Goal: Contribute content: Contribute content

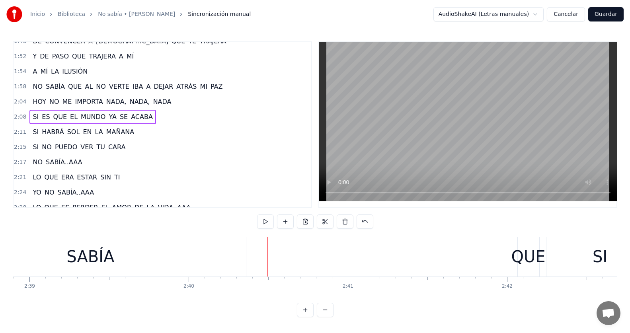
scroll to position [496, 0]
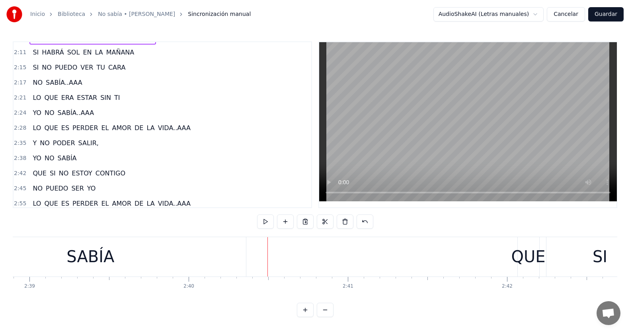
click at [70, 158] on span "SABÍA" at bounding box center [67, 158] width 21 height 9
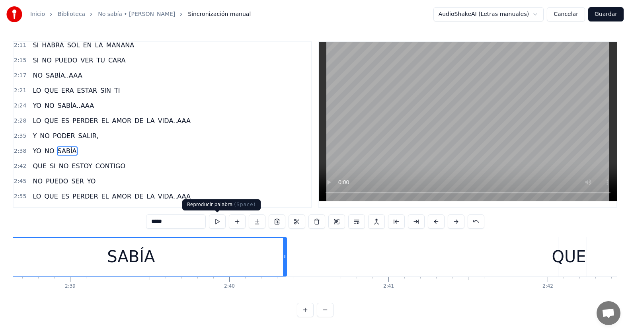
scroll to position [0, 25178]
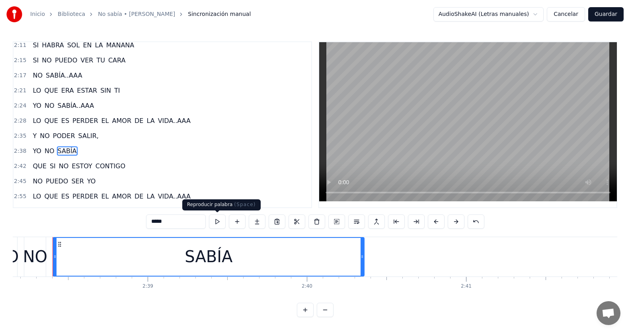
click at [176, 221] on input "*****" at bounding box center [176, 222] width 60 height 14
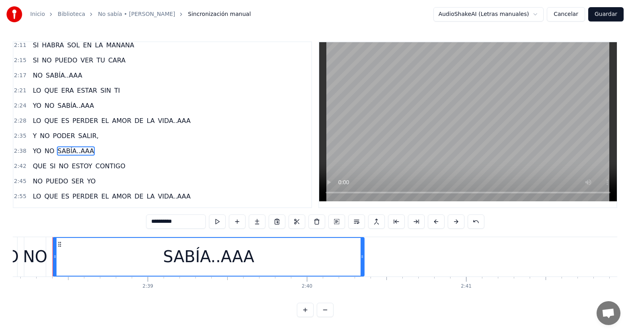
type input "**********"
click at [110, 149] on div "2:[DEMOGRAPHIC_DATA] NO SABÍA..AAA" at bounding box center [163, 151] width 298 height 15
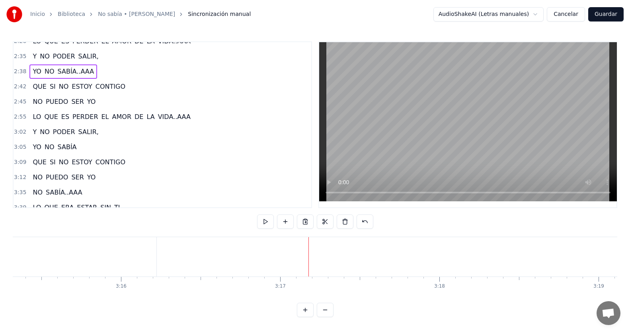
scroll to position [623, 0]
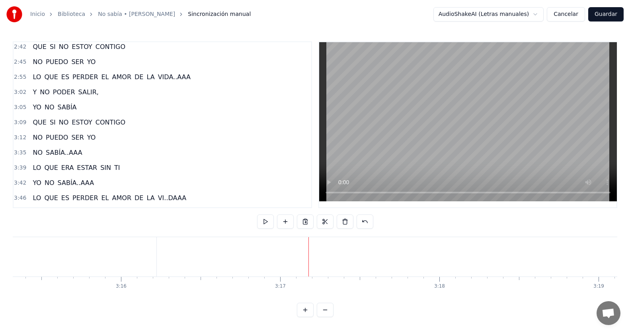
click at [86, 138] on span "YO" at bounding box center [91, 137] width 10 height 9
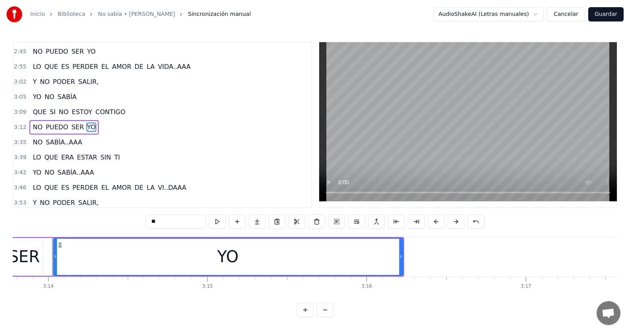
scroll to position [0, 30848]
click at [173, 216] on input "**" at bounding box center [176, 222] width 60 height 14
type input "*******"
click at [117, 125] on div "3:12 NO PUEDO SER YO..OOO" at bounding box center [163, 127] width 298 height 15
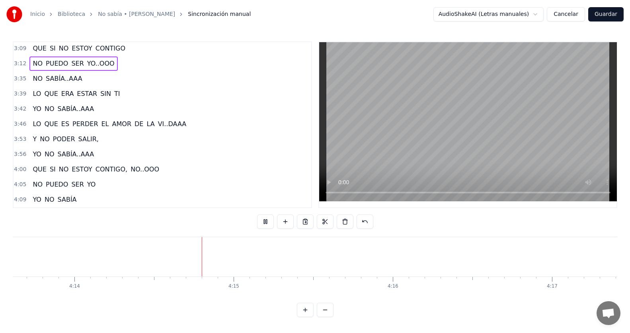
scroll to position [0, 40399]
click at [67, 201] on span "SABÍA" at bounding box center [67, 199] width 21 height 9
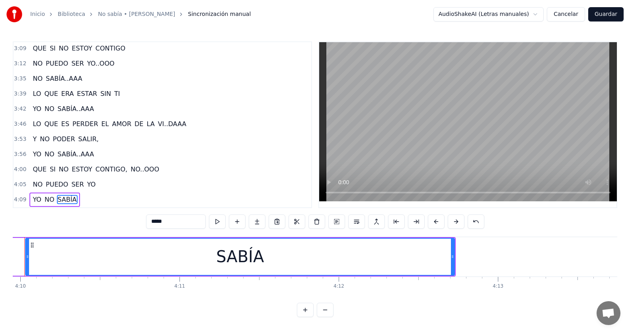
scroll to position [0, 39764]
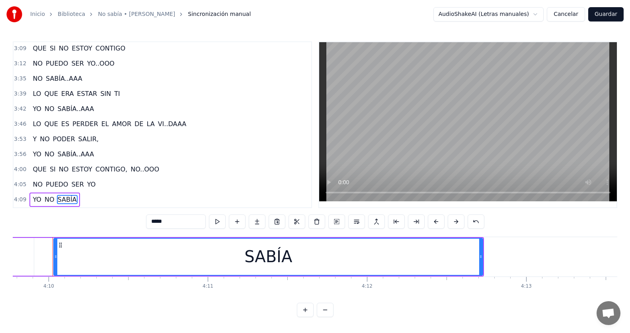
click at [183, 222] on input "*****" at bounding box center [176, 222] width 60 height 14
type input "**********"
click at [166, 173] on div "4:00 QUE SI NO ESTOY CONTIGO, NO..OOO" at bounding box center [163, 169] width 298 height 15
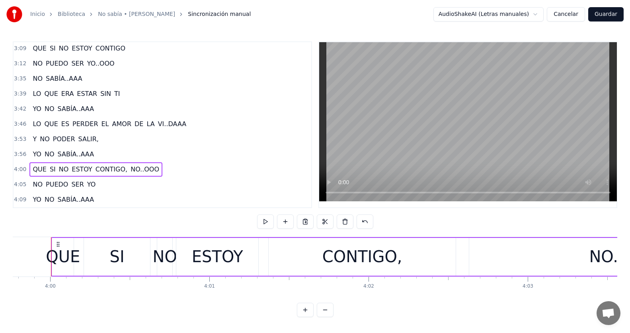
scroll to position [0, 38169]
click at [608, 14] on button "Guardar" at bounding box center [605, 14] width 35 height 14
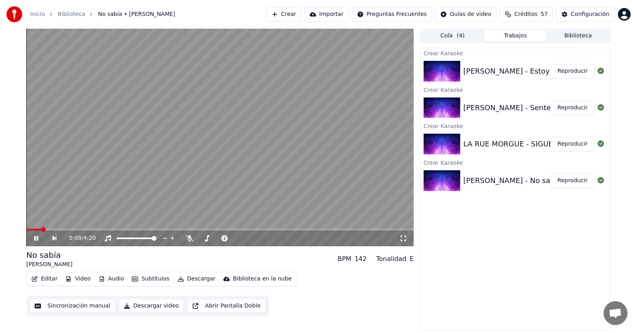
click at [37, 237] on icon at bounding box center [36, 238] width 4 height 5
click at [37, 238] on icon at bounding box center [36, 239] width 5 height 6
click at [41, 230] on span at bounding box center [33, 230] width 15 height 2
click at [37, 230] on span at bounding box center [34, 230] width 17 height 2
click at [37, 230] on span at bounding box center [32, 230] width 12 height 2
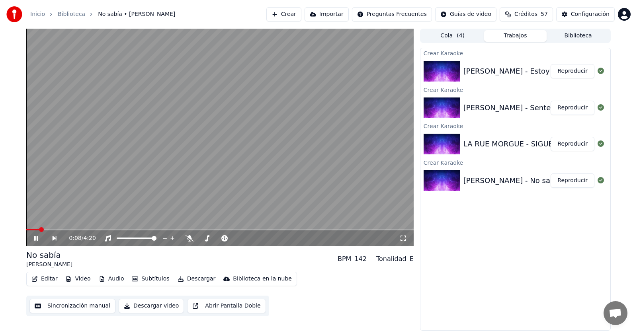
click at [37, 229] on span at bounding box center [32, 230] width 13 height 2
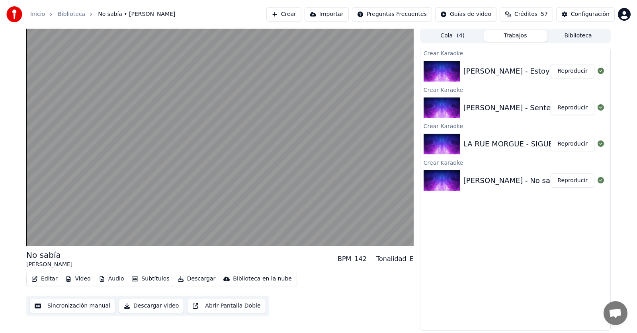
click at [150, 306] on button "Descargar video" at bounding box center [151, 306] width 65 height 14
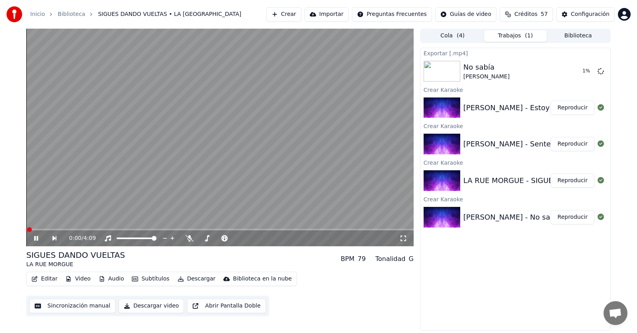
click at [35, 238] on icon at bounding box center [36, 238] width 4 height 5
click at [581, 73] on button "Mostrar" at bounding box center [576, 71] width 35 height 14
click at [568, 106] on button "Reproducir" at bounding box center [572, 108] width 44 height 14
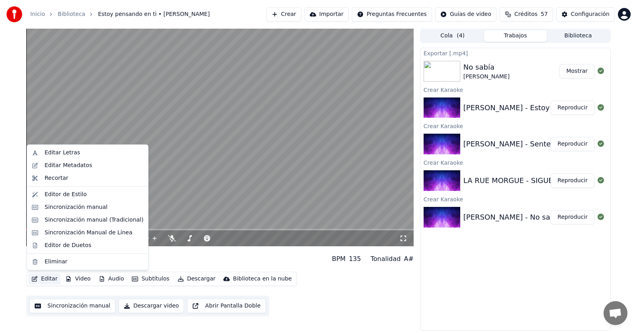
click at [47, 281] on button "Editar" at bounding box center [44, 278] width 32 height 11
click at [76, 205] on div "Sincronización manual" at bounding box center [76, 207] width 63 height 8
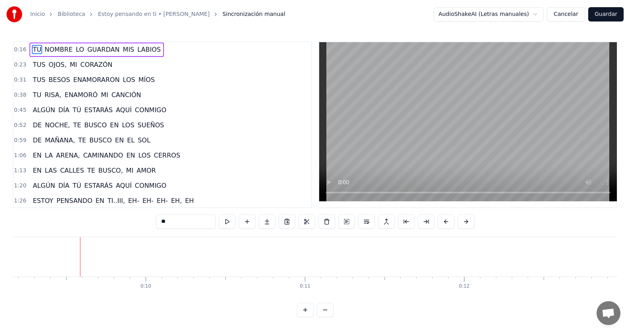
scroll to position [0, 1487]
click at [571, 16] on button "Cancelar" at bounding box center [566, 14] width 38 height 14
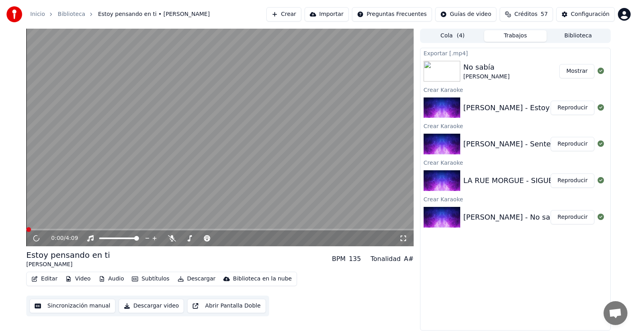
click at [573, 109] on button "Reproducir" at bounding box center [572, 108] width 44 height 14
click at [39, 238] on icon at bounding box center [42, 238] width 19 height 6
click at [70, 310] on button "Sincronización manual" at bounding box center [72, 306] width 86 height 14
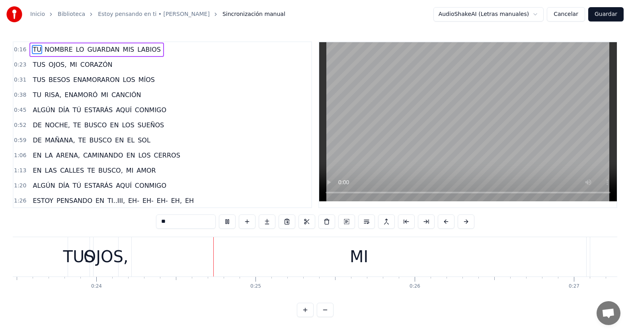
scroll to position [0, 3782]
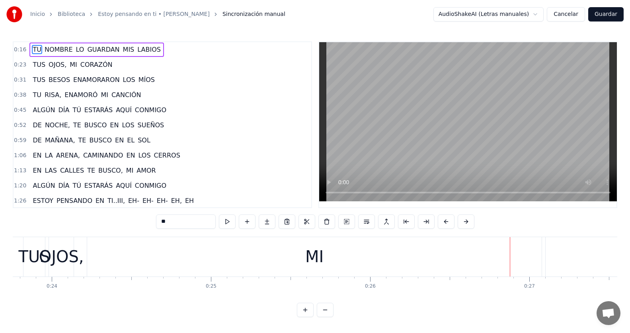
click at [318, 261] on div "MI" at bounding box center [314, 257] width 18 height 24
type input "**"
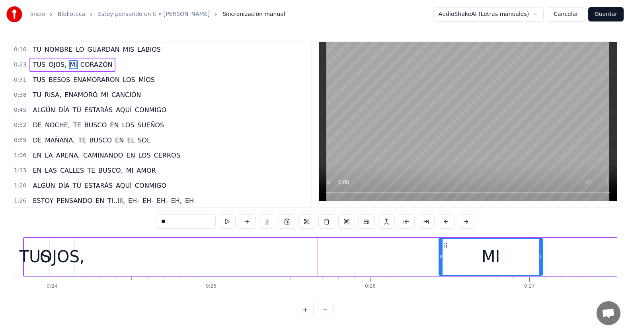
drag, startPoint x: 90, startPoint y: 256, endPoint x: 441, endPoint y: 259, distance: 351.0
click at [441, 259] on icon at bounding box center [440, 257] width 3 height 6
click at [121, 60] on div "0:23 TUS OJOS, MI CORAZÓN" at bounding box center [163, 64] width 298 height 15
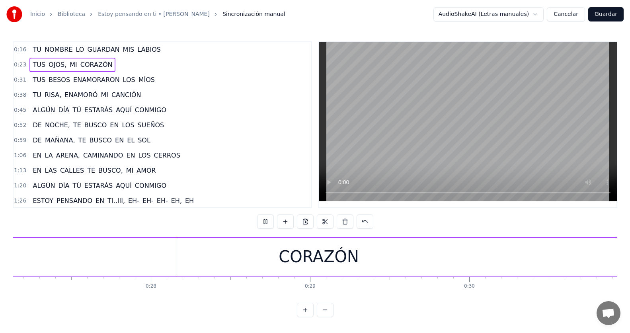
scroll to position [0, 4322]
click at [341, 252] on div "CORAZÓN" at bounding box center [316, 257] width 80 height 24
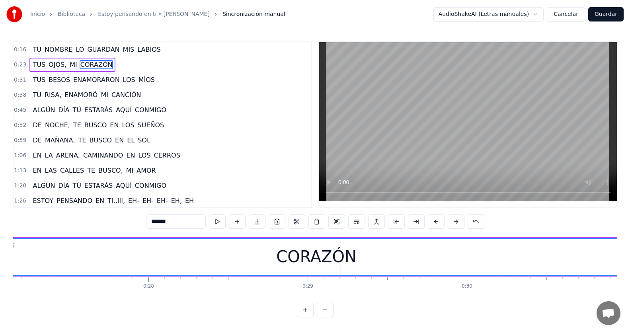
scroll to position [0, 4461]
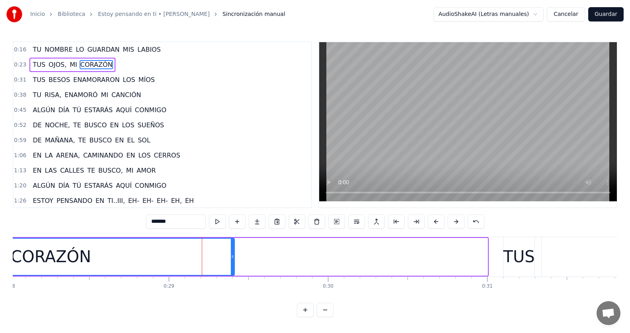
drag, startPoint x: 485, startPoint y: 254, endPoint x: 232, endPoint y: 250, distance: 253.2
click at [232, 250] on div at bounding box center [232, 257] width 3 height 36
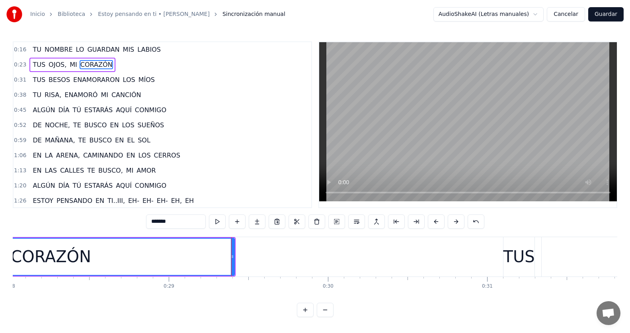
click at [142, 61] on div "0:23 TUS OJOS, MI CORAZÓN" at bounding box center [163, 64] width 298 height 15
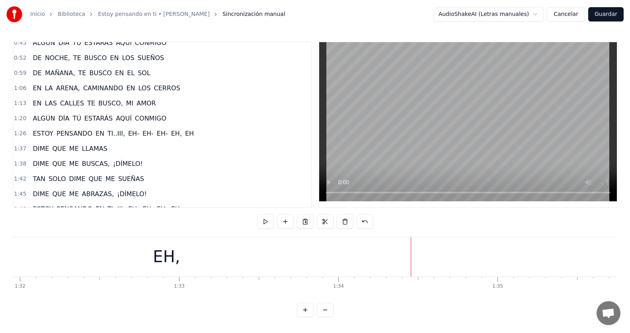
scroll to position [80, 0]
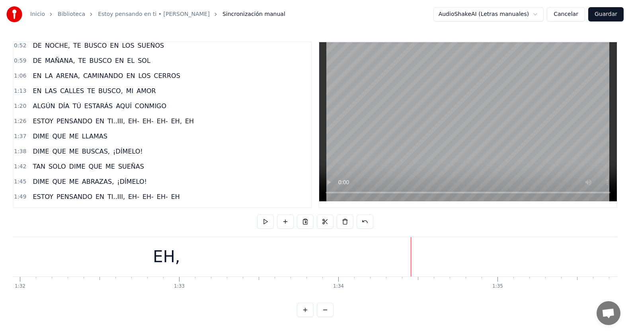
click at [127, 121] on span "EH-" at bounding box center [133, 121] width 13 height 9
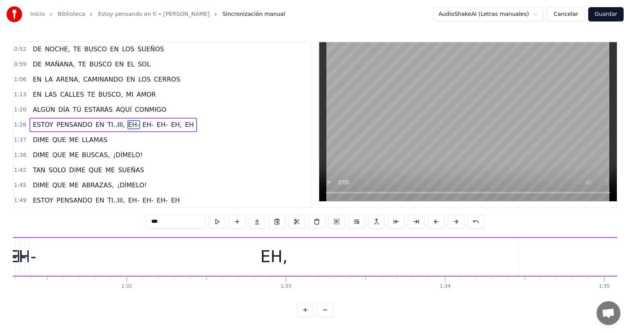
scroll to position [0, 14479]
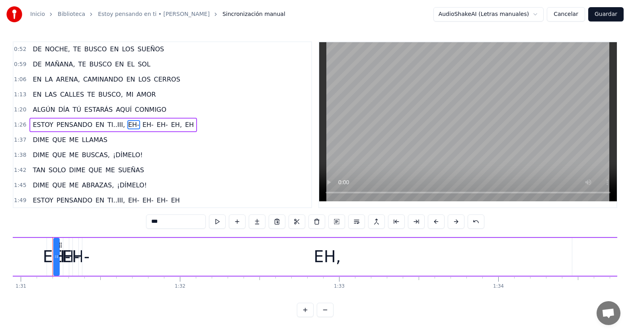
click at [184, 126] on span "EH" at bounding box center [189, 124] width 10 height 9
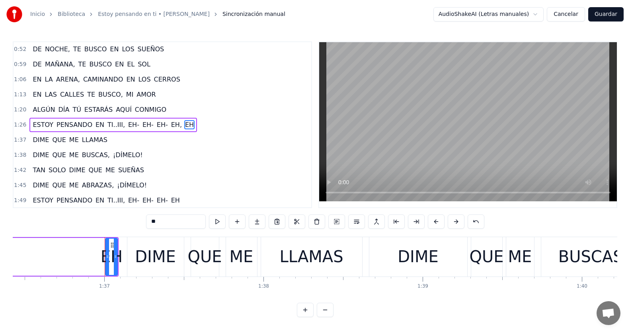
scroll to position [0, 15403]
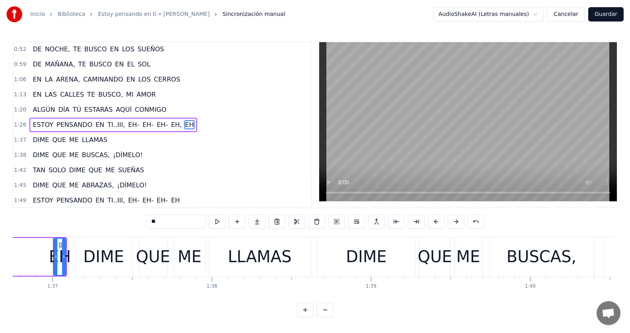
click at [156, 124] on span "EH-" at bounding box center [162, 124] width 13 height 9
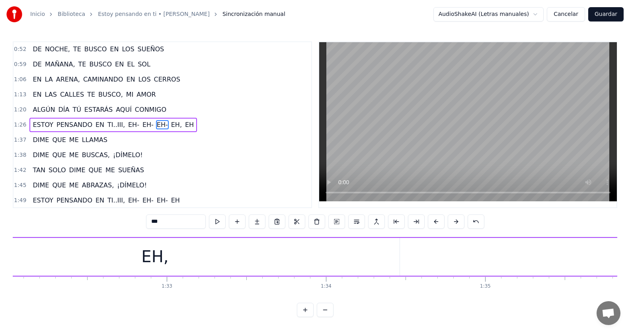
scroll to position [0, 14498]
click at [142, 125] on span "EH-" at bounding box center [148, 124] width 13 height 9
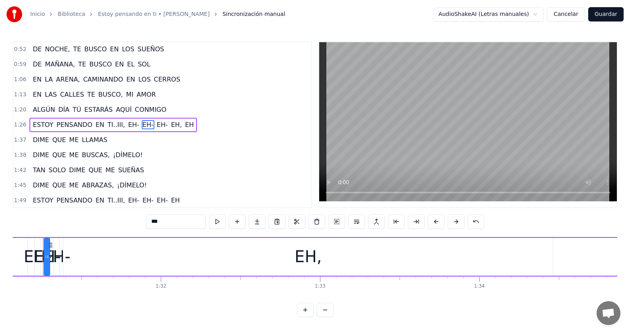
scroll to position [0, 14489]
click at [127, 128] on span "EH-" at bounding box center [133, 124] width 13 height 9
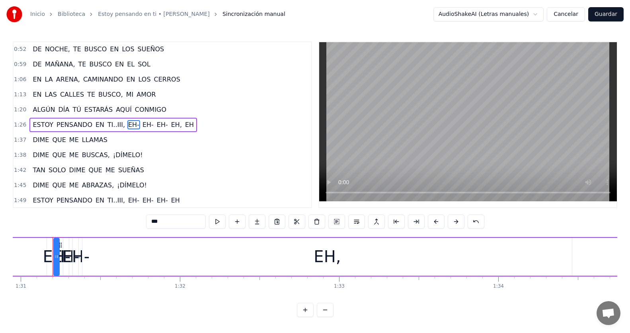
click at [66, 256] on div "EH-" at bounding box center [57, 257] width 28 height 24
click at [62, 256] on div "EH-" at bounding box center [57, 257] width 28 height 24
drag, startPoint x: 60, startPoint y: 246, endPoint x: 82, endPoint y: 246, distance: 22.7
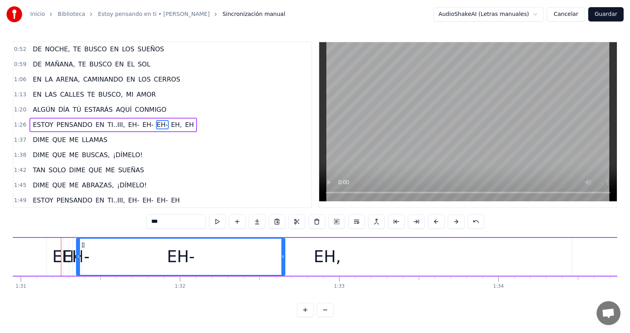
drag, startPoint x: 84, startPoint y: 256, endPoint x: 284, endPoint y: 254, distance: 200.6
click at [284, 254] on icon at bounding box center [282, 257] width 3 height 6
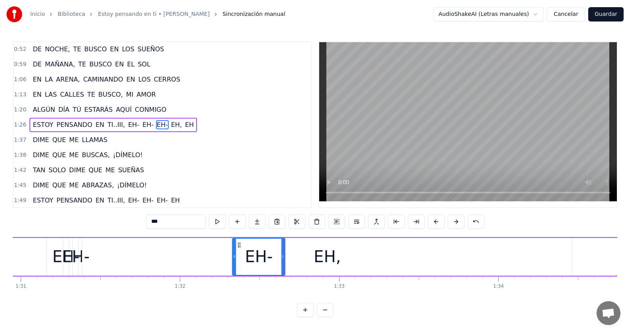
drag, startPoint x: 78, startPoint y: 254, endPoint x: 234, endPoint y: 255, distance: 156.0
click at [80, 258] on div "EH-" at bounding box center [76, 257] width 28 height 24
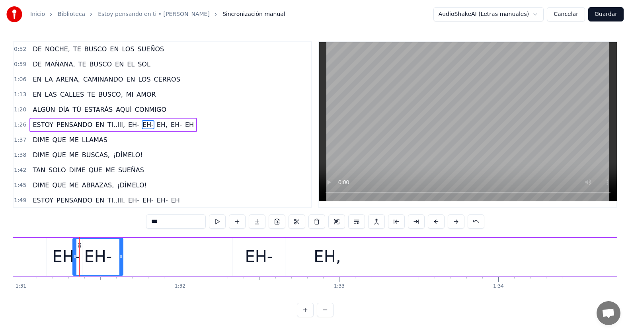
drag, startPoint x: 77, startPoint y: 256, endPoint x: 101, endPoint y: 255, distance: 23.9
click at [121, 260] on div at bounding box center [120, 257] width 3 height 36
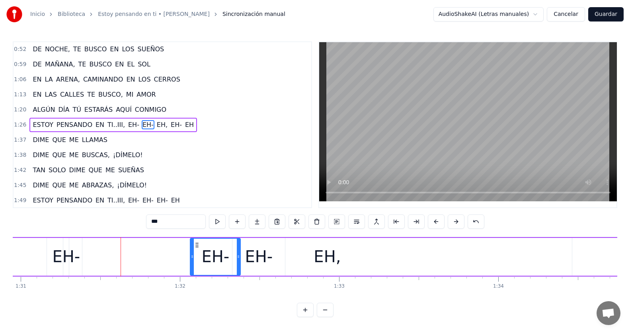
drag, startPoint x: 80, startPoint y: 245, endPoint x: 197, endPoint y: 254, distance: 117.7
click at [111, 123] on span "TI..III," at bounding box center [116, 124] width 19 height 9
type input "********"
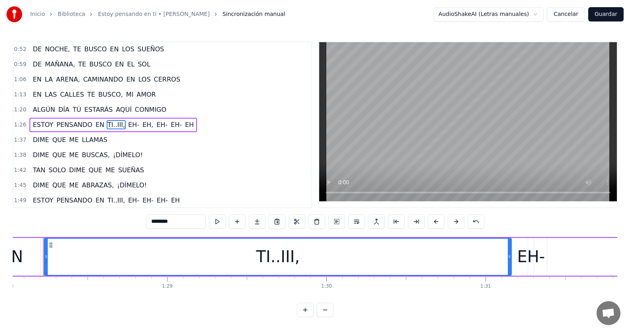
scroll to position [0, 14005]
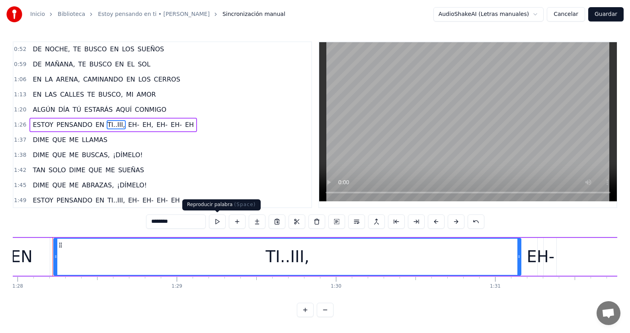
click at [221, 221] on button at bounding box center [217, 222] width 17 height 14
click at [191, 121] on div "1:26 ESTOY PENSANDO EN TI..III, EH- EH, EH- EH- EH" at bounding box center [163, 124] width 298 height 15
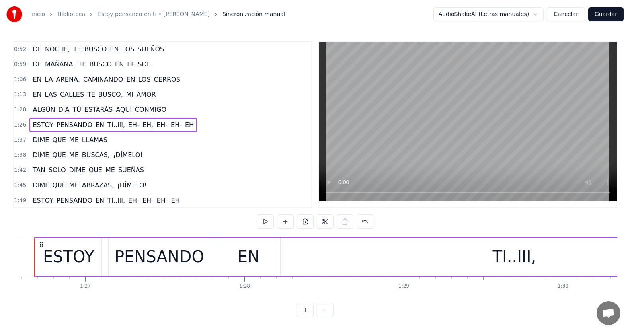
scroll to position [0, 13760]
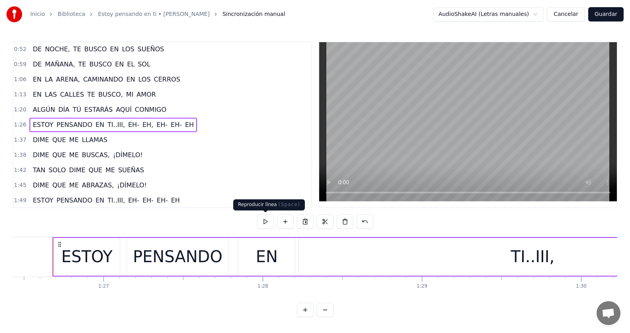
click at [262, 224] on button at bounding box center [265, 222] width 17 height 14
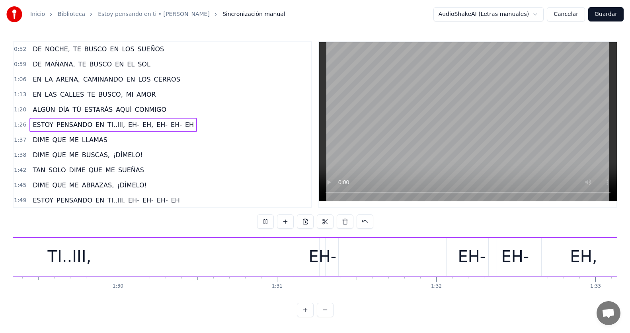
scroll to position [0, 14307]
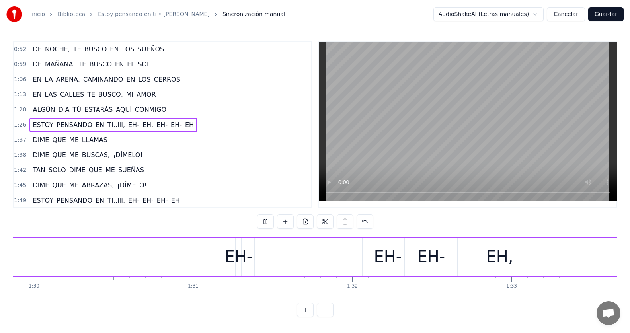
click at [262, 224] on button at bounding box center [265, 222] width 17 height 14
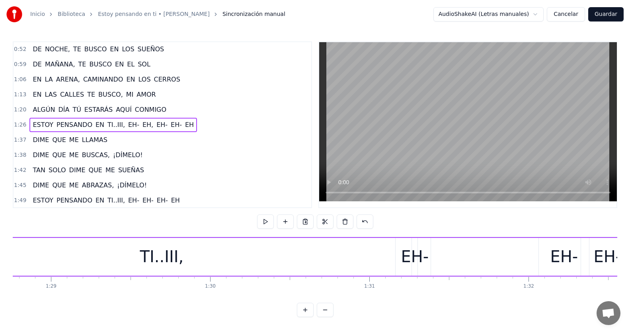
scroll to position [0, 14264]
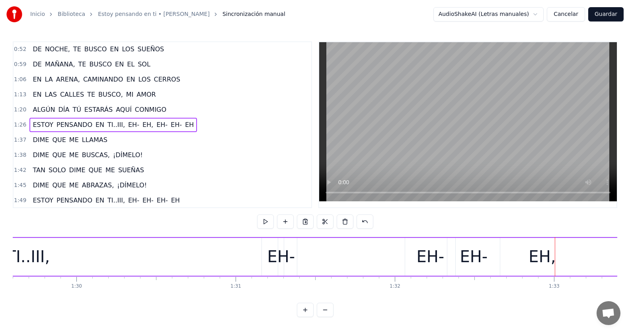
click at [423, 257] on div "EH-" at bounding box center [431, 257] width 28 height 24
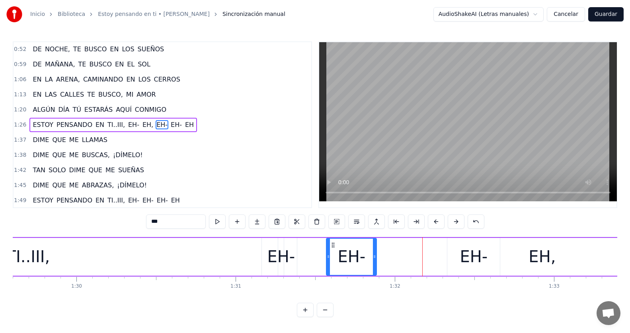
drag, startPoint x: 391, startPoint y: 239, endPoint x: 334, endPoint y: 248, distance: 58.0
click at [334, 248] on div "EH-" at bounding box center [351, 257] width 49 height 36
click at [467, 249] on div "EH-" at bounding box center [474, 257] width 28 height 24
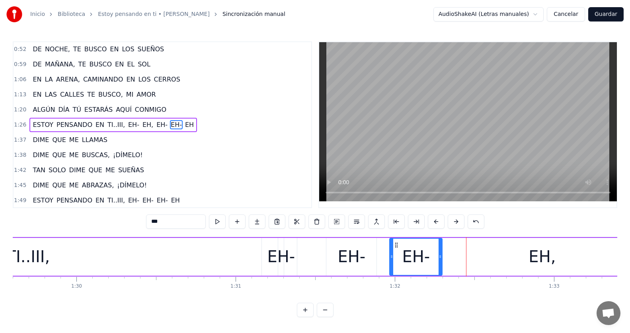
drag, startPoint x: 454, startPoint y: 244, endPoint x: 396, endPoint y: 252, distance: 58.3
click at [396, 252] on div "EH-" at bounding box center [416, 257] width 52 height 36
click at [205, 126] on div "1:26 ESTOY PENSANDO EN TI..III, EH- EH, EH- EH- EH" at bounding box center [163, 124] width 298 height 15
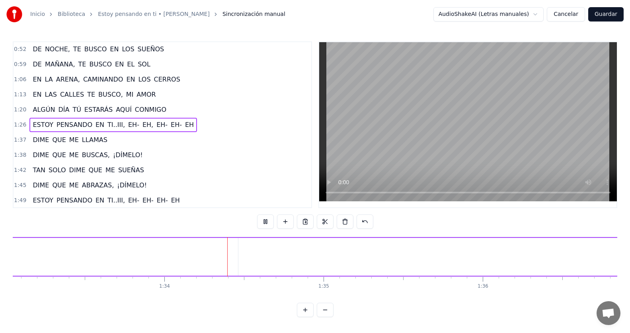
scroll to position [0, 14863]
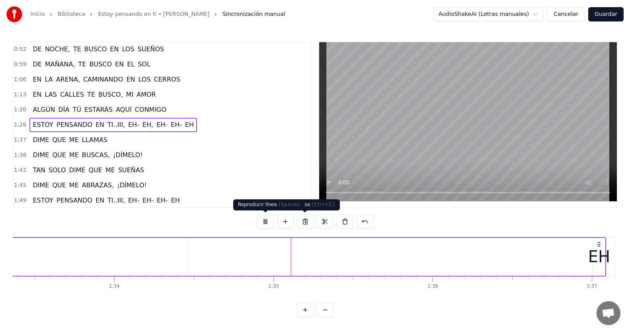
click at [263, 226] on button at bounding box center [265, 222] width 17 height 14
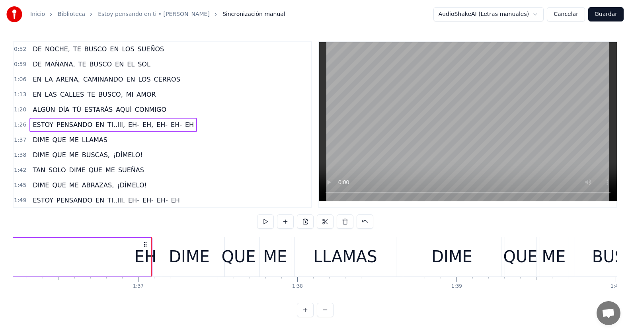
scroll to position [0, 15415]
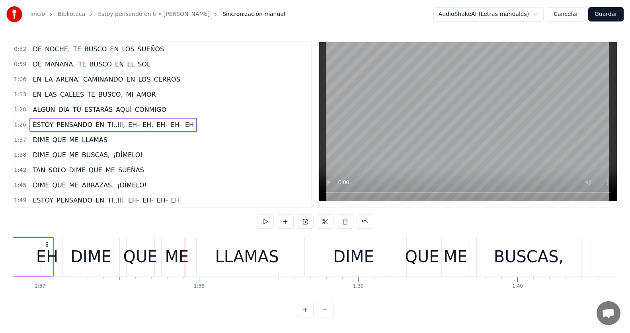
click at [45, 256] on div "EH" at bounding box center [47, 257] width 22 height 24
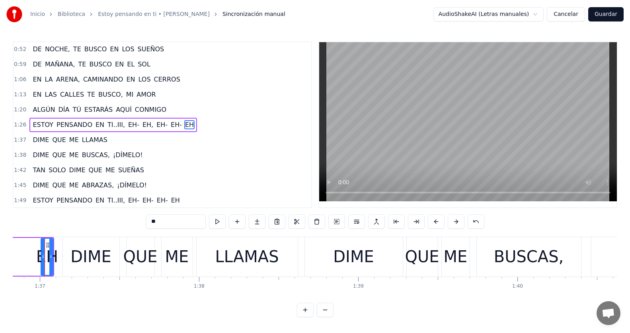
scroll to position [0, 15407]
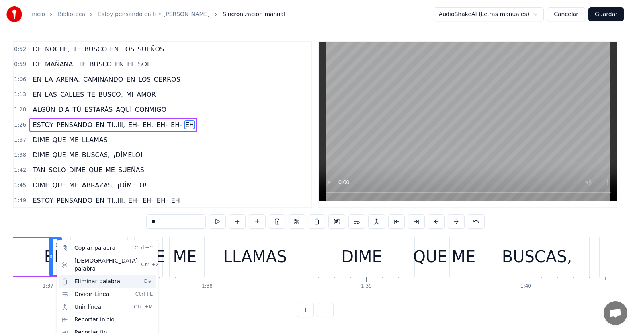
click at [76, 275] on div "Eliminar palabra Del" at bounding box center [108, 281] width 98 height 13
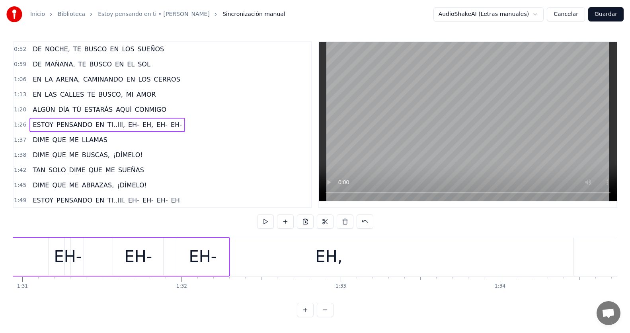
scroll to position [0, 14424]
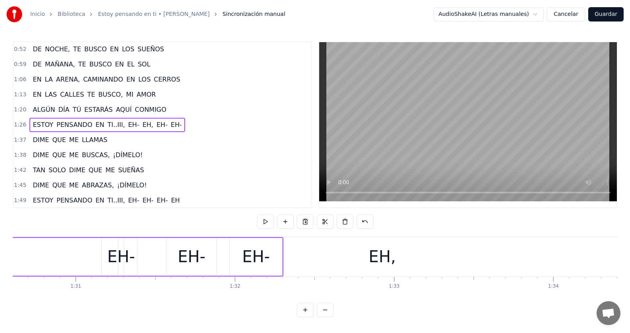
click at [372, 257] on div "EH," at bounding box center [382, 257] width 27 height 24
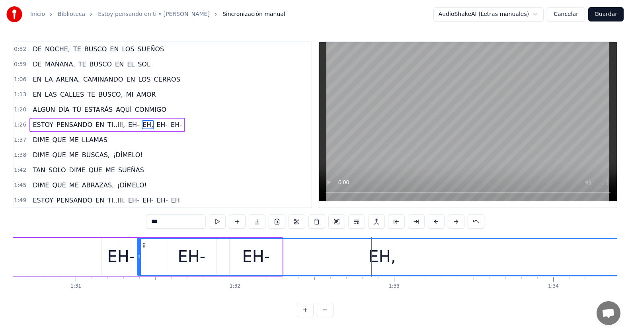
click at [378, 259] on div "EH," at bounding box center [382, 257] width 27 height 24
click at [156, 127] on span "EH-" at bounding box center [162, 124] width 13 height 9
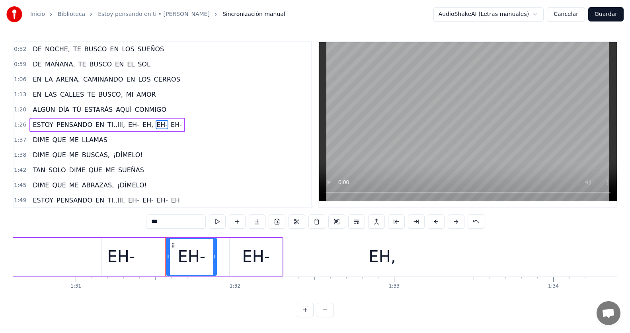
click at [225, 252] on div "EH," at bounding box center [382, 257] width 490 height 38
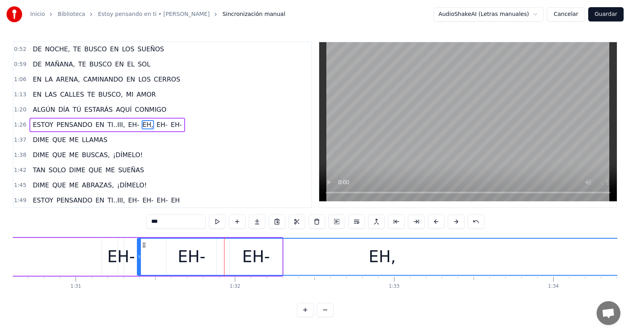
click at [257, 258] on div "EH," at bounding box center [382, 257] width 489 height 36
click at [385, 261] on div "EH," at bounding box center [382, 257] width 27 height 24
click at [378, 257] on div "EH," at bounding box center [382, 257] width 27 height 24
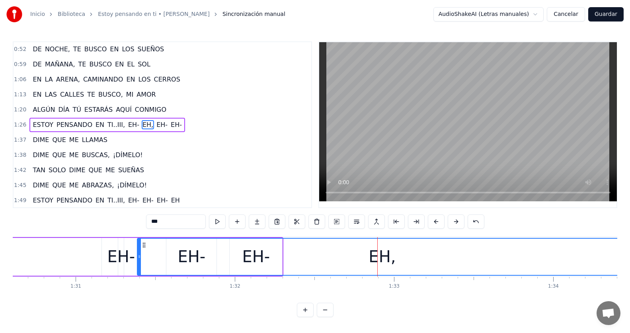
click at [378, 257] on div "EH," at bounding box center [382, 257] width 27 height 24
click at [371, 258] on div "EH," at bounding box center [382, 257] width 489 height 36
click at [380, 257] on div "EH," at bounding box center [382, 257] width 27 height 24
click at [170, 126] on span "EH-" at bounding box center [176, 124] width 13 height 9
type input "***"
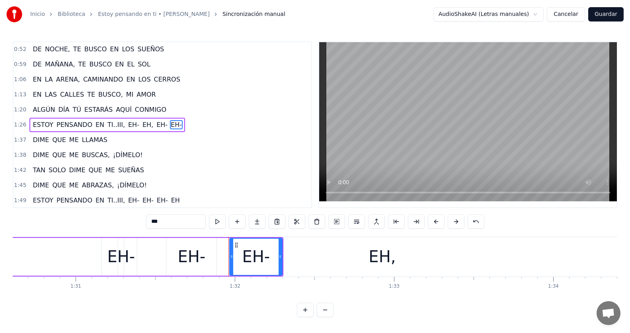
click at [156, 127] on span "EH-" at bounding box center [162, 124] width 13 height 9
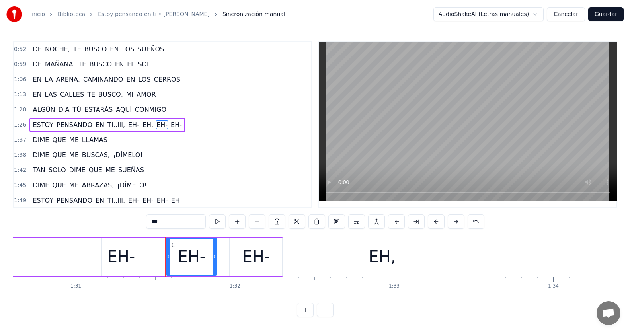
click at [170, 123] on span "EH-" at bounding box center [176, 124] width 13 height 9
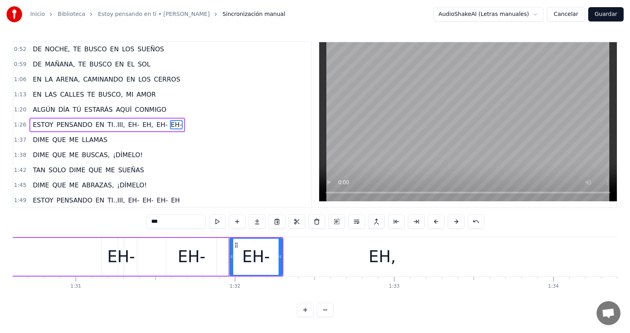
click at [127, 127] on span "EH-" at bounding box center [133, 124] width 13 height 9
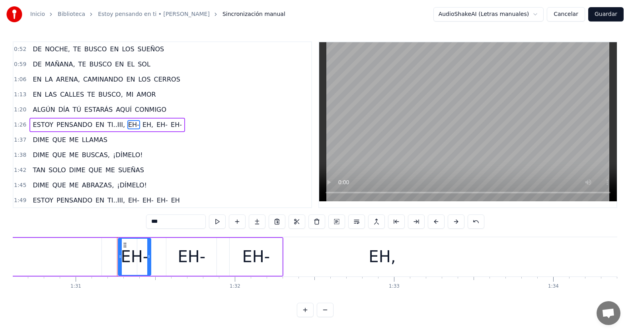
drag, startPoint x: 125, startPoint y: 256, endPoint x: 150, endPoint y: 256, distance: 25.5
click at [150, 256] on icon at bounding box center [148, 257] width 3 height 6
drag, startPoint x: 155, startPoint y: 140, endPoint x: 136, endPoint y: 133, distance: 20.4
click at [155, 140] on div "1:37 DIME QUE ME LLAMAS" at bounding box center [163, 140] width 298 height 15
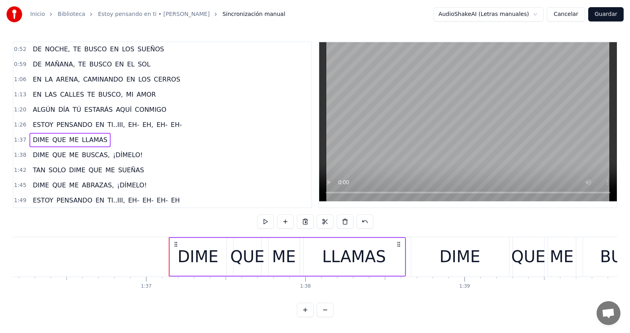
click at [107, 124] on span "TI..III," at bounding box center [116, 124] width 19 height 9
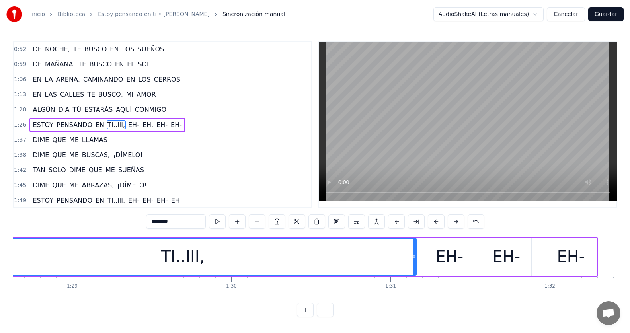
scroll to position [0, 14005]
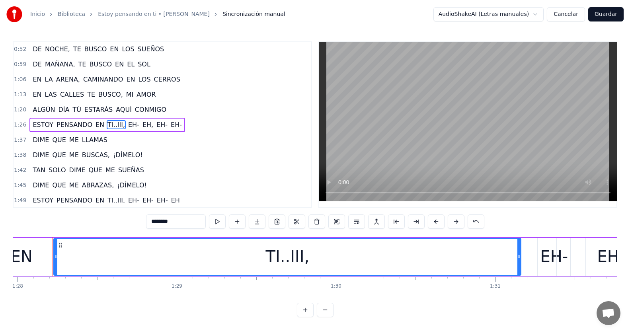
click at [127, 124] on span "EH-" at bounding box center [133, 124] width 13 height 9
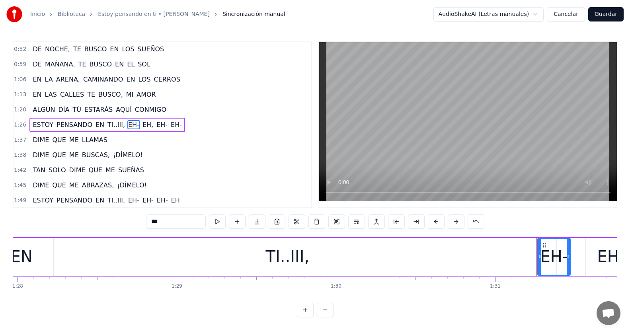
click at [142, 126] on span "EH," at bounding box center [148, 124] width 12 height 9
click at [156, 127] on span "EH-" at bounding box center [162, 124] width 13 height 9
type input "***"
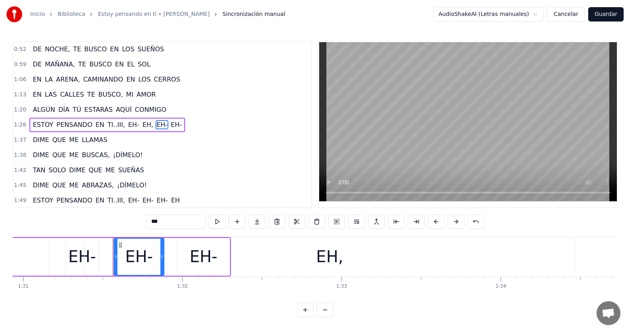
scroll to position [0, 14537]
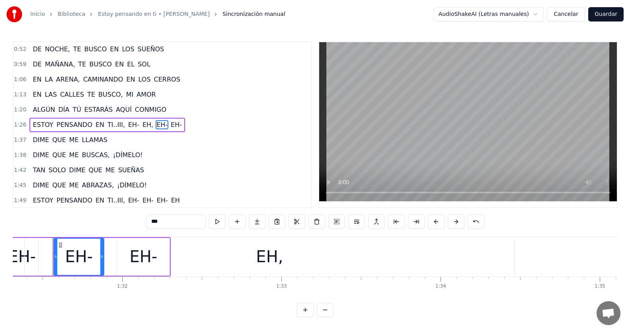
click at [170, 126] on span "EH-" at bounding box center [176, 124] width 13 height 9
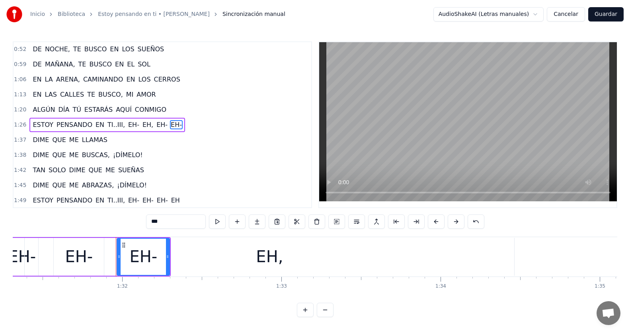
click at [179, 129] on div "1:26 ESTOY PENSANDO EN TI..III, EH- EH, EH- EH-" at bounding box center [163, 124] width 298 height 15
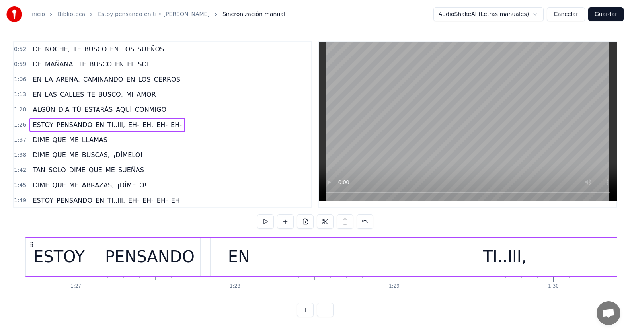
scroll to position [0, 13760]
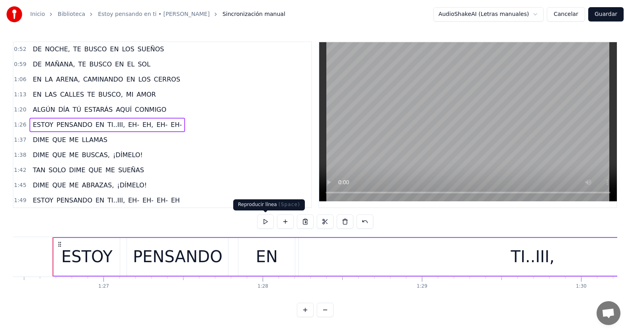
click at [269, 226] on button at bounding box center [265, 222] width 17 height 14
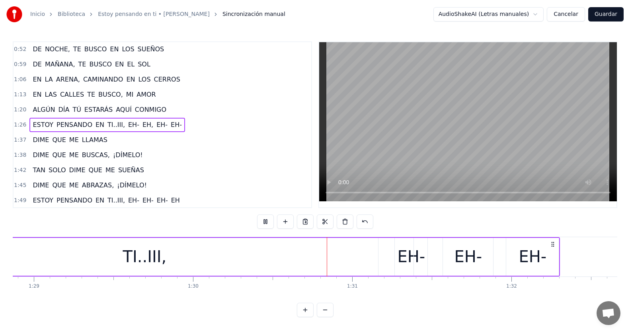
scroll to position [0, 14330]
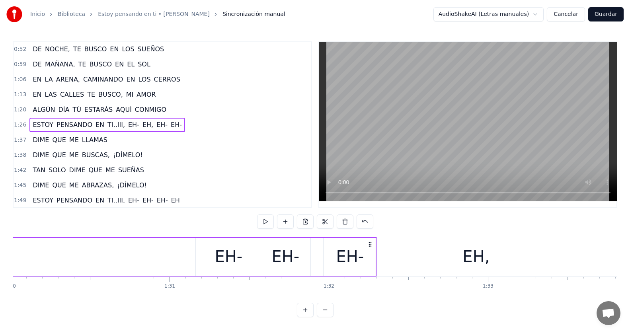
click at [469, 255] on div "EH," at bounding box center [475, 257] width 27 height 24
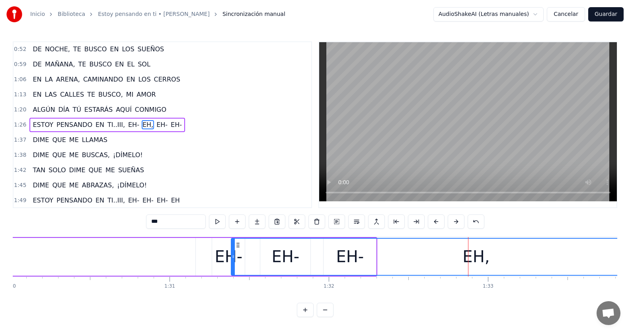
click at [469, 256] on div "EH," at bounding box center [475, 257] width 27 height 24
click at [479, 261] on div "EH," at bounding box center [475, 257] width 27 height 24
click at [156, 125] on span "EH-" at bounding box center [162, 124] width 13 height 9
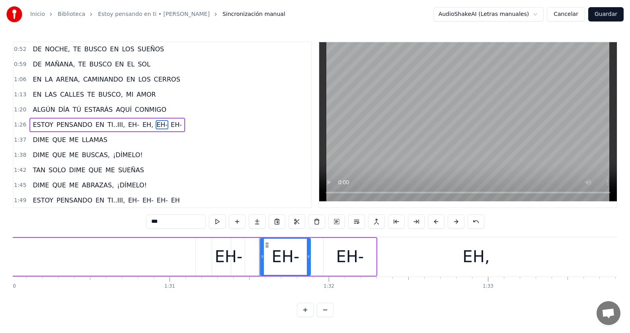
click at [170, 126] on span "EH-" at bounding box center [176, 124] width 13 height 9
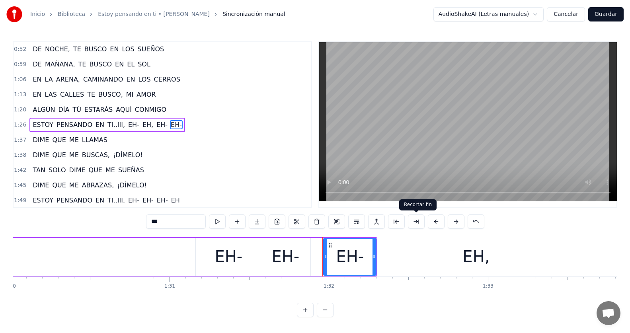
click at [476, 263] on div "EH," at bounding box center [475, 257] width 27 height 24
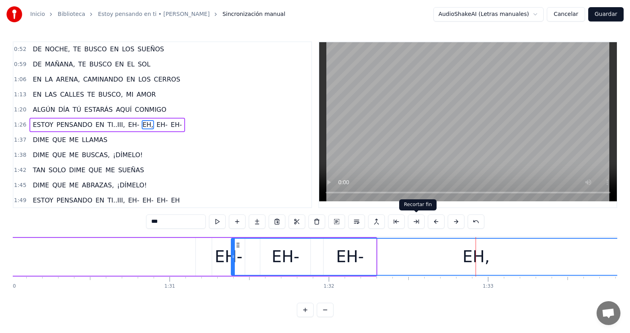
type input "***"
click at [474, 258] on div "EH," at bounding box center [475, 257] width 27 height 24
click at [476, 258] on div "EH," at bounding box center [475, 257] width 27 height 24
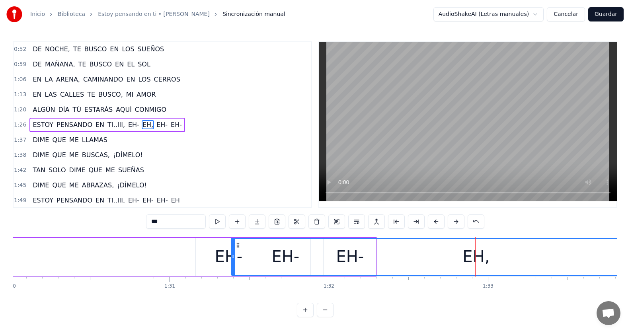
click at [329, 317] on button at bounding box center [325, 310] width 17 height 14
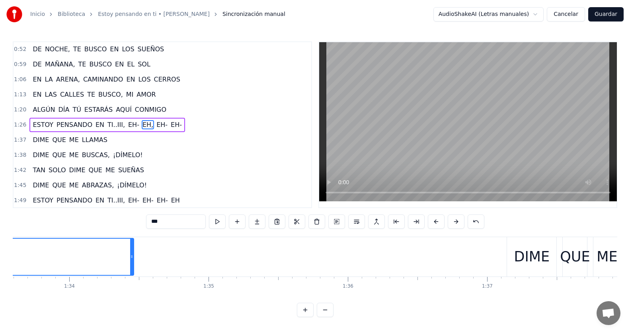
scroll to position [0, 12904]
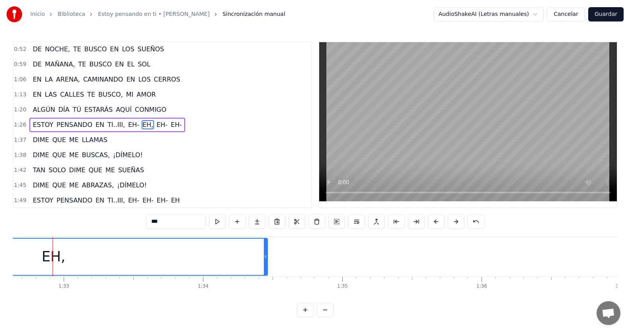
click at [328, 317] on button at bounding box center [325, 310] width 17 height 14
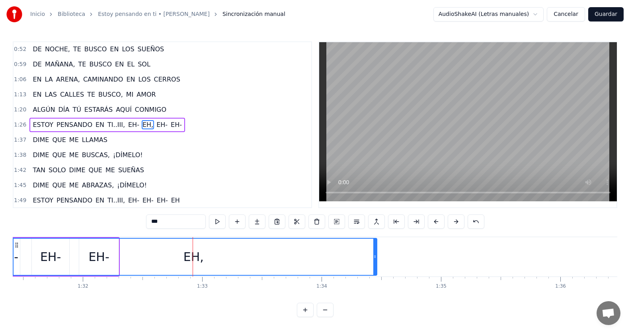
scroll to position [0, 10912]
click at [250, 248] on div "EH," at bounding box center [197, 257] width 366 height 36
click at [197, 259] on div "EH," at bounding box center [197, 257] width 20 height 18
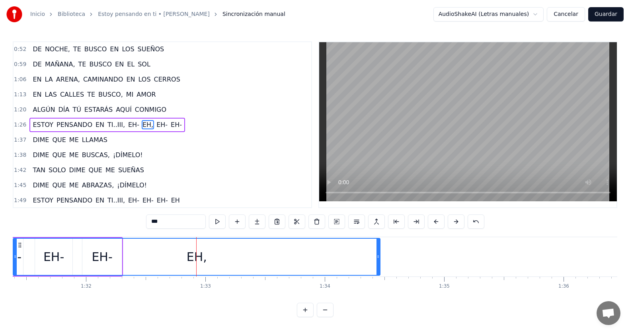
click at [109, 258] on div "EH," at bounding box center [197, 257] width 366 height 36
click at [151, 259] on div "EH," at bounding box center [197, 257] width 366 height 36
drag, startPoint x: 377, startPoint y: 257, endPoint x: 347, endPoint y: 263, distance: 30.1
click at [347, 263] on div at bounding box center [348, 257] width 3 height 36
click at [231, 250] on div "EH," at bounding box center [182, 257] width 337 height 36
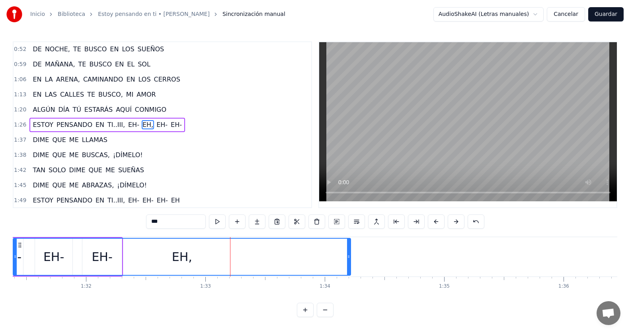
click at [231, 250] on div "EH," at bounding box center [182, 257] width 337 height 36
click at [134, 246] on div "EH," at bounding box center [182, 257] width 337 height 36
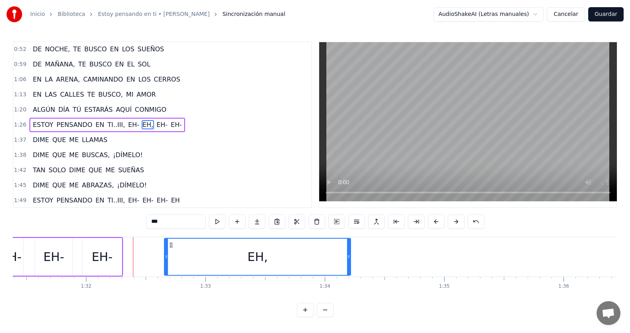
drag, startPoint x: 15, startPoint y: 258, endPoint x: 166, endPoint y: 262, distance: 151.3
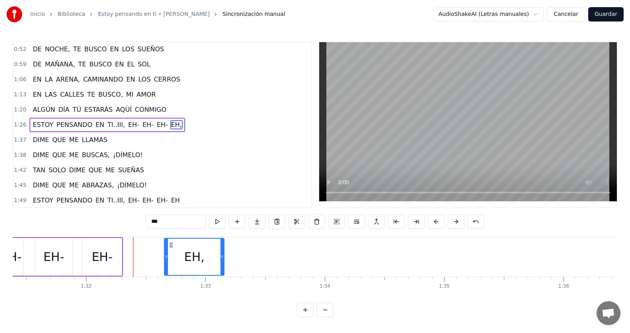
drag, startPoint x: 350, startPoint y: 256, endPoint x: 223, endPoint y: 254, distance: 126.6
click at [223, 254] on icon at bounding box center [221, 257] width 3 height 6
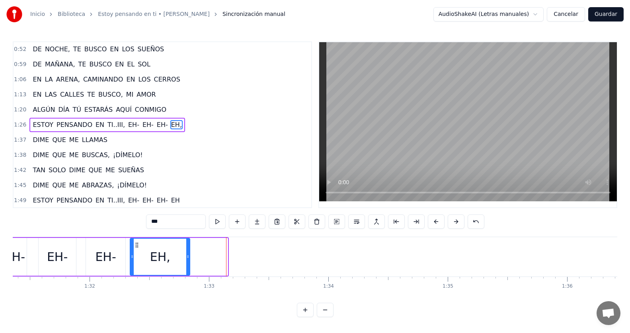
drag, startPoint x: 171, startPoint y: 246, endPoint x: 132, endPoint y: 259, distance: 41.2
click at [132, 259] on div "EH," at bounding box center [160, 257] width 59 height 36
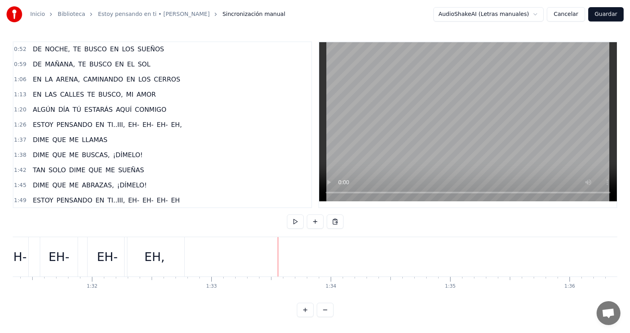
click at [183, 125] on div "1:26 ESTOY PENSANDO EN TI..III, EH- EH- EH- EH," at bounding box center [163, 124] width 298 height 15
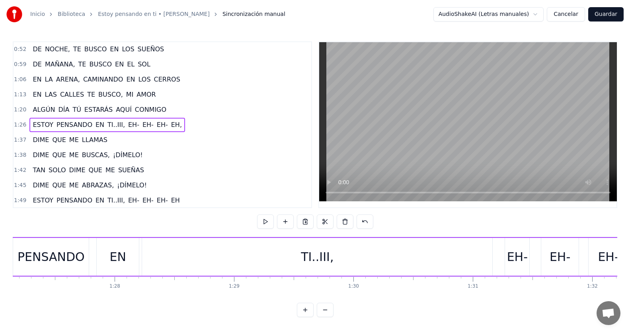
scroll to position [0, 10310]
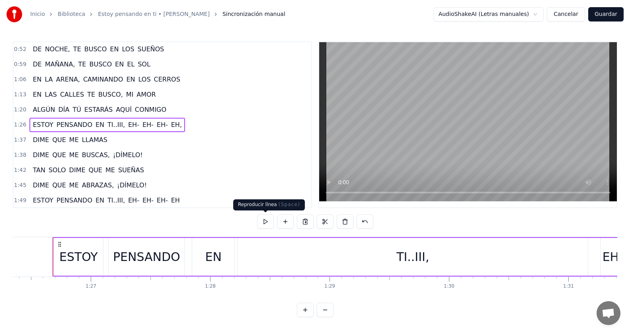
click at [270, 222] on button at bounding box center [265, 222] width 17 height 14
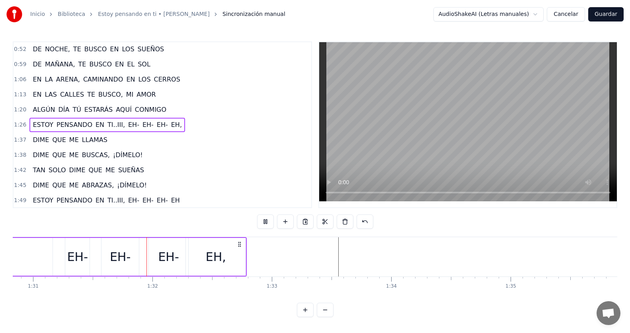
scroll to position [0, 10847]
click at [170, 127] on span "EH," at bounding box center [176, 124] width 12 height 9
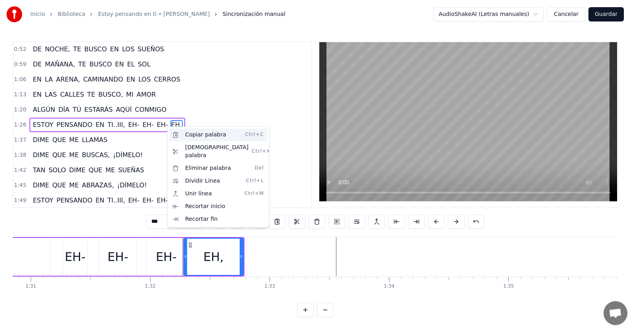
click at [215, 137] on div "Copiar palabra Ctrl+C" at bounding box center [218, 135] width 98 height 13
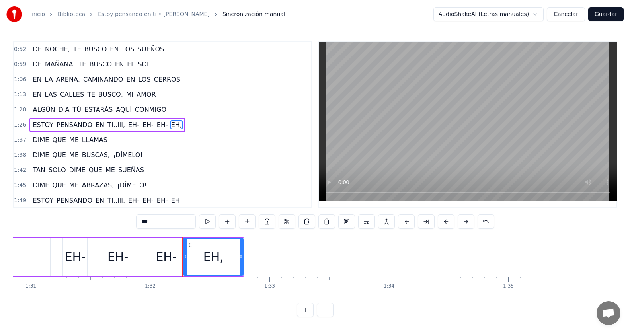
click at [191, 131] on div "1:26 ESTOY PENSANDO EN TI..III, EH- EH- EH- EH," at bounding box center [163, 124] width 298 height 15
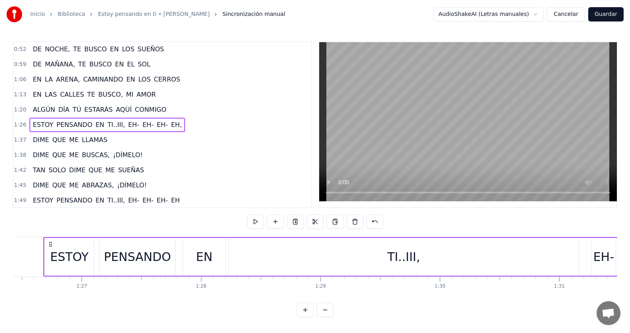
scroll to position [0, 10310]
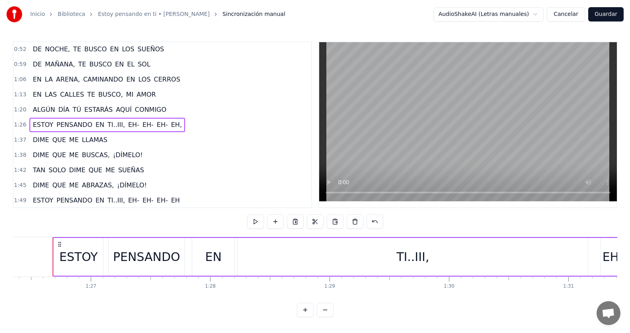
click at [186, 126] on div "1:26 ESTOY PENSANDO EN TI..III, EH- EH- EH- EH," at bounding box center [163, 124] width 298 height 15
click at [252, 224] on button at bounding box center [255, 222] width 17 height 14
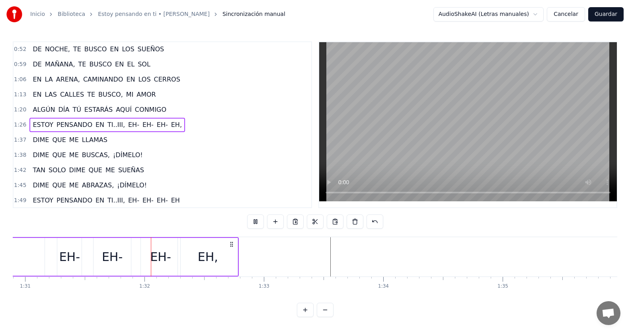
scroll to position [0, 10853]
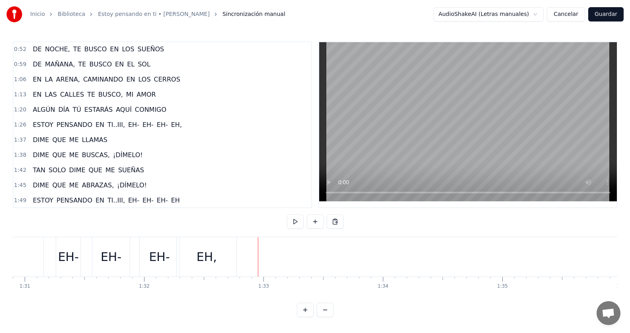
click at [170, 123] on span "EH," at bounding box center [176, 124] width 12 height 9
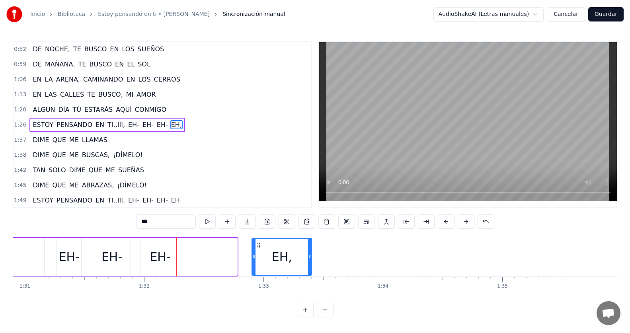
drag, startPoint x: 183, startPoint y: 243, endPoint x: 258, endPoint y: 248, distance: 74.6
click at [258, 248] on icon at bounding box center [259, 245] width 6 height 6
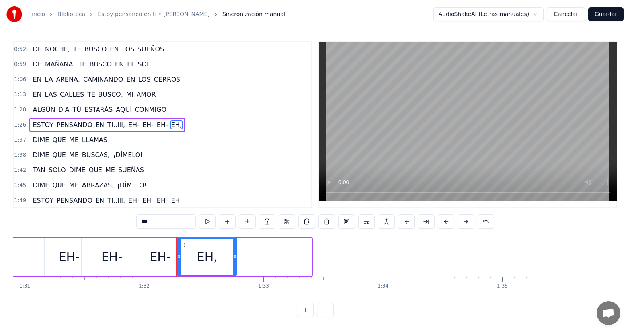
drag, startPoint x: 258, startPoint y: 245, endPoint x: 183, endPoint y: 247, distance: 74.9
click at [183, 247] on icon at bounding box center [184, 245] width 6 height 6
click at [170, 125] on div "1:26 ESTOY PENSANDO EN TI..III, EH- EH- EH- EH," at bounding box center [163, 124] width 298 height 15
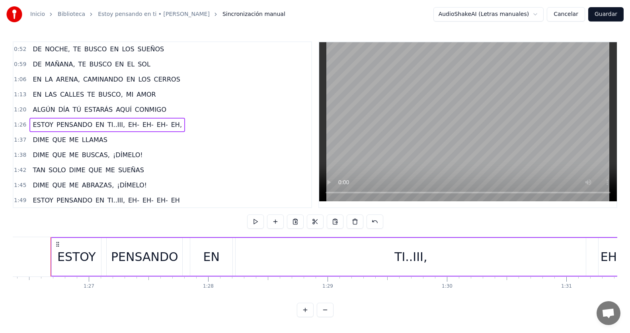
scroll to position [0, 10310]
click at [171, 125] on div "1:26 ESTOY PENSANDO EN TI..III, EH- EH- EH- EH," at bounding box center [163, 124] width 298 height 15
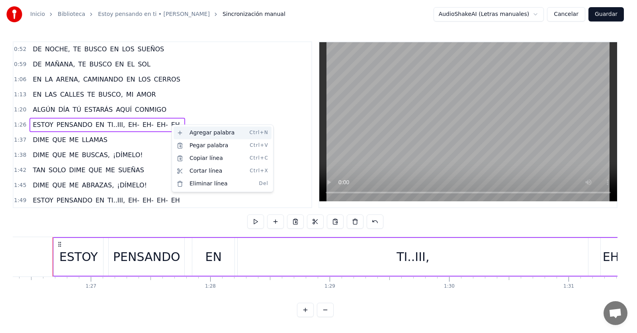
click at [184, 132] on div "Agregar palabra Ctrl+N" at bounding box center [223, 133] width 98 height 13
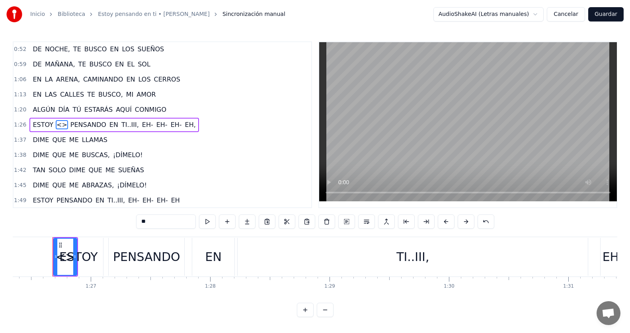
drag, startPoint x: 53, startPoint y: 124, endPoint x: 177, endPoint y: 122, distance: 124.2
click at [177, 122] on div "ESTOY <> PENSANDO EN TI..III, EH- EH- EH- EH," at bounding box center [113, 125] width 169 height 14
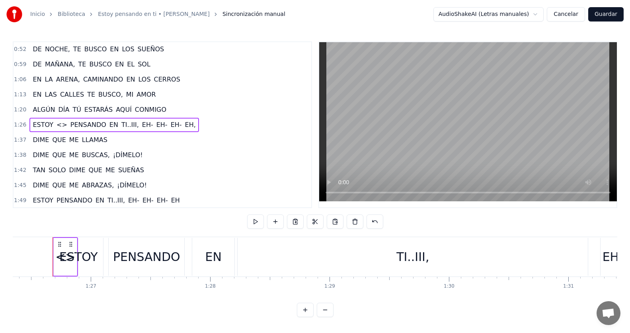
drag, startPoint x: 54, startPoint y: 124, endPoint x: 157, endPoint y: 125, distance: 103.1
click at [178, 125] on div "ESTOY <> PENSANDO EN TI..III, EH- EH- EH- EH," at bounding box center [113, 125] width 169 height 14
click at [56, 127] on span "<>" at bounding box center [62, 124] width 12 height 9
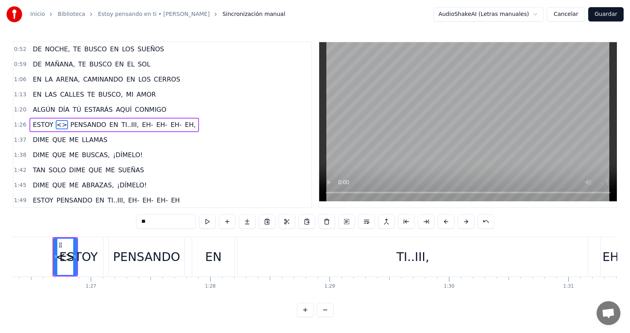
drag, startPoint x: 59, startPoint y: 245, endPoint x: 131, endPoint y: 249, distance: 71.4
click at [131, 249] on html "Inicio Biblioteca Estoy pensando en ti • [PERSON_NAME] Sincronización manual Au…" at bounding box center [315, 165] width 630 height 330
click at [198, 181] on div "1:45 DIME QUE ME ABRAZAS, ¡DÍMELO!" at bounding box center [163, 185] width 298 height 15
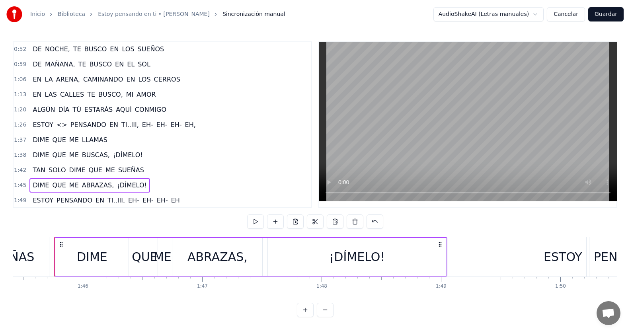
scroll to position [0, 12588]
click at [46, 124] on span "ESTOY" at bounding box center [43, 124] width 22 height 9
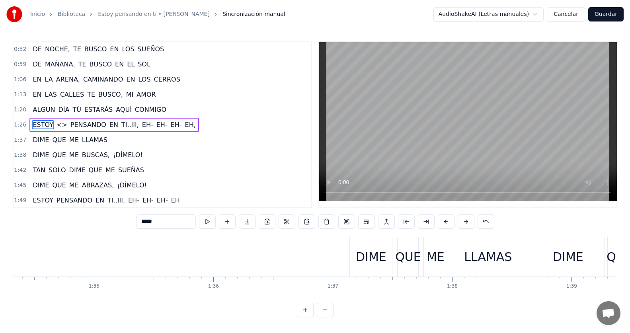
click at [56, 124] on span "<>" at bounding box center [62, 124] width 12 height 9
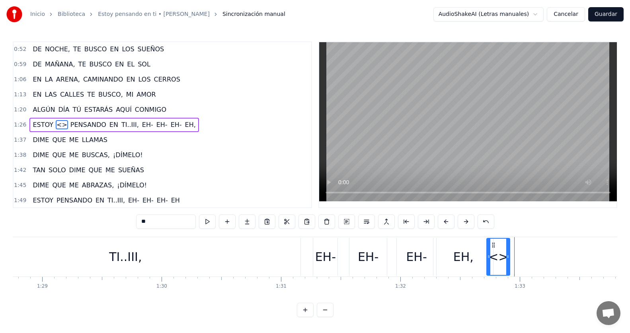
scroll to position [4, 0]
drag, startPoint x: 60, startPoint y: 244, endPoint x: 490, endPoint y: 273, distance: 431.6
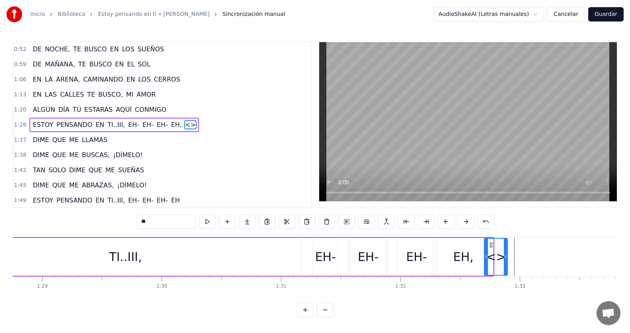
scroll to position [0, 10597]
click at [184, 120] on span "<>" at bounding box center [190, 124] width 12 height 9
click at [161, 224] on input "**" at bounding box center [166, 222] width 60 height 14
type input "*"
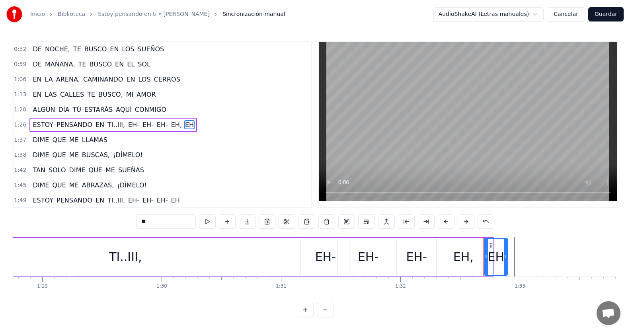
type input "**"
click at [194, 173] on div "1:42 TAN SOLO DIME QUE ME SUEÑAS" at bounding box center [163, 170] width 298 height 15
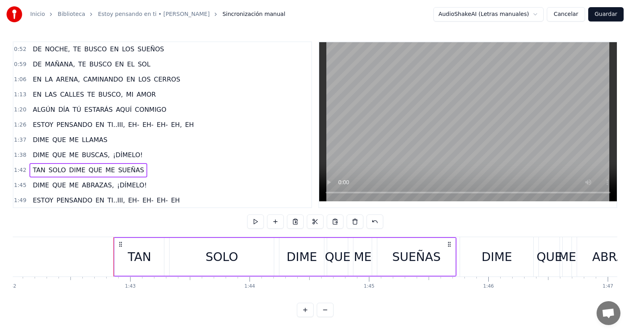
scroll to position [0, 12242]
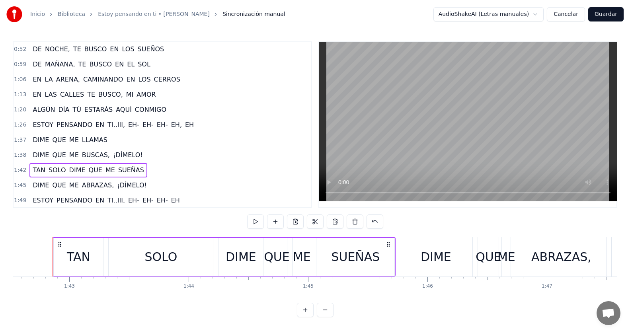
click at [185, 125] on div "1:26 ESTOY PENSANDO EN TI..III, EH- EH- EH- EH, EH" at bounding box center [163, 124] width 298 height 15
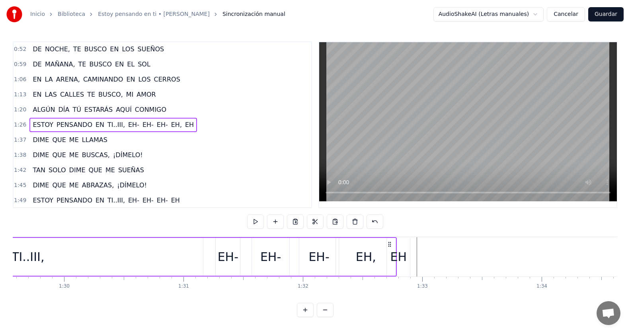
scroll to position [0, 10310]
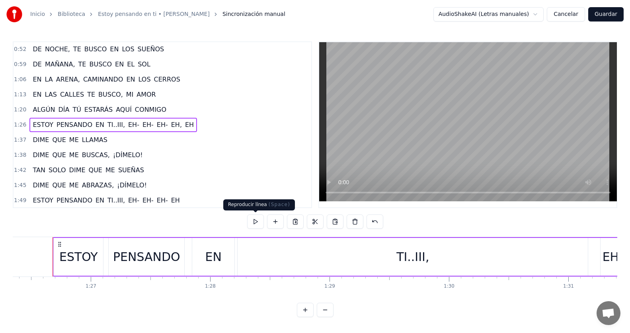
click at [259, 222] on button at bounding box center [255, 222] width 17 height 14
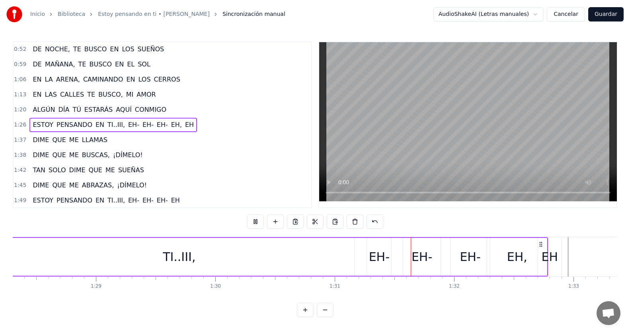
scroll to position [0, 10841]
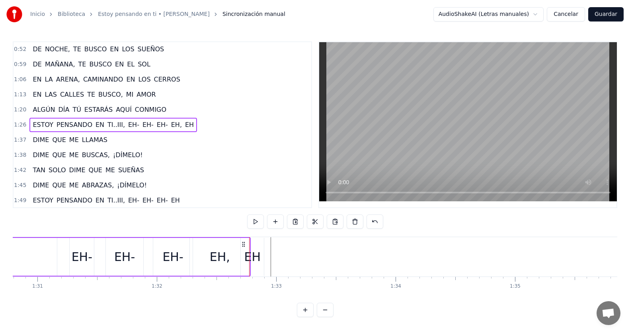
click at [188, 121] on div "1:26 ESTOY PENSANDO EN TI..III, EH- EH- EH- EH, EH" at bounding box center [163, 124] width 298 height 15
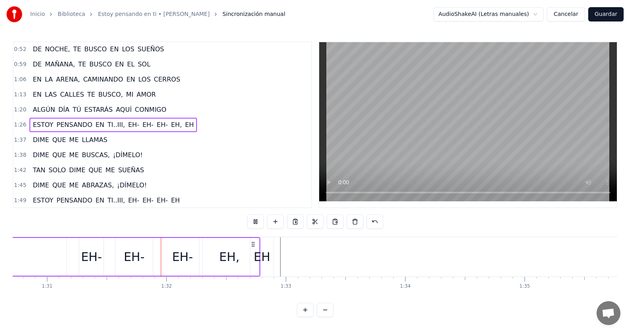
scroll to position [0, 10863]
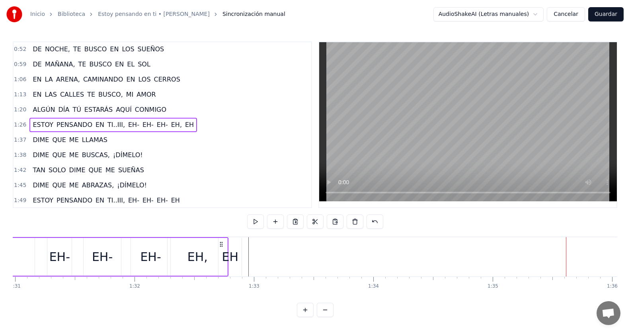
click at [234, 258] on div "EH" at bounding box center [230, 257] width 17 height 18
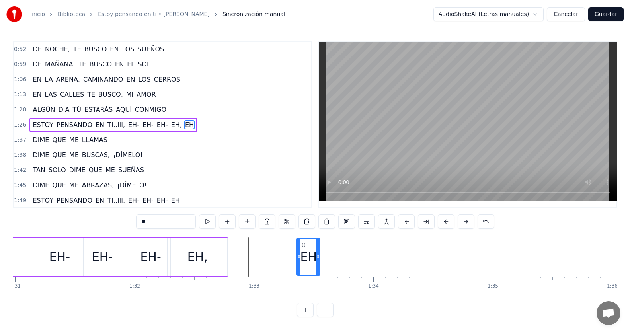
drag, startPoint x: 225, startPoint y: 247, endPoint x: 304, endPoint y: 241, distance: 78.7
click at [304, 241] on div "EH" at bounding box center [308, 257] width 22 height 36
drag, startPoint x: 319, startPoint y: 257, endPoint x: 324, endPoint y: 254, distance: 5.7
click at [349, 255] on icon at bounding box center [347, 257] width 3 height 6
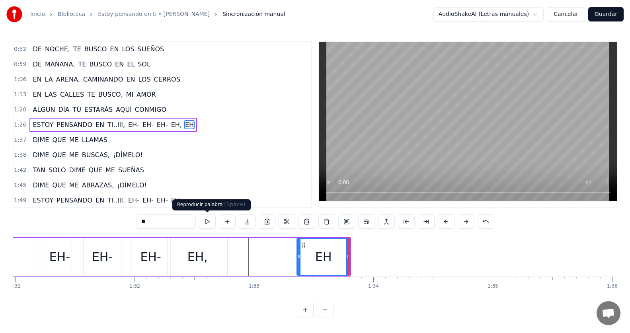
click at [205, 226] on button at bounding box center [207, 222] width 17 height 14
click at [201, 121] on div "1:26 ESTOY PENSANDO EN TI..III, EH- EH- EH- EH, EH" at bounding box center [163, 124] width 298 height 15
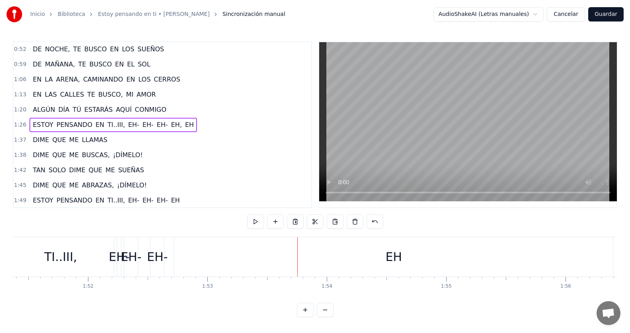
scroll to position [0, 13218]
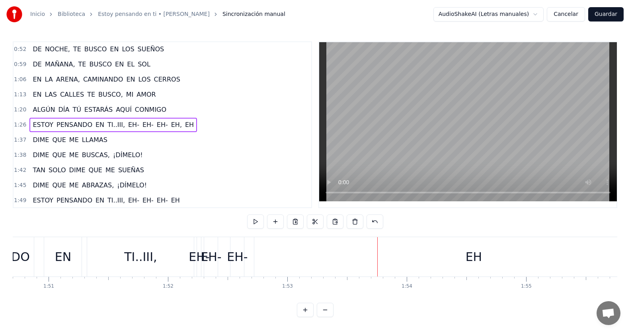
drag, startPoint x: 236, startPoint y: 259, endPoint x: 291, endPoint y: 261, distance: 55.0
click at [291, 261] on div "ESTOY PENSANDO EN TI..III, EH- EH- EH- EH" at bounding box center [301, 256] width 787 height 39
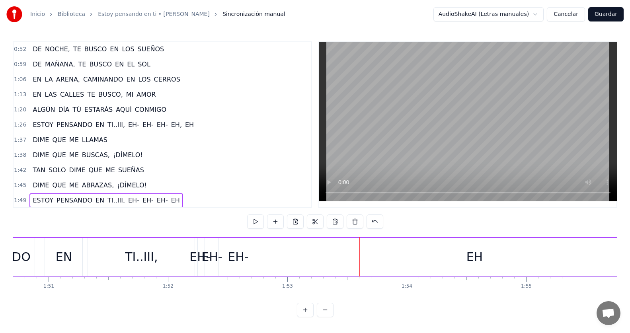
click at [238, 253] on div "EH-" at bounding box center [238, 257] width 21 height 18
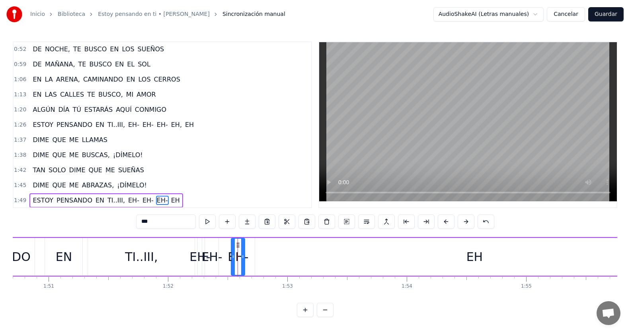
scroll to position [152, 0]
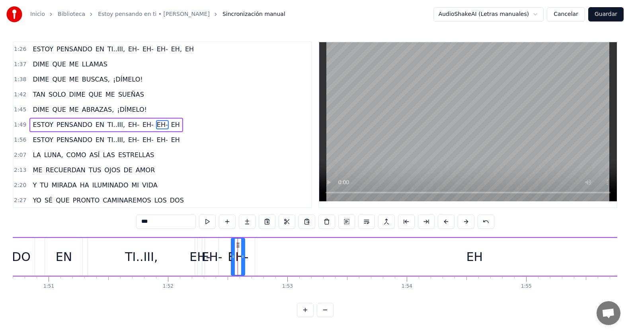
drag, startPoint x: 238, startPoint y: 243, endPoint x: 291, endPoint y: 243, distance: 53.3
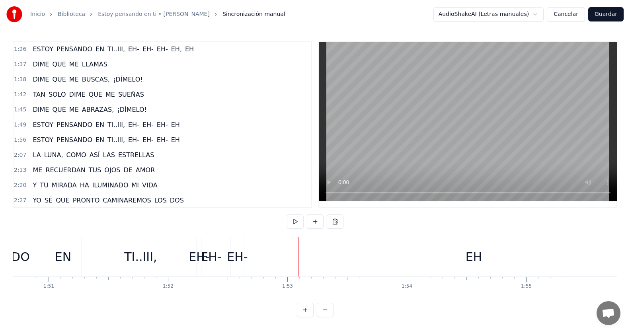
click at [275, 246] on div "EH" at bounding box center [473, 256] width 439 height 39
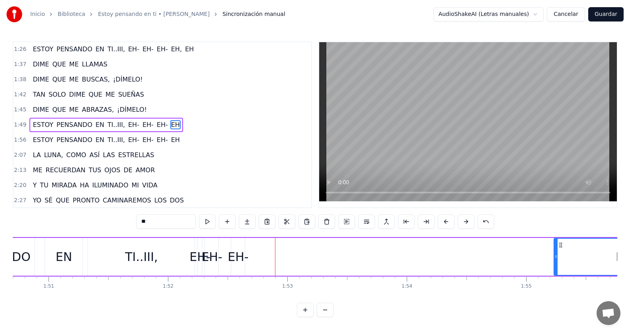
drag, startPoint x: 257, startPoint y: 252, endPoint x: 555, endPoint y: 249, distance: 297.7
click at [556, 248] on div at bounding box center [555, 257] width 3 height 36
click at [234, 258] on div "EH-" at bounding box center [238, 257] width 21 height 18
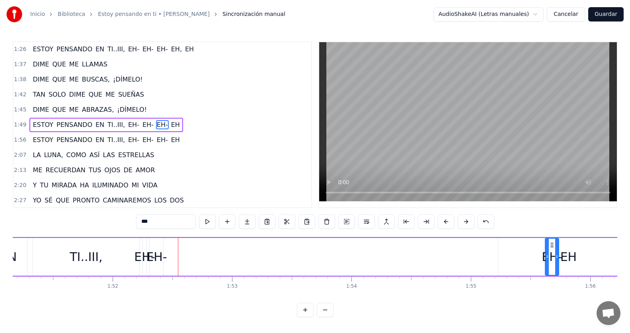
scroll to position [0, 13279]
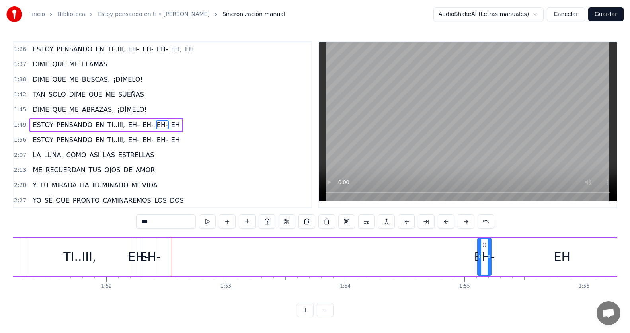
drag, startPoint x: 238, startPoint y: 244, endPoint x: 484, endPoint y: 253, distance: 246.5
click at [484, 253] on div "EH-" at bounding box center [484, 257] width 13 height 36
click at [511, 248] on div "EH" at bounding box center [562, 257] width 140 height 38
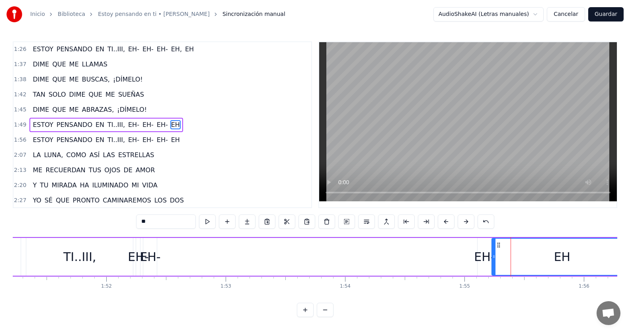
click at [502, 246] on div "EH" at bounding box center [561, 257] width 139 height 36
click at [482, 254] on div "EH-" at bounding box center [484, 257] width 21 height 18
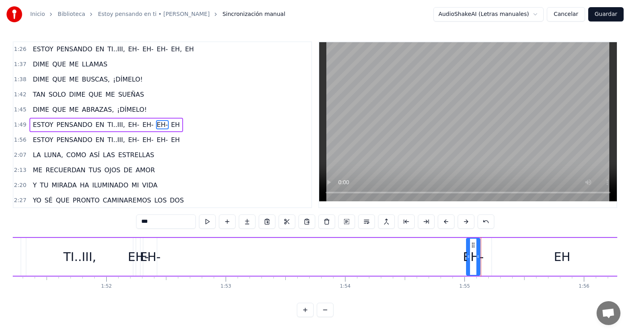
drag, startPoint x: 483, startPoint y: 245, endPoint x: 472, endPoint y: 251, distance: 12.5
click at [472, 251] on div "EH-" at bounding box center [473, 257] width 13 height 36
click at [150, 257] on div "EH-" at bounding box center [150, 257] width 21 height 18
drag, startPoint x: 154, startPoint y: 244, endPoint x: 409, endPoint y: 247, distance: 255.1
click at [409, 247] on icon at bounding box center [411, 245] width 6 height 6
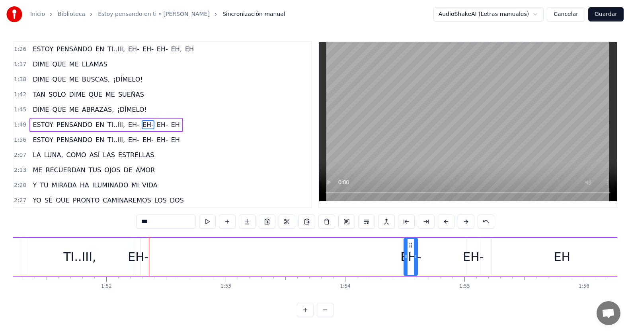
click at [141, 258] on div "EH-" at bounding box center [138, 257] width 21 height 18
drag, startPoint x: 143, startPoint y: 246, endPoint x: 380, endPoint y: 242, distance: 236.8
click at [380, 242] on icon at bounding box center [380, 245] width 6 height 6
click at [82, 257] on div "TI..III," at bounding box center [79, 257] width 33 height 18
type input "********"
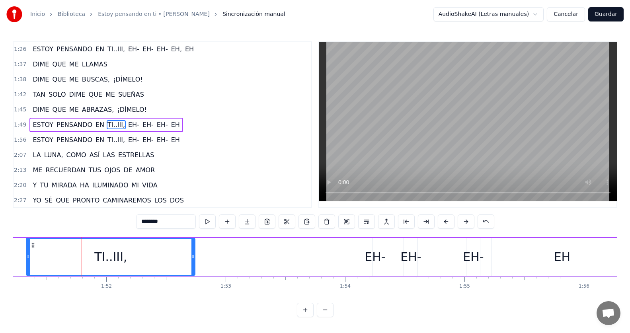
drag, startPoint x: 135, startPoint y: 256, endPoint x: 185, endPoint y: 217, distance: 63.5
click at [195, 256] on icon at bounding box center [192, 257] width 3 height 6
click at [176, 125] on div "1:49 ESTOY PENSANDO EN TI..III, EH- EH- EH- EH" at bounding box center [163, 124] width 298 height 15
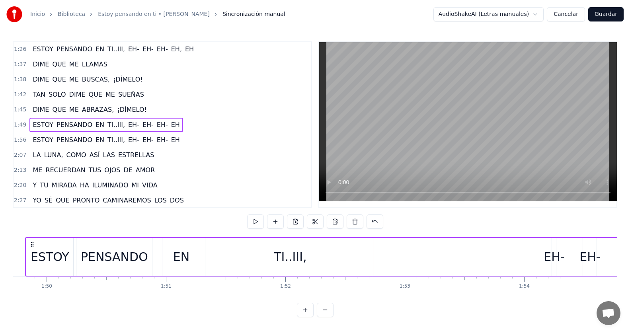
scroll to position [0, 13073]
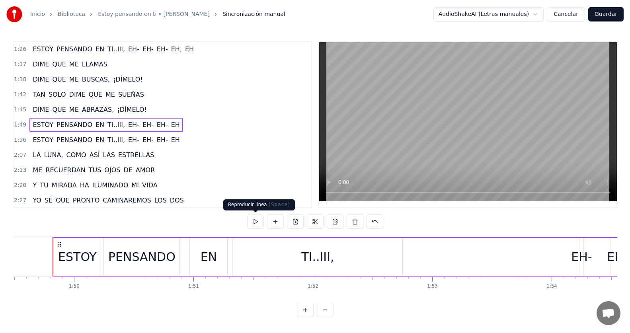
click at [253, 220] on button at bounding box center [255, 222] width 17 height 14
click at [252, 220] on button at bounding box center [255, 222] width 17 height 14
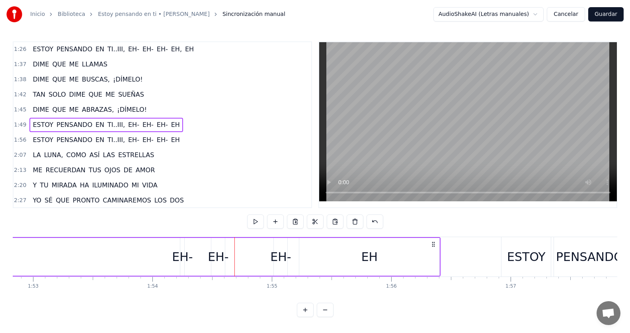
scroll to position [0, 13598]
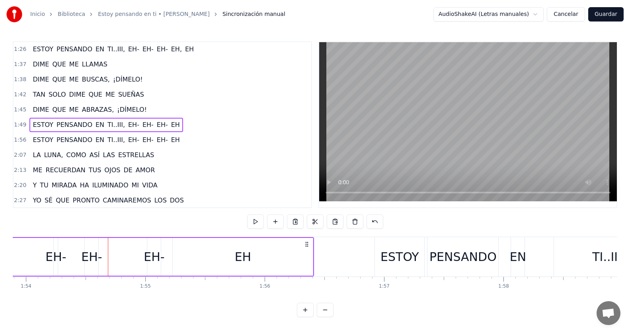
click at [154, 108] on div "1:45 DIME QUE ME ABRAZAS, ¡DÍMELO!" at bounding box center [163, 109] width 298 height 15
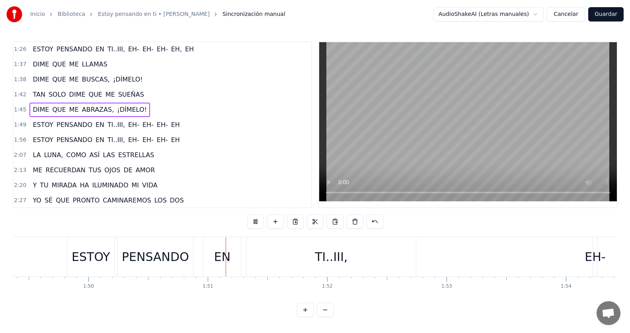
scroll to position [0, 13152]
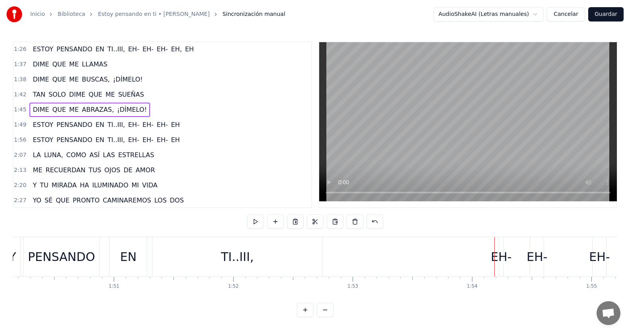
click at [111, 123] on span "TI..III," at bounding box center [116, 124] width 19 height 9
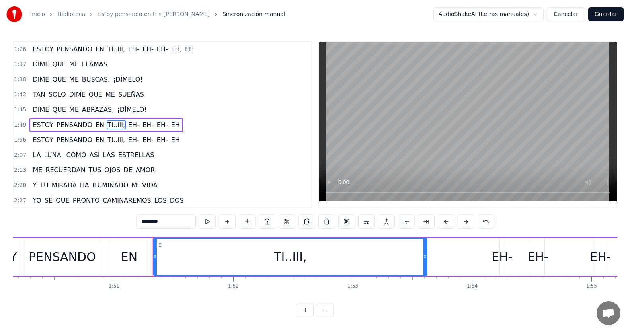
drag, startPoint x: 322, startPoint y: 257, endPoint x: 426, endPoint y: 258, distance: 104.3
click at [426, 258] on icon at bounding box center [424, 257] width 3 height 6
click at [174, 128] on div "1:49 ESTOY PENSANDO EN TI..III, EH- EH- EH- EH" at bounding box center [163, 124] width 298 height 15
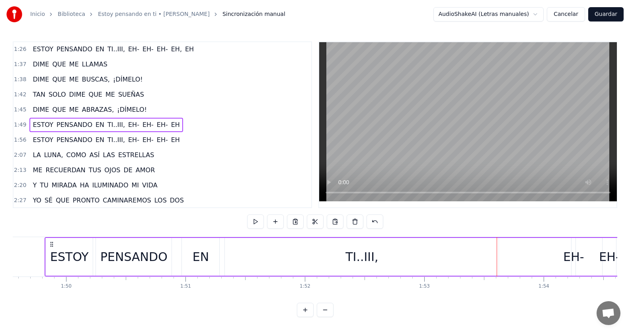
scroll to position [0, 13073]
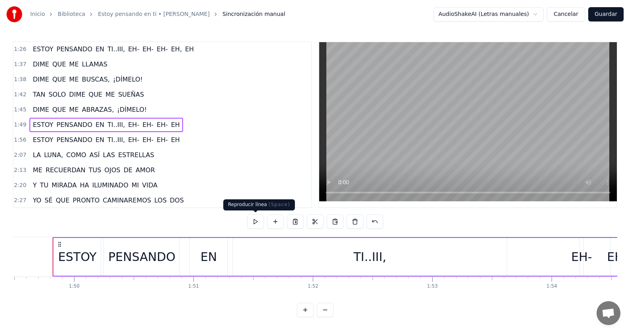
click at [256, 224] on button at bounding box center [255, 222] width 17 height 14
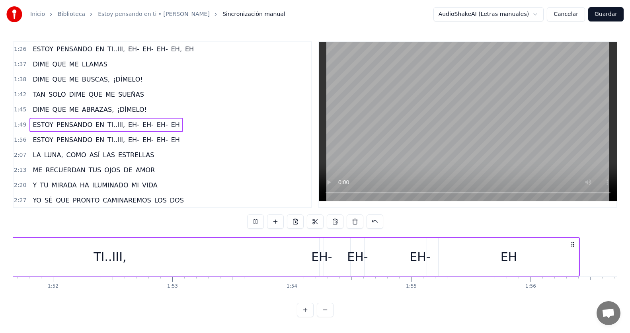
scroll to position [0, 13618]
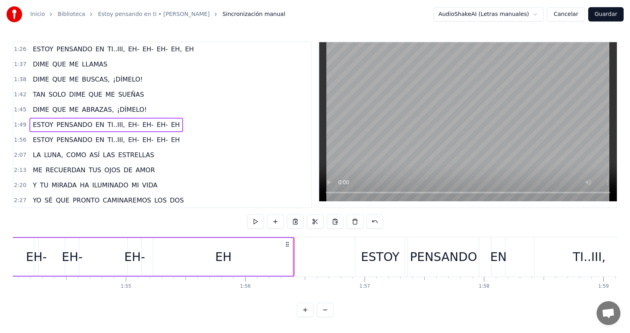
click at [177, 118] on div "1:49 ESTOY PENSANDO EN TI..III, EH- EH- EH- EH" at bounding box center [163, 124] width 298 height 15
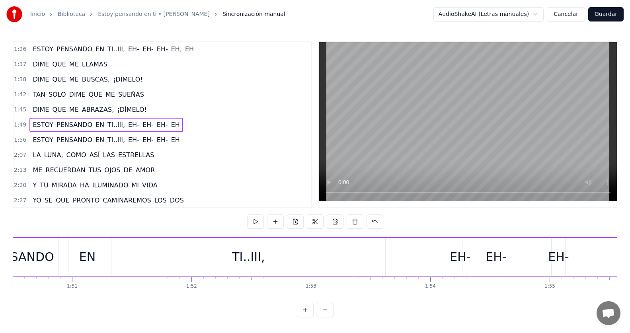
scroll to position [0, 13073]
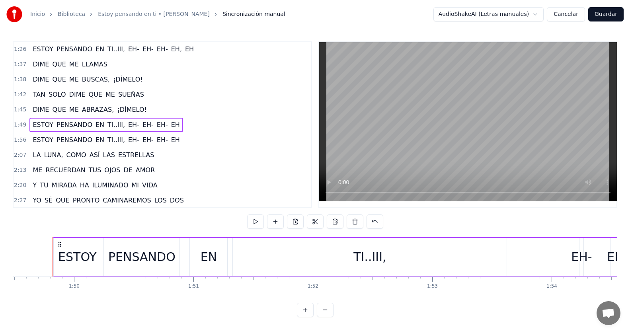
click at [176, 124] on div "1:49 ESTOY PENSANDO EN TI..III, EH- EH- EH- EH" at bounding box center [163, 124] width 298 height 15
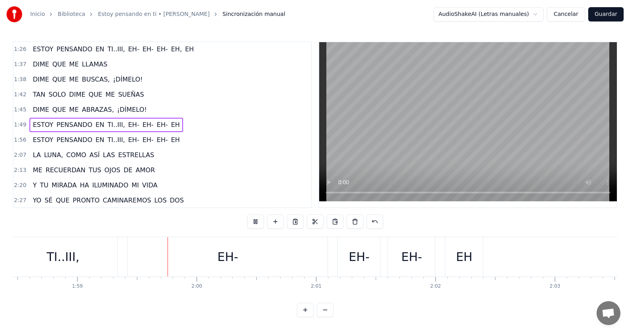
scroll to position [0, 14176]
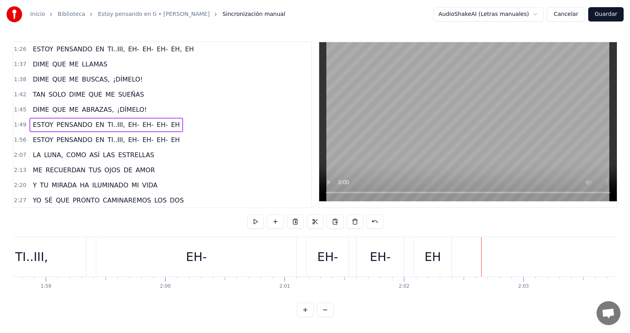
click at [440, 258] on div "EH" at bounding box center [432, 256] width 37 height 39
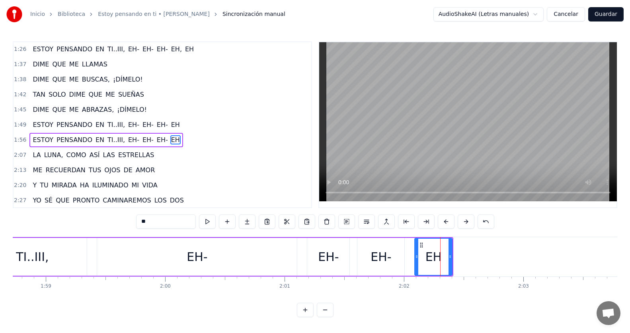
scroll to position [167, 0]
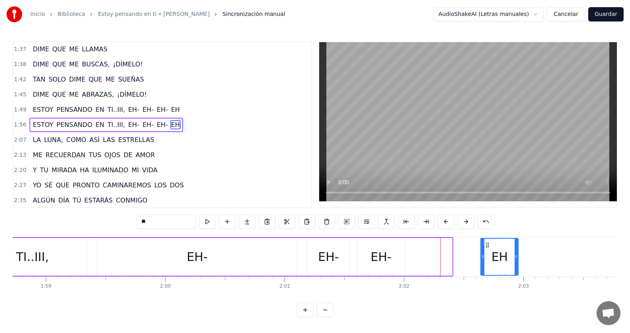
drag, startPoint x: 422, startPoint y: 246, endPoint x: 488, endPoint y: 247, distance: 66.1
click at [488, 247] on circle at bounding box center [488, 247] width 0 height 0
click at [375, 256] on div "EH-" at bounding box center [381, 257] width 21 height 18
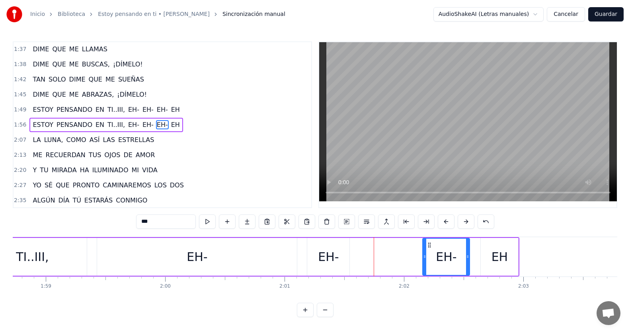
drag, startPoint x: 362, startPoint y: 245, endPoint x: 427, endPoint y: 245, distance: 65.3
click at [427, 245] on icon at bounding box center [429, 245] width 6 height 6
click at [331, 251] on div "EH-" at bounding box center [328, 257] width 21 height 18
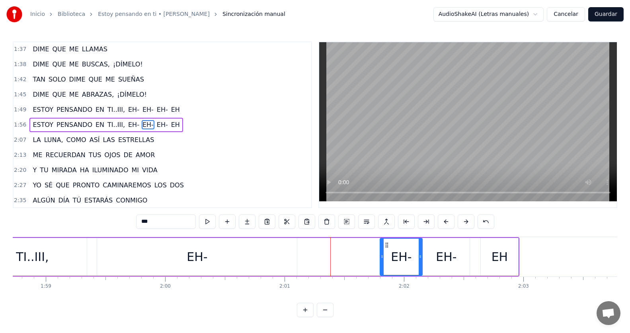
drag, startPoint x: 314, startPoint y: 245, endPoint x: 387, endPoint y: 248, distance: 72.9
click at [387, 248] on icon at bounding box center [387, 245] width 6 height 6
click at [193, 258] on div "EH-" at bounding box center [197, 257] width 21 height 18
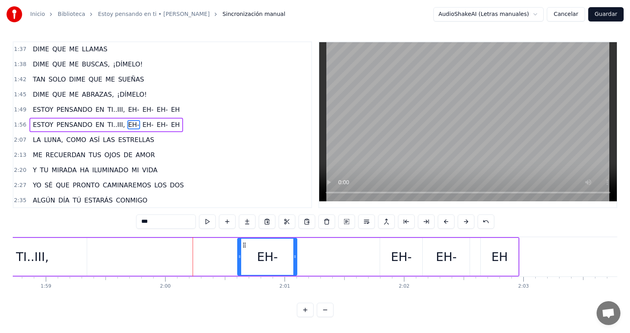
drag, startPoint x: 99, startPoint y: 251, endPoint x: 240, endPoint y: 256, distance: 140.6
click at [240, 256] on div at bounding box center [239, 257] width 3 height 36
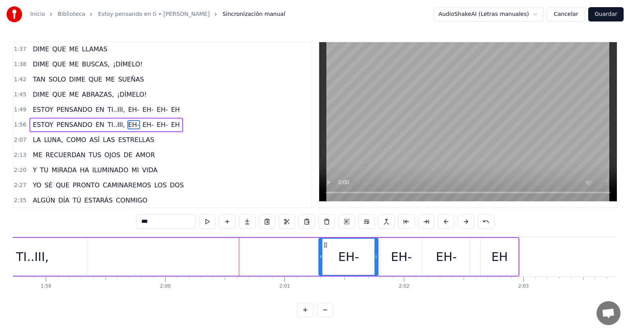
drag, startPoint x: 246, startPoint y: 245, endPoint x: 311, endPoint y: 243, distance: 65.7
click at [326, 248] on div "EH-" at bounding box center [348, 257] width 59 height 36
click at [27, 255] on div "TI..III," at bounding box center [32, 257] width 33 height 18
type input "********"
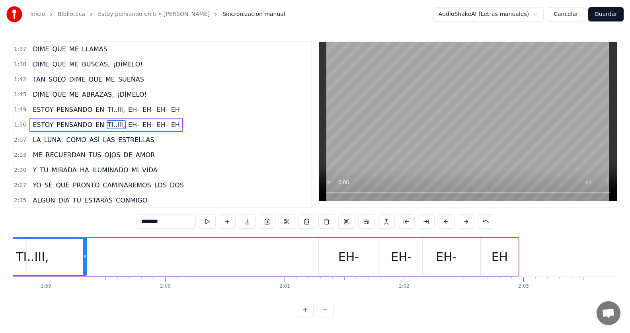
scroll to position [0, 14150]
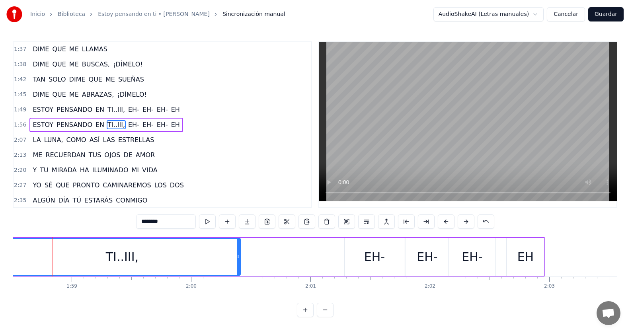
drag, startPoint x: 112, startPoint y: 259, endPoint x: 240, endPoint y: 259, distance: 127.8
click at [240, 259] on icon at bounding box center [238, 257] width 3 height 6
click at [174, 127] on div "1:56 ESTOY PENSANDO EN TI..III, EH- EH- EH- EH" at bounding box center [163, 124] width 298 height 15
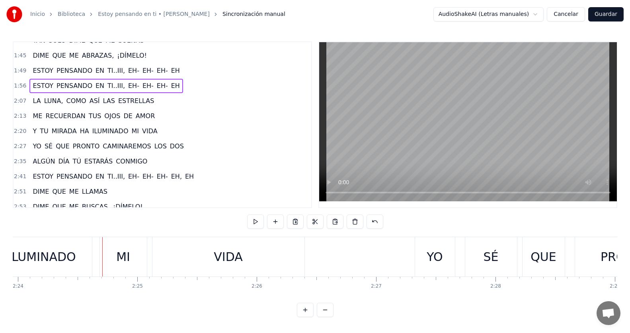
scroll to position [207, 0]
click at [79, 131] on span "HA" at bounding box center [84, 130] width 11 height 9
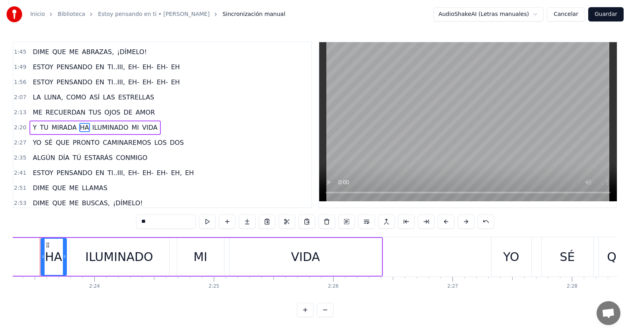
scroll to position [0, 17099]
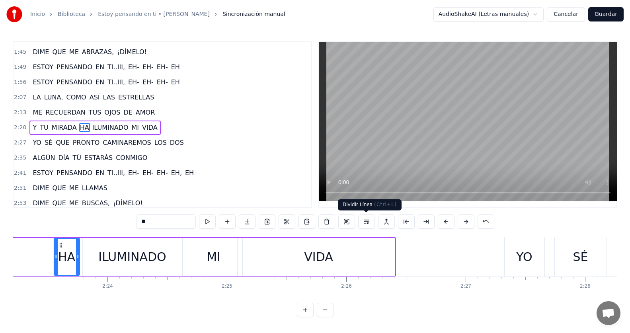
click at [362, 222] on button at bounding box center [366, 222] width 17 height 14
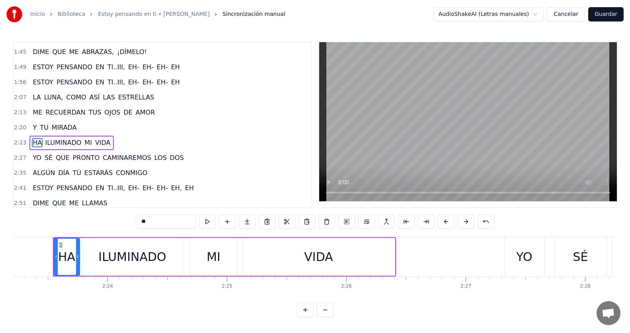
scroll to position [227, 0]
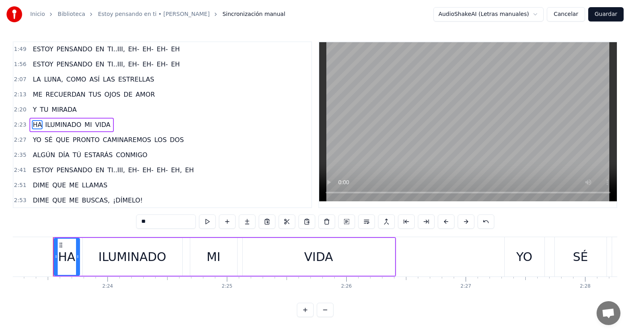
click at [98, 109] on div "2:20 Y TU MIRADA" at bounding box center [163, 109] width 298 height 15
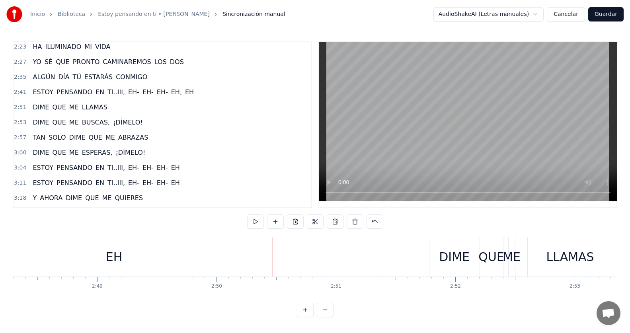
scroll to position [307, 0]
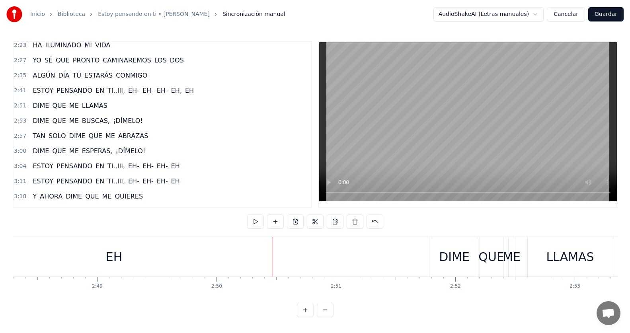
click at [190, 88] on div "2:41 ESTOY PENSANDO EN TI..III, EH- EH- EH- EH, EH" at bounding box center [163, 90] width 298 height 15
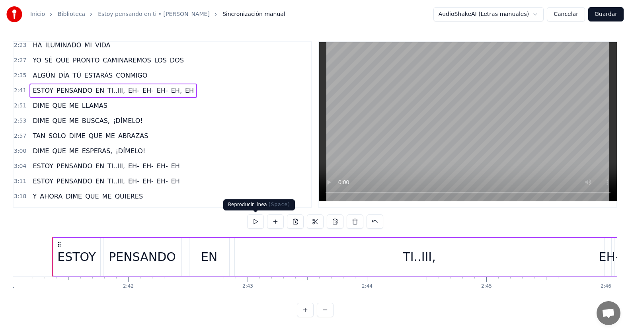
scroll to position [0, 19226]
click at [254, 222] on button at bounding box center [255, 222] width 17 height 14
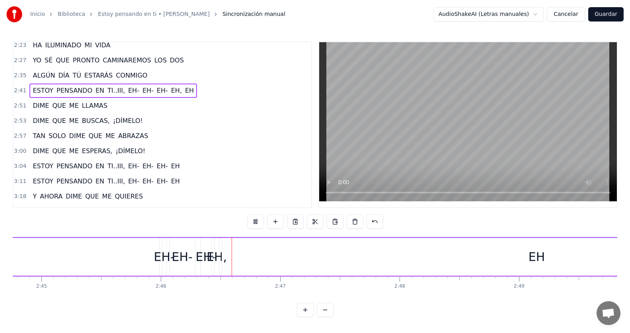
scroll to position [0, 19775]
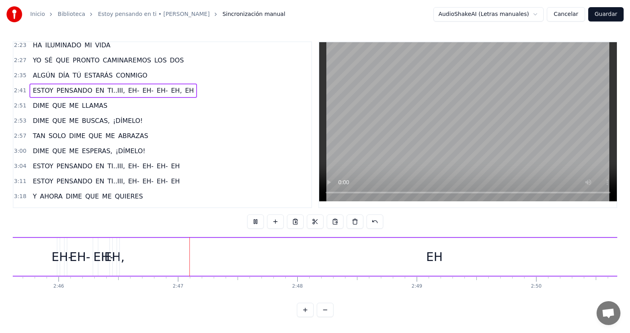
click at [254, 222] on button at bounding box center [255, 222] width 17 height 14
click at [116, 257] on div "EH," at bounding box center [114, 257] width 20 height 18
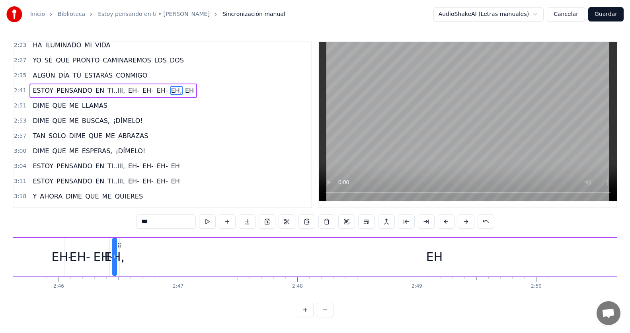
scroll to position [273, 0]
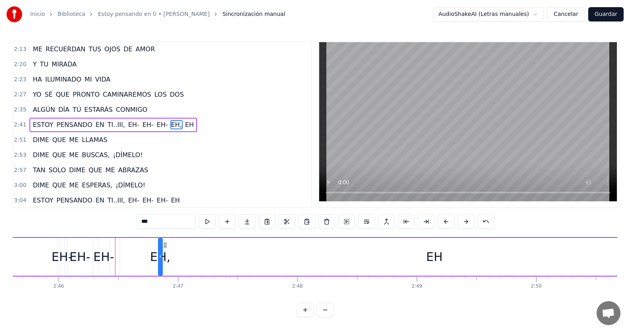
drag, startPoint x: 119, startPoint y: 245, endPoint x: 164, endPoint y: 253, distance: 45.7
drag, startPoint x: 160, startPoint y: 251, endPoint x: 219, endPoint y: 253, distance: 58.1
click at [219, 253] on div at bounding box center [217, 257] width 3 height 36
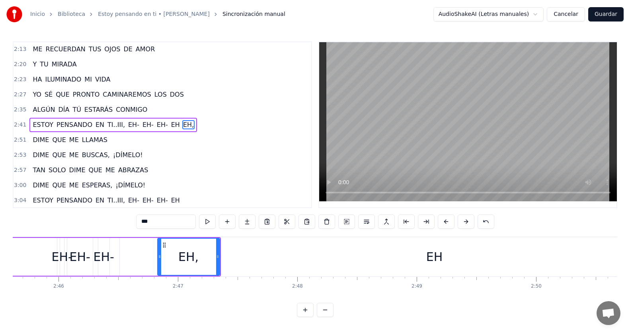
click at [400, 256] on div "EH" at bounding box center [435, 257] width 630 height 38
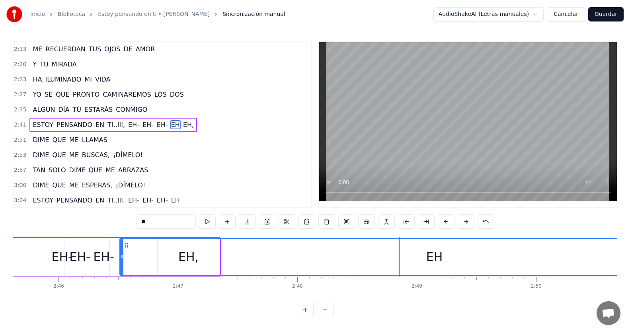
click at [437, 259] on div "EH" at bounding box center [434, 257] width 17 height 18
click at [182, 127] on span "EH," at bounding box center [188, 124] width 12 height 9
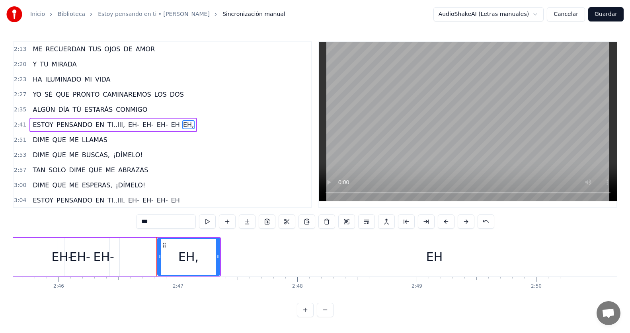
click at [170, 123] on span "EH" at bounding box center [175, 124] width 10 height 9
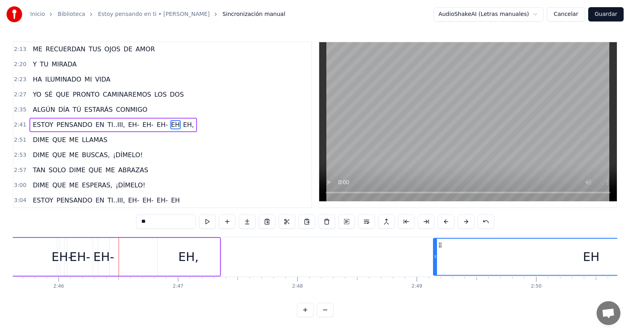
drag, startPoint x: 122, startPoint y: 251, endPoint x: 435, endPoint y: 263, distance: 312.6
click at [170, 121] on span "EH," at bounding box center [176, 124] width 12 height 9
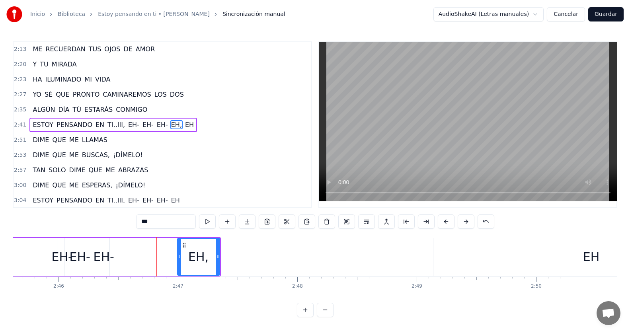
drag, startPoint x: 161, startPoint y: 248, endPoint x: 181, endPoint y: 250, distance: 19.9
click at [181, 250] on div at bounding box center [179, 257] width 3 height 36
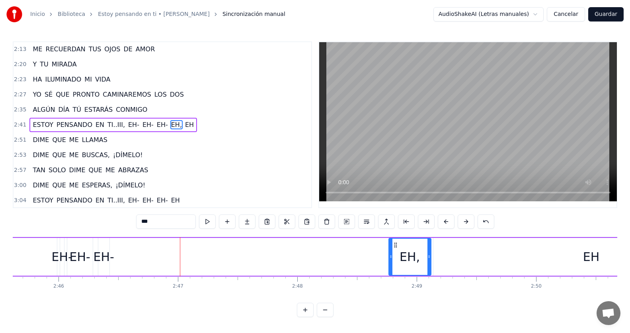
drag, startPoint x: 184, startPoint y: 244, endPoint x: 211, endPoint y: 259, distance: 31.0
click at [396, 266] on div "EH," at bounding box center [409, 257] width 41 height 36
click at [95, 255] on div "EH-" at bounding box center [103, 257] width 21 height 18
type input "***"
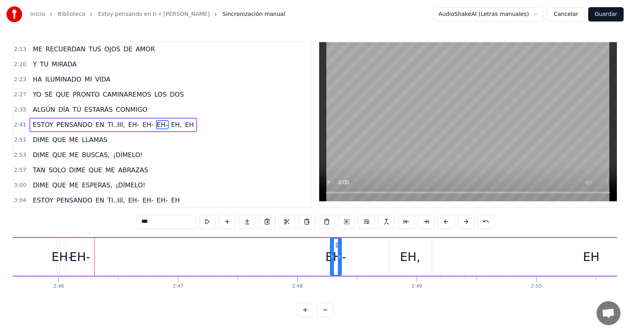
drag, startPoint x: 104, startPoint y: 246, endPoint x: 336, endPoint y: 259, distance: 232.4
click at [336, 259] on div "EH-" at bounding box center [336, 257] width 10 height 36
drag, startPoint x: 339, startPoint y: 258, endPoint x: 355, endPoint y: 256, distance: 16.0
click at [355, 256] on icon at bounding box center [355, 257] width 3 height 6
drag, startPoint x: 337, startPoint y: 245, endPoint x: 367, endPoint y: 247, distance: 30.3
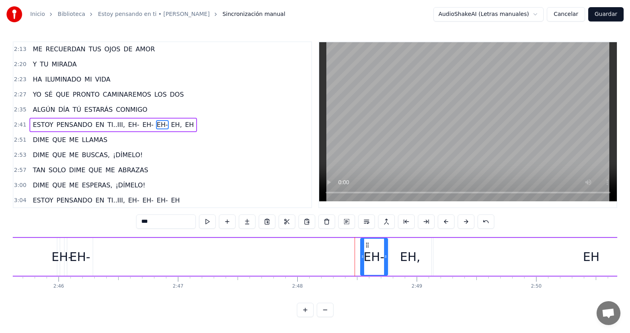
click at [367, 247] on icon at bounding box center [367, 245] width 6 height 6
click at [80, 254] on div "EH-" at bounding box center [79, 257] width 21 height 18
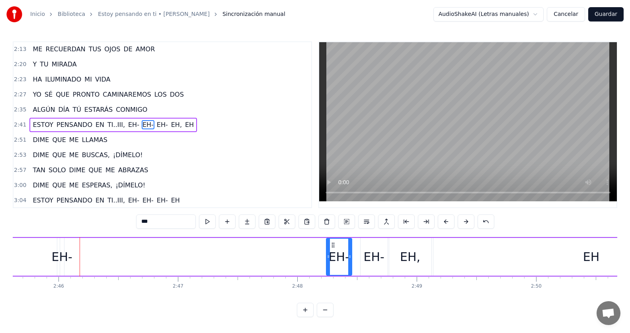
drag, startPoint x: 72, startPoint y: 245, endPoint x: 332, endPoint y: 262, distance: 259.7
click at [332, 262] on div "EH-" at bounding box center [339, 257] width 25 height 36
click at [64, 256] on div "EH-" at bounding box center [61, 257] width 21 height 18
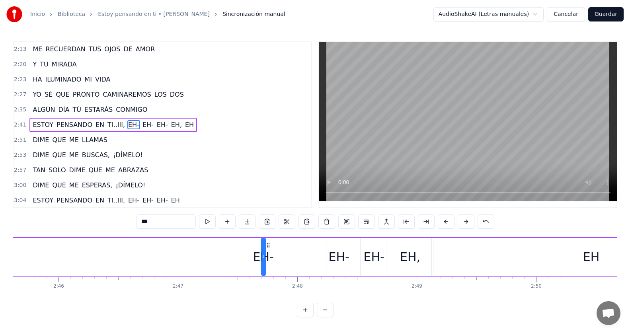
drag, startPoint x: 65, startPoint y: 245, endPoint x: 265, endPoint y: 267, distance: 200.9
click at [267, 267] on div "ESTOY PENSANDO EN TI..III, EH- EH- EH- EH, [GEOGRAPHIC_DATA]" at bounding box center [128, 256] width 1246 height 39
drag, startPoint x: 264, startPoint y: 255, endPoint x: 287, endPoint y: 256, distance: 23.1
click at [287, 256] on icon at bounding box center [285, 257] width 3 height 6
drag, startPoint x: 267, startPoint y: 246, endPoint x: 302, endPoint y: 248, distance: 35.5
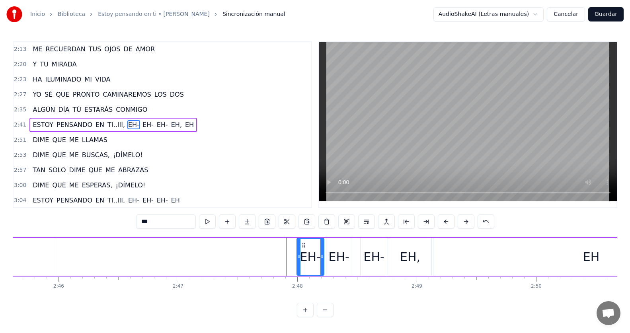
click at [302, 248] on div "EH-" at bounding box center [310, 257] width 26 height 36
click at [183, 124] on div "2:41 ESTOY PENSANDO EN TI..III, EH- EH- EH- EH, EH" at bounding box center [163, 124] width 298 height 15
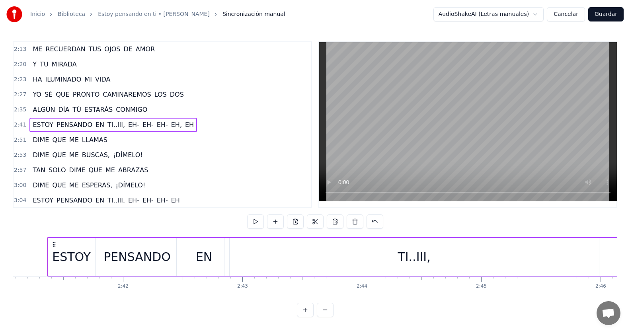
scroll to position [0, 19226]
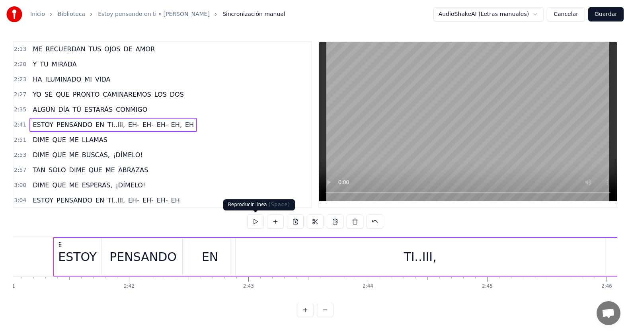
click at [254, 220] on button at bounding box center [255, 222] width 17 height 14
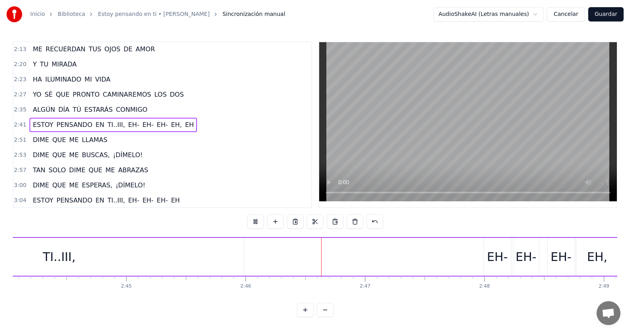
scroll to position [0, 19783]
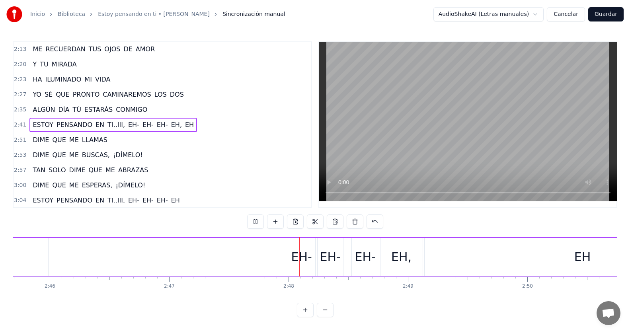
click at [254, 220] on button at bounding box center [255, 222] width 17 height 14
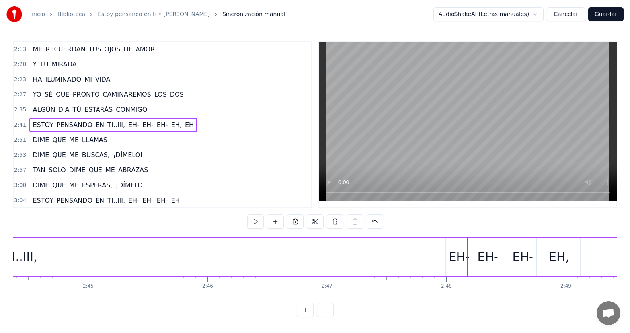
scroll to position [0, 19566]
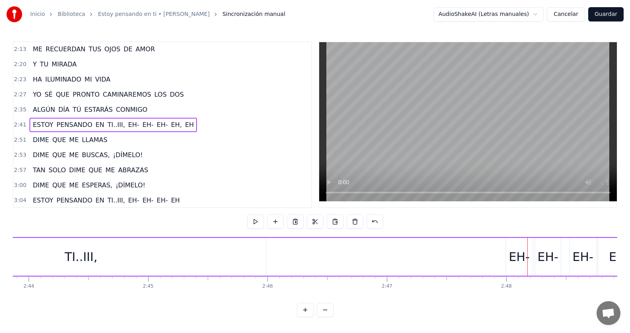
click at [517, 256] on div "EH-" at bounding box center [519, 257] width 21 height 18
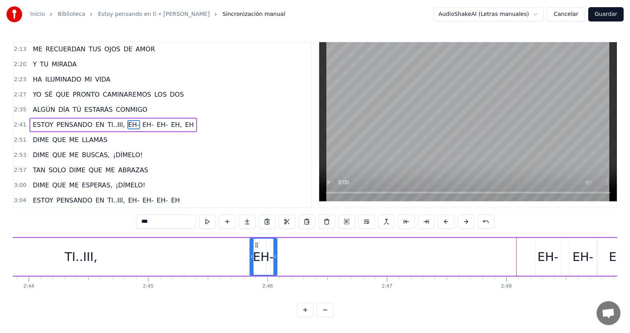
drag, startPoint x: 513, startPoint y: 246, endPoint x: 257, endPoint y: 245, distance: 255.9
click at [257, 245] on icon at bounding box center [257, 245] width 6 height 6
click at [211, 220] on button at bounding box center [207, 222] width 17 height 14
click at [548, 258] on div "EH-" at bounding box center [547, 257] width 21 height 18
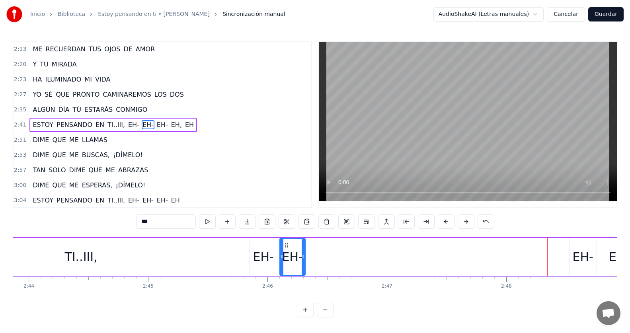
drag, startPoint x: 543, startPoint y: 245, endPoint x: 287, endPoint y: 248, distance: 255.5
click at [287, 248] on div "EH-" at bounding box center [292, 257] width 25 height 36
click at [580, 247] on div "EH-" at bounding box center [583, 257] width 27 height 38
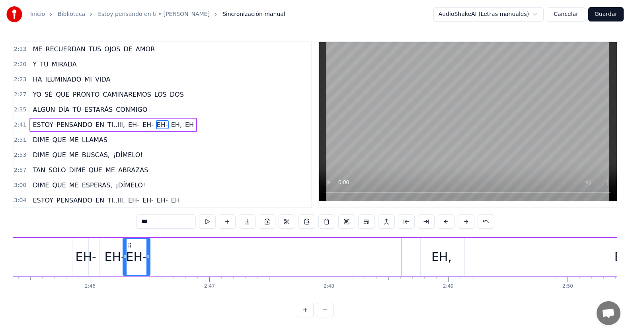
scroll to position [0, 19741]
drag, startPoint x: 51, startPoint y: 245, endPoint x: 141, endPoint y: 251, distance: 90.5
click at [141, 251] on div "EH-" at bounding box center [147, 257] width 26 height 36
click at [193, 128] on div "2:41 ESTOY PENSANDO EN TI..III, EH- EH- EH- EH, EH" at bounding box center [163, 124] width 298 height 15
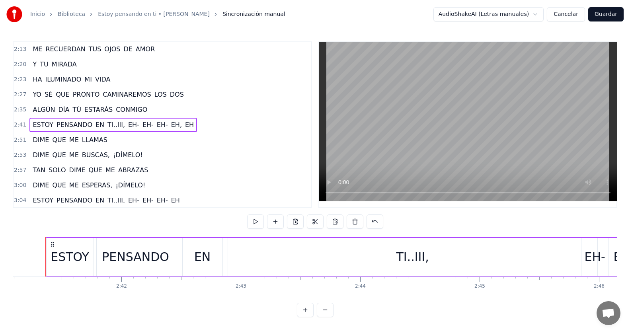
scroll to position [0, 19226]
click at [193, 127] on div "2:41 ESTOY PENSANDO EN TI..III, EH- EH- EH- EH, EH" at bounding box center [163, 124] width 298 height 15
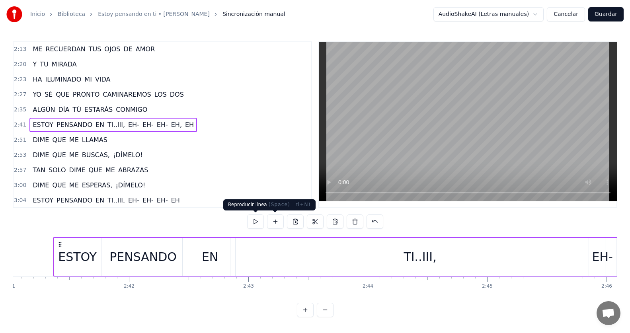
click at [261, 221] on button at bounding box center [255, 222] width 17 height 14
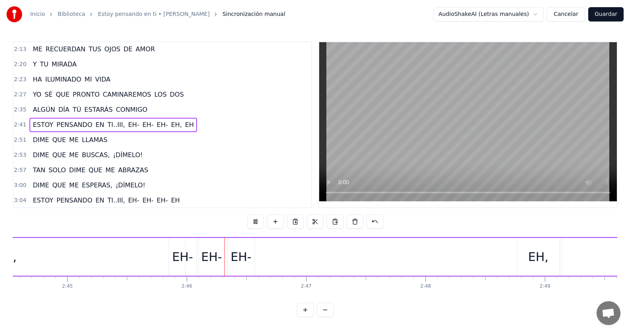
scroll to position [0, 19754]
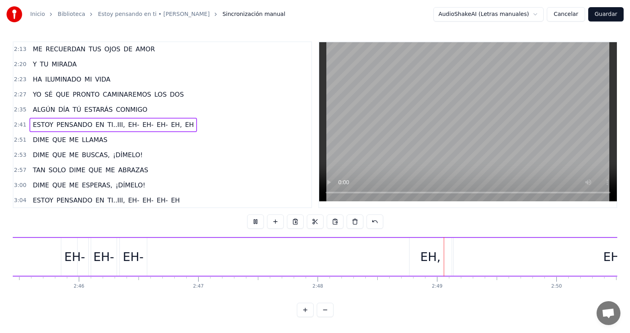
click at [261, 221] on button at bounding box center [255, 222] width 17 height 14
click at [423, 262] on div "EH," at bounding box center [430, 257] width 20 height 18
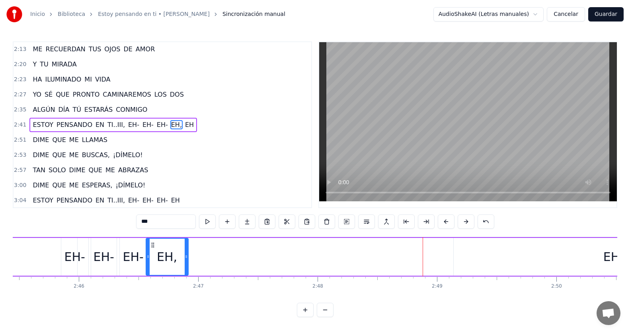
drag, startPoint x: 418, startPoint y: 246, endPoint x: 154, endPoint y: 250, distance: 263.5
click at [154, 250] on div "EH," at bounding box center [166, 257] width 41 height 36
click at [189, 124] on div "2:41 ESTOY PENSANDO EN TI..III, EH- EH- EH- EH, EH" at bounding box center [163, 124] width 298 height 15
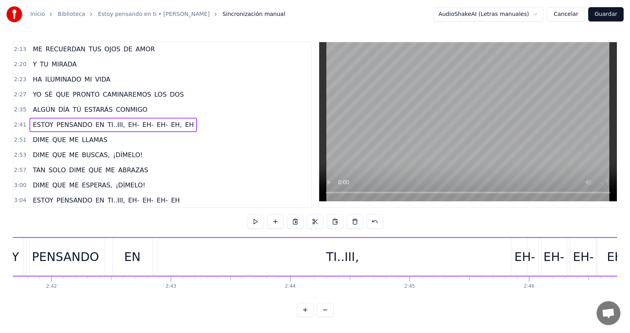
scroll to position [0, 19226]
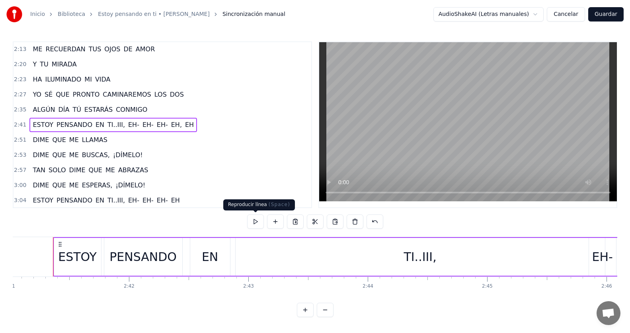
click at [253, 221] on button at bounding box center [255, 222] width 17 height 14
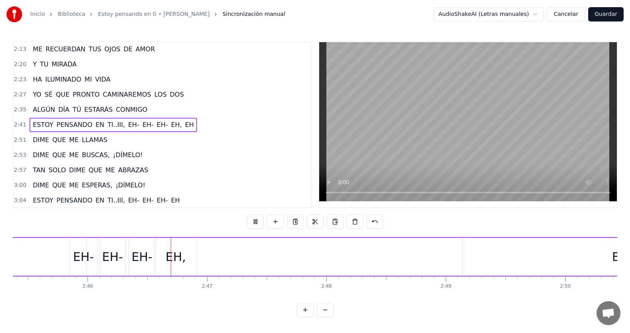
scroll to position [0, 19776]
click at [253, 221] on button at bounding box center [255, 222] width 17 height 14
drag, startPoint x: 586, startPoint y: 253, endPoint x: 492, endPoint y: 263, distance: 94.1
click at [492, 263] on div "EH" at bounding box center [590, 257] width 316 height 38
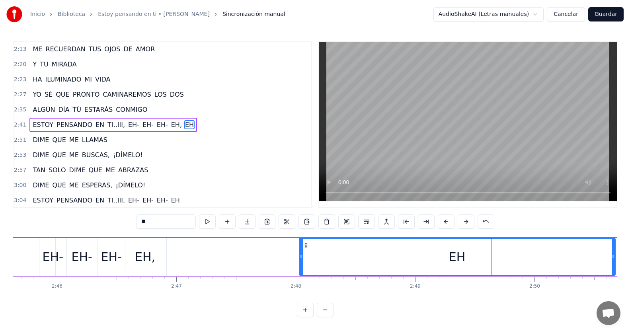
drag, startPoint x: 439, startPoint y: 246, endPoint x: 306, endPoint y: 246, distance: 132.5
click at [306, 246] on icon at bounding box center [306, 245] width 6 height 6
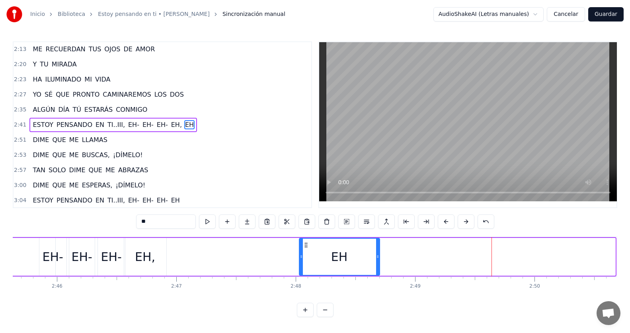
drag, startPoint x: 615, startPoint y: 256, endPoint x: 379, endPoint y: 266, distance: 235.8
click at [379, 266] on div at bounding box center [377, 257] width 3 height 36
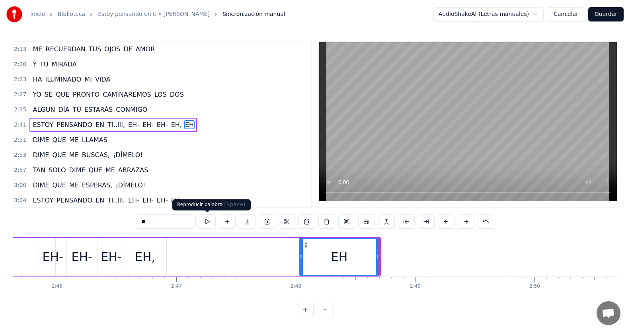
click at [211, 220] on button at bounding box center [207, 222] width 17 height 14
click at [191, 121] on div "2:41 ESTOY PENSANDO EN TI..III, EH- EH- EH- EH, EH" at bounding box center [163, 124] width 298 height 15
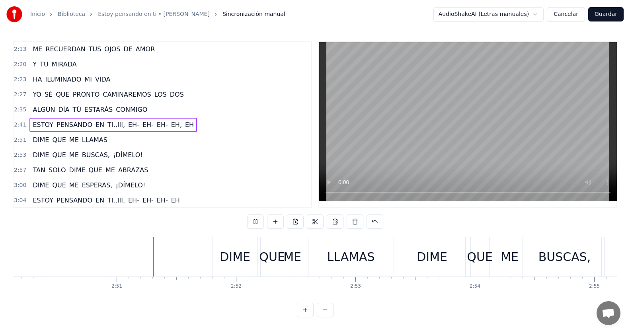
scroll to position [0, 20325]
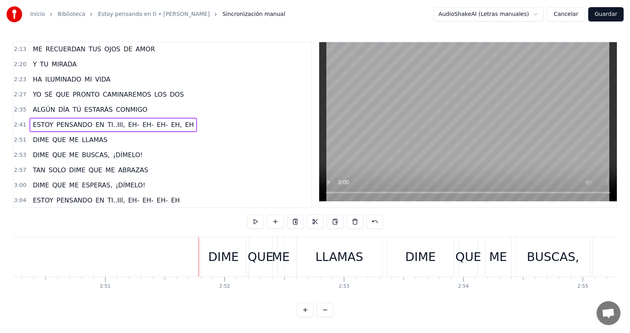
click at [195, 122] on div "2:41 ESTOY PENSANDO EN TI..III, EH- EH- EH- EH, EH" at bounding box center [163, 124] width 298 height 15
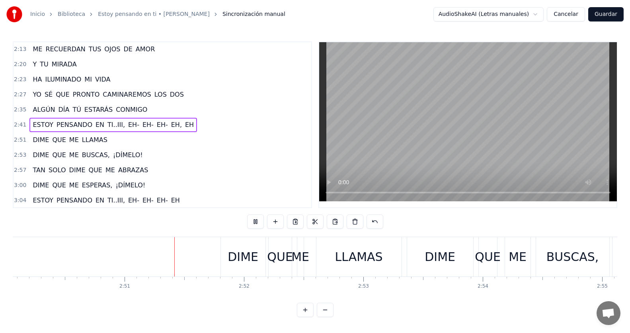
scroll to position [0, 20333]
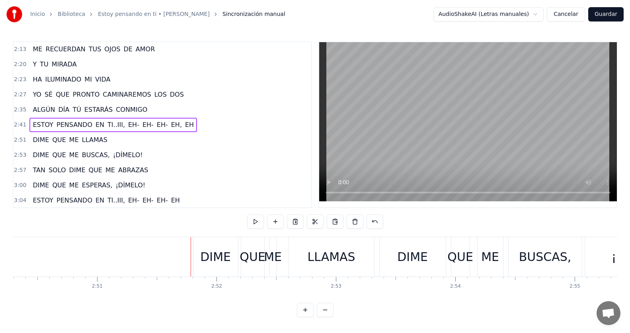
click at [120, 143] on div "2:51 DIME QUE ME LLAMAS" at bounding box center [163, 140] width 298 height 15
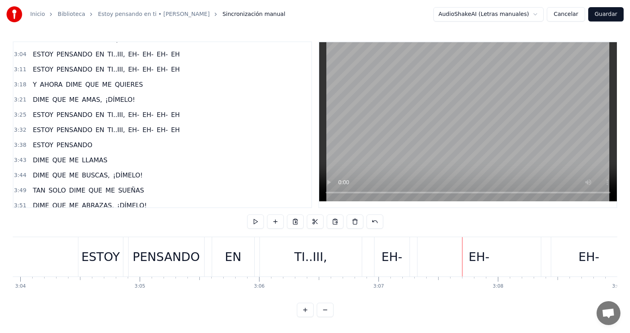
scroll to position [375, 0]
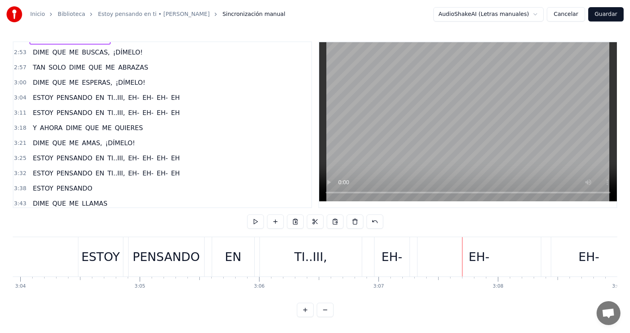
click at [107, 98] on span "TI..III," at bounding box center [116, 97] width 19 height 9
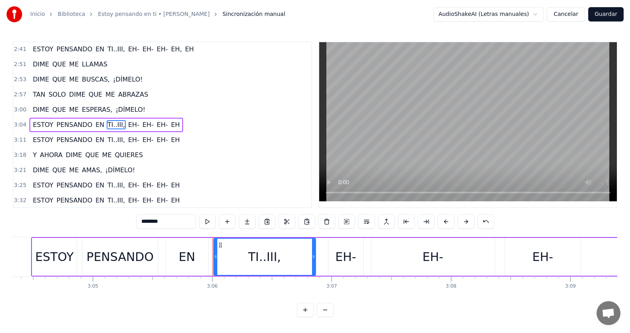
scroll to position [0, 22189]
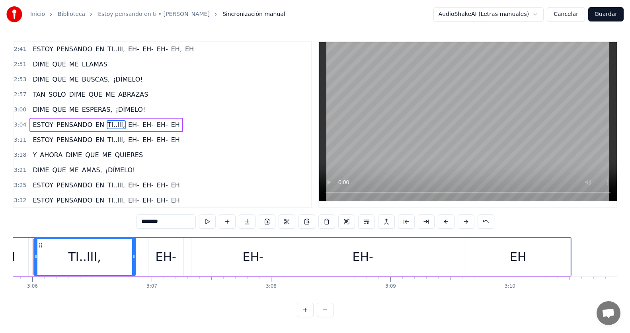
click at [526, 252] on div "EH" at bounding box center [518, 257] width 104 height 38
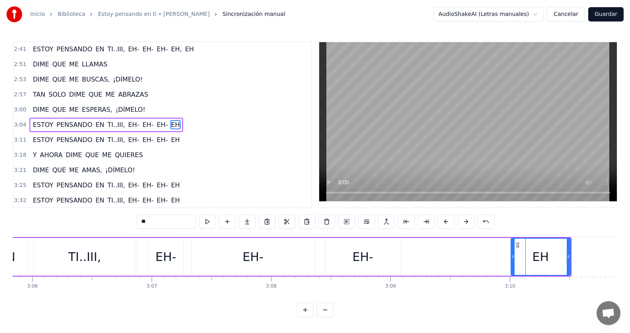
drag, startPoint x: 468, startPoint y: 259, endPoint x: 513, endPoint y: 258, distance: 45.4
click at [513, 258] on icon at bounding box center [512, 257] width 3 height 6
click at [355, 257] on div "EH-" at bounding box center [363, 257] width 21 height 18
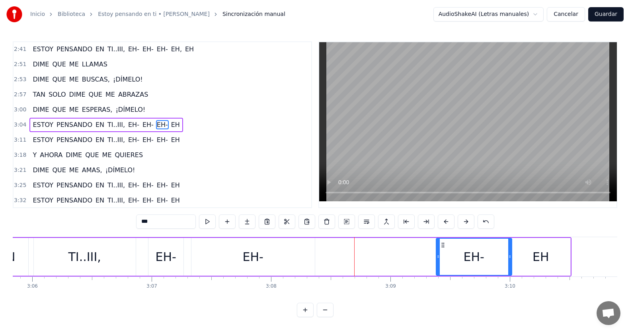
drag, startPoint x: 331, startPoint y: 242, endPoint x: 442, endPoint y: 248, distance: 111.2
click at [442, 248] on icon at bounding box center [443, 245] width 6 height 6
click at [224, 251] on div "EH-" at bounding box center [252, 257] width 123 height 38
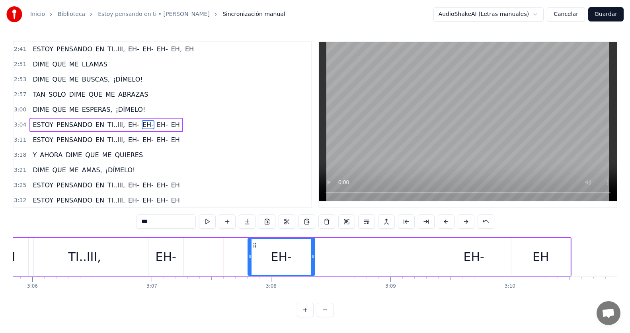
drag, startPoint x: 191, startPoint y: 254, endPoint x: 248, endPoint y: 254, distance: 56.5
click at [248, 254] on icon at bounding box center [249, 257] width 3 height 6
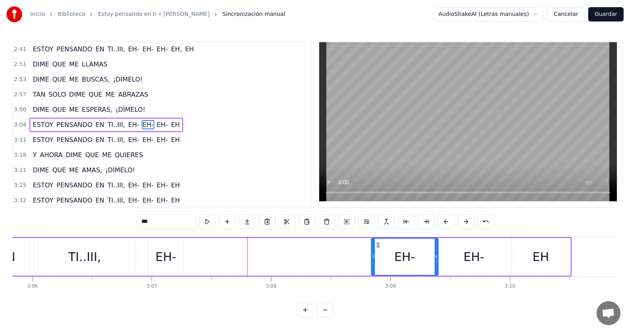
drag, startPoint x: 254, startPoint y: 244, endPoint x: 377, endPoint y: 249, distance: 123.5
click at [377, 249] on div "EH-" at bounding box center [405, 257] width 66 height 36
click at [162, 262] on div "EH-" at bounding box center [166, 257] width 21 height 18
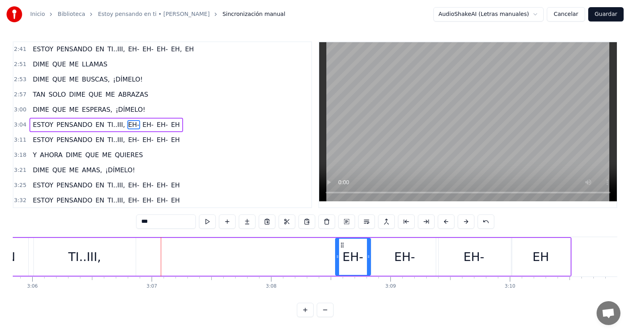
drag, startPoint x: 154, startPoint y: 246, endPoint x: 341, endPoint y: 260, distance: 187.6
click at [341, 260] on div "EH-" at bounding box center [353, 257] width 34 height 36
click at [90, 262] on div "TI..III," at bounding box center [84, 257] width 33 height 18
type input "********"
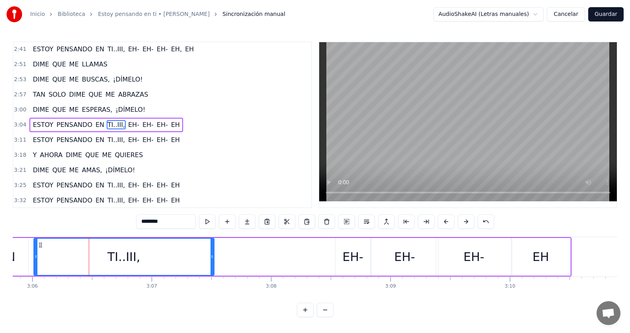
drag, startPoint x: 134, startPoint y: 261, endPoint x: 212, endPoint y: 256, distance: 78.6
click at [212, 256] on div at bounding box center [212, 257] width 3 height 36
click at [184, 125] on div "3:04 ESTOY PENSANDO EN TI..III, EH- EH- EH- EH" at bounding box center [163, 124] width 298 height 15
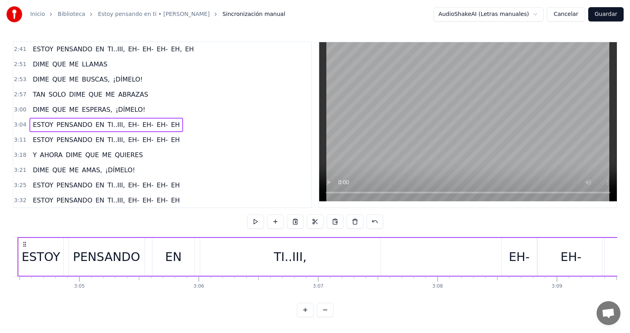
scroll to position [0, 21987]
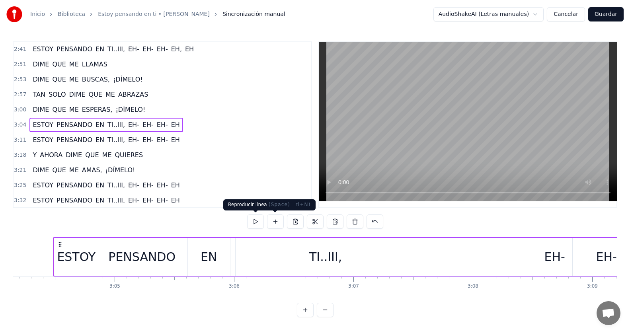
click at [258, 223] on button at bounding box center [255, 222] width 17 height 14
click at [338, 258] on div "TI..III," at bounding box center [325, 257] width 33 height 18
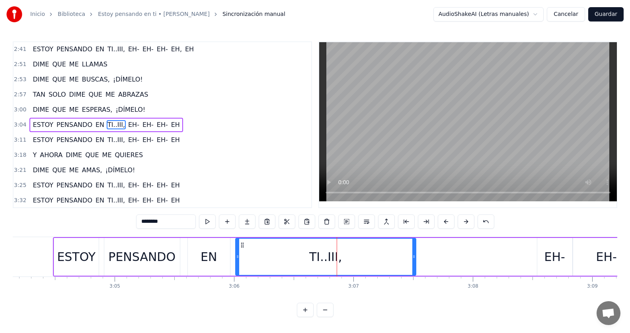
drag, startPoint x: 416, startPoint y: 256, endPoint x: 480, endPoint y: 259, distance: 63.8
click at [480, 259] on div "ESTOY PENSANDO EN TI..III, EH- EH- EH- EH" at bounding box center [413, 256] width 720 height 39
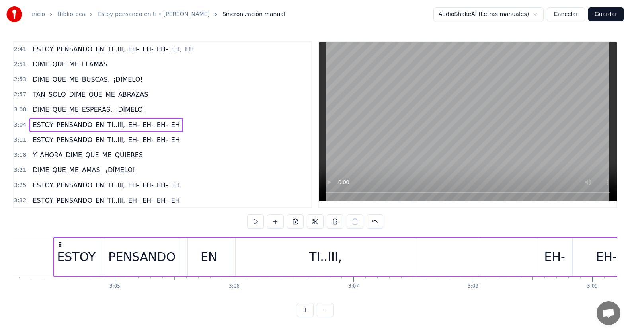
click at [329, 255] on div "TI..III," at bounding box center [325, 257] width 33 height 18
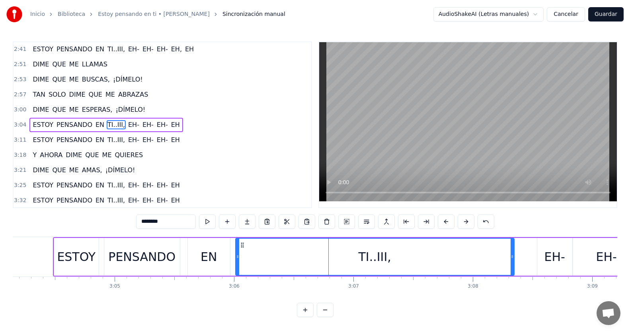
drag, startPoint x: 414, startPoint y: 258, endPoint x: 512, endPoint y: 261, distance: 98.4
click at [512, 261] on div at bounding box center [512, 257] width 3 height 36
click at [178, 128] on div "3:04 ESTOY PENSANDO EN TI..III, EH- EH- EH- EH" at bounding box center [163, 124] width 298 height 15
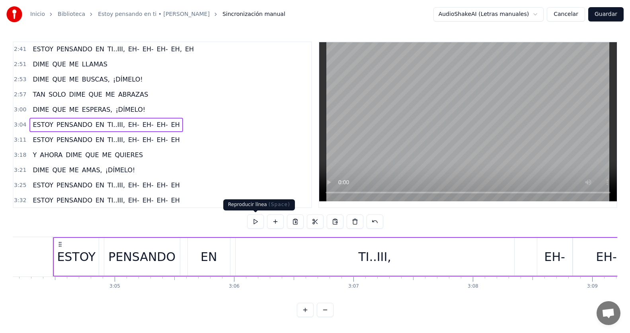
click at [259, 219] on button at bounding box center [255, 222] width 17 height 14
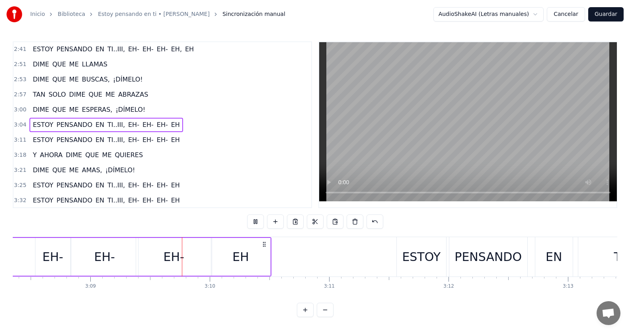
scroll to position [0, 22527]
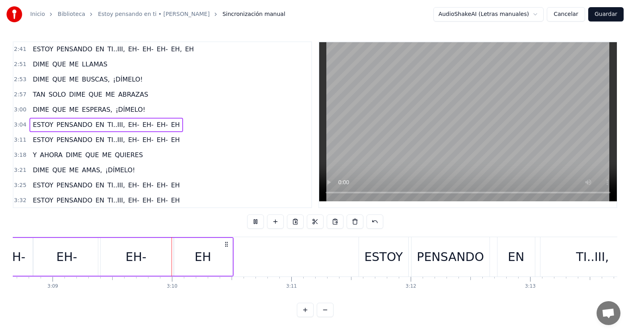
click at [259, 219] on button at bounding box center [255, 222] width 17 height 14
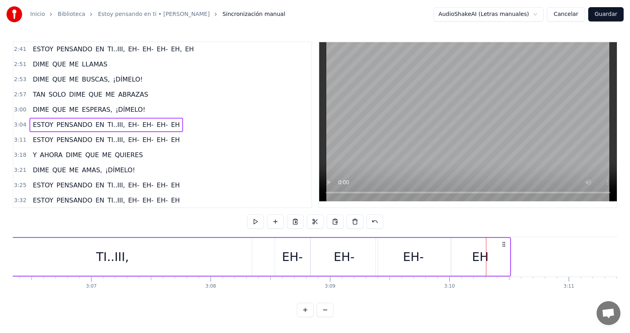
scroll to position [0, 22149]
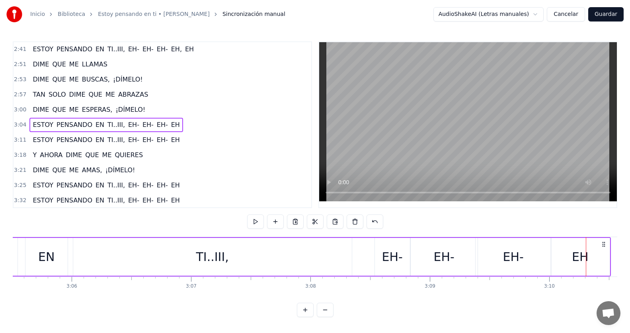
click at [219, 260] on div "TI..III," at bounding box center [212, 257] width 33 height 18
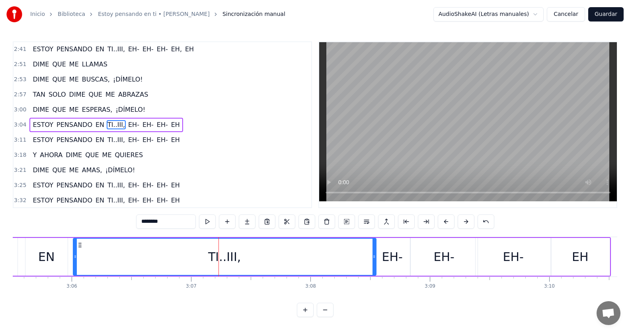
drag, startPoint x: 349, startPoint y: 256, endPoint x: 374, endPoint y: 256, distance: 24.3
click at [374, 256] on icon at bounding box center [374, 257] width 3 height 6
click at [507, 256] on div "EH-" at bounding box center [513, 257] width 21 height 18
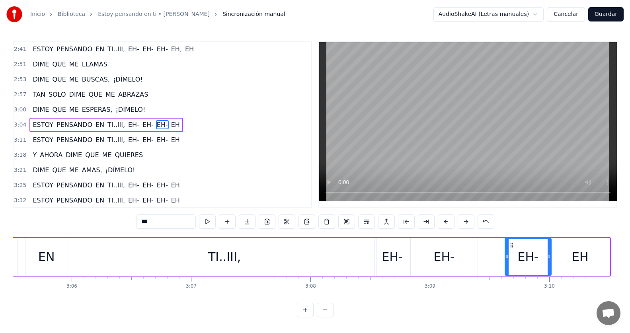
drag, startPoint x: 477, startPoint y: 258, endPoint x: 507, endPoint y: 260, distance: 29.6
click at [507, 260] on div at bounding box center [506, 257] width 3 height 36
click at [454, 257] on div "EH-" at bounding box center [444, 257] width 67 height 38
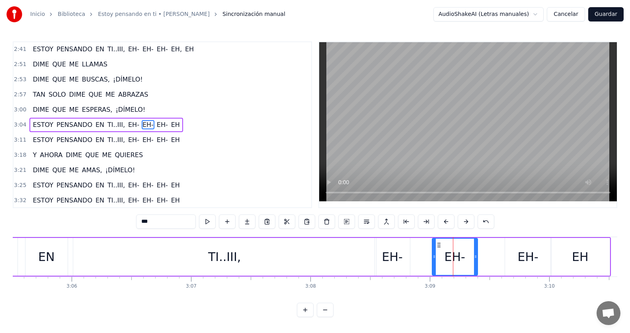
drag, startPoint x: 413, startPoint y: 259, endPoint x: 446, endPoint y: 254, distance: 33.4
click at [434, 259] on icon at bounding box center [434, 257] width 3 height 6
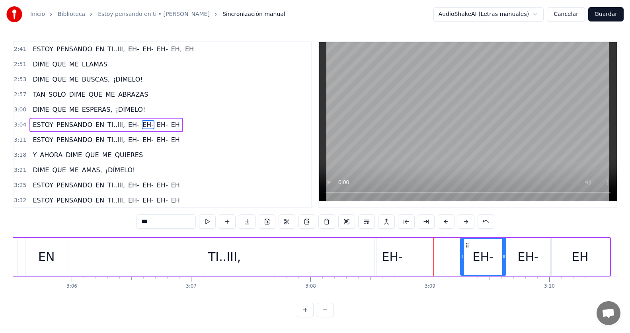
drag, startPoint x: 440, startPoint y: 246, endPoint x: 412, endPoint y: 255, distance: 30.1
click at [468, 249] on div "EH-" at bounding box center [483, 257] width 45 height 36
click at [396, 256] on div "EH-" at bounding box center [392, 257] width 21 height 18
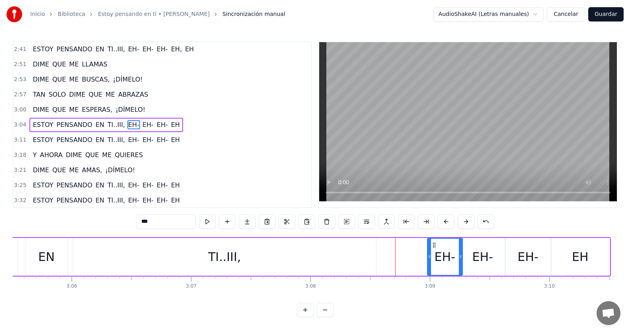
drag, startPoint x: 380, startPoint y: 244, endPoint x: 400, endPoint y: 250, distance: 20.8
click at [432, 247] on icon at bounding box center [434, 245] width 6 height 6
click at [284, 257] on div "TI..III," at bounding box center [224, 257] width 303 height 38
type input "********"
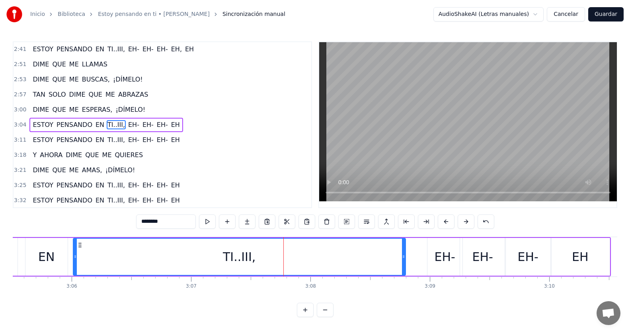
drag, startPoint x: 375, startPoint y: 259, endPoint x: 404, endPoint y: 259, distance: 29.5
click at [404, 259] on icon at bounding box center [403, 257] width 3 height 6
click at [177, 124] on div "3:04 ESTOY PENSANDO EN TI..III, EH- EH- EH- EH" at bounding box center [163, 124] width 298 height 15
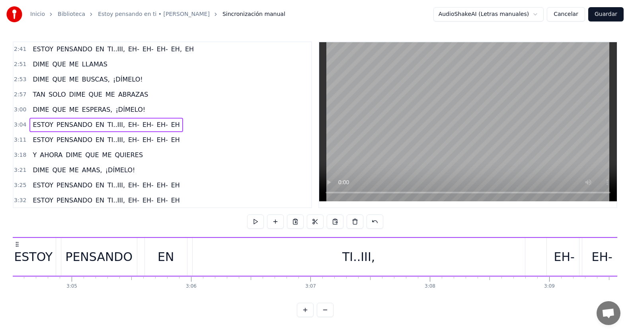
scroll to position [0, 21987]
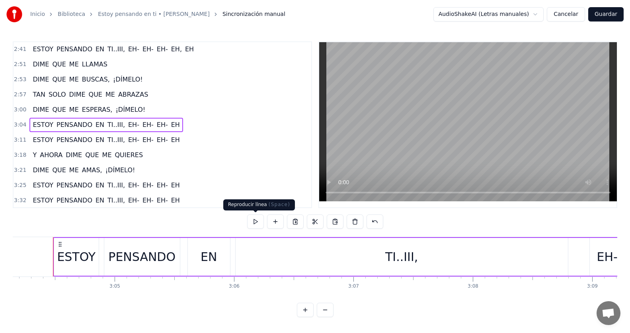
click at [259, 222] on button at bounding box center [255, 222] width 17 height 14
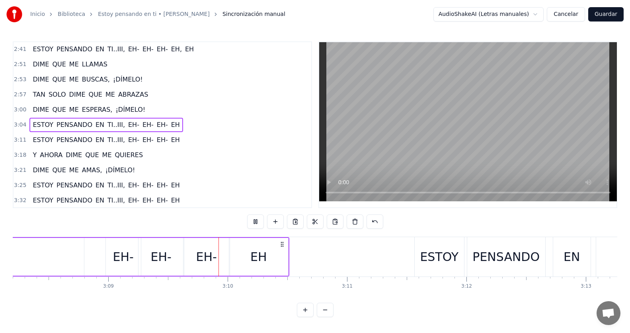
scroll to position [0, 22543]
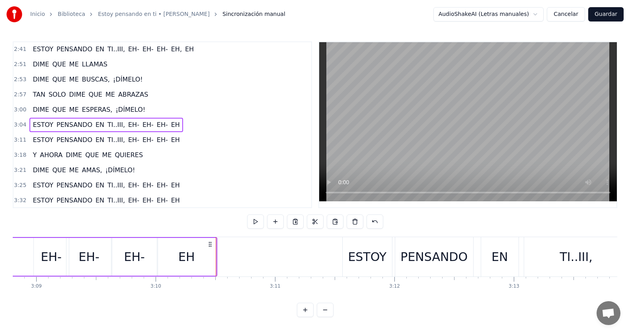
click at [154, 109] on div "3:00 DIME QUE ME ESPERAS, ¡DÍMELO!" at bounding box center [163, 109] width 298 height 15
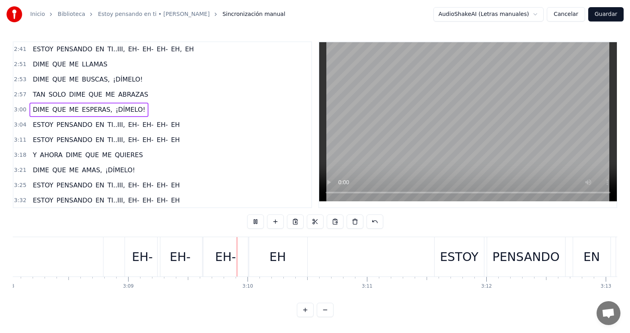
scroll to position [0, 22559]
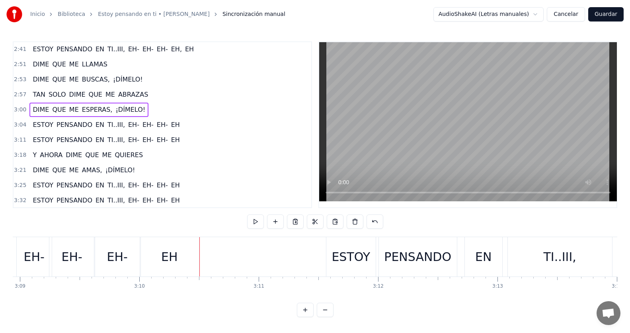
click at [183, 110] on div "3:00 DIME QUE ME ESPERAS, ¡DÍMELO!" at bounding box center [163, 109] width 298 height 15
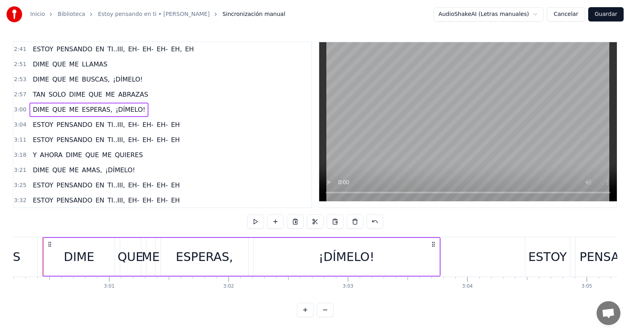
scroll to position [0, 21505]
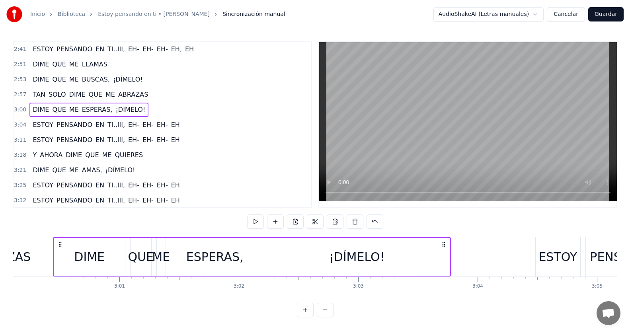
click at [183, 122] on div "3:04 ESTOY PENSANDO EN TI..III, EH- EH- EH- EH" at bounding box center [163, 124] width 298 height 15
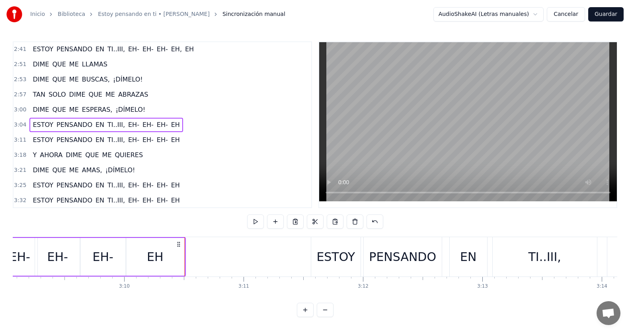
scroll to position [0, 22622]
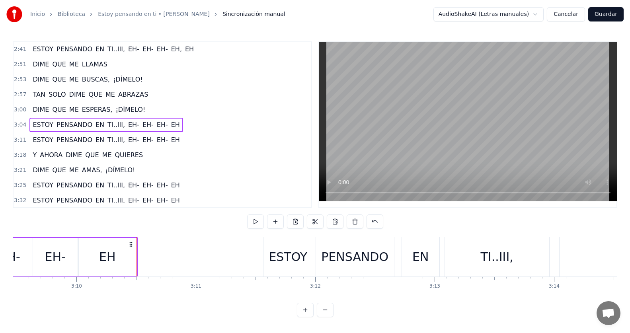
click at [183, 135] on div "3:11 ESTOY PENSANDO EN TI..III, EH- EH- EH- EH" at bounding box center [163, 140] width 298 height 15
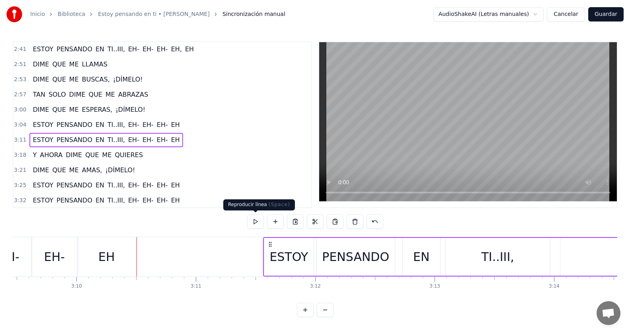
click at [250, 223] on button at bounding box center [255, 222] width 17 height 14
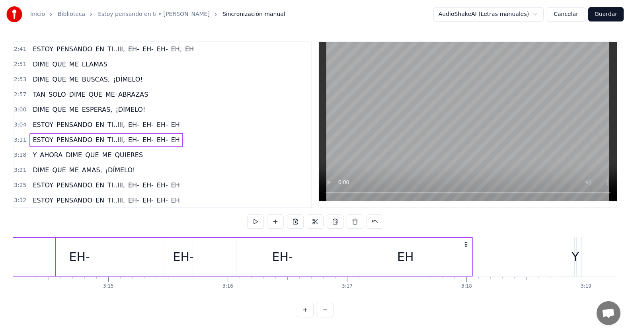
scroll to position [0, 23190]
click at [397, 265] on div "EH" at bounding box center [402, 257] width 17 height 18
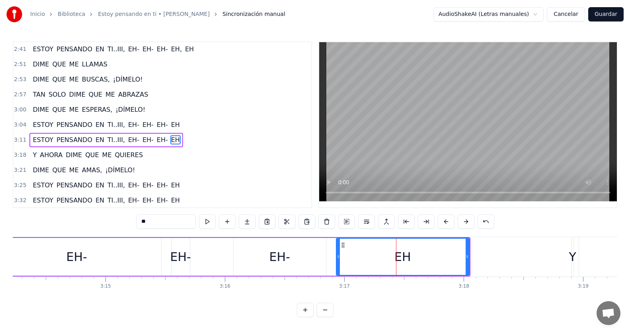
scroll to position [363, 0]
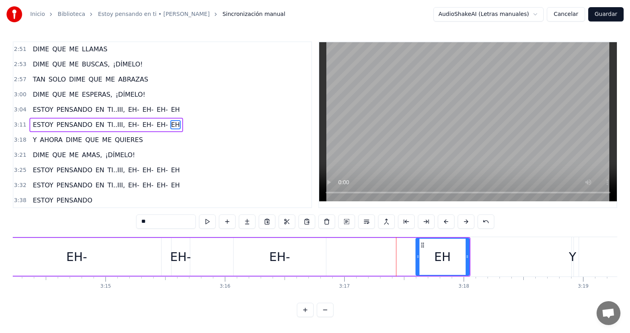
drag, startPoint x: 338, startPoint y: 255, endPoint x: 418, endPoint y: 253, distance: 79.6
click at [418, 253] on div at bounding box center [417, 257] width 3 height 36
click at [287, 259] on div "EH-" at bounding box center [279, 257] width 21 height 18
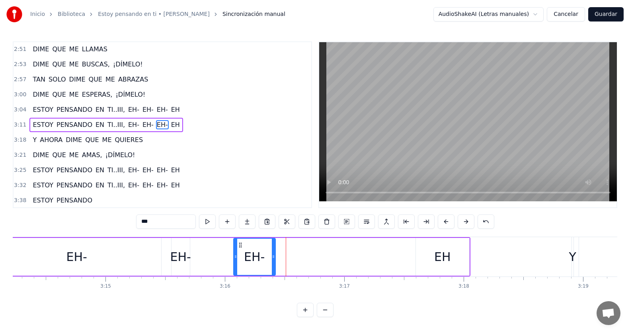
drag, startPoint x: 323, startPoint y: 258, endPoint x: 232, endPoint y: 244, distance: 92.6
click at [273, 254] on icon at bounding box center [273, 257] width 3 height 6
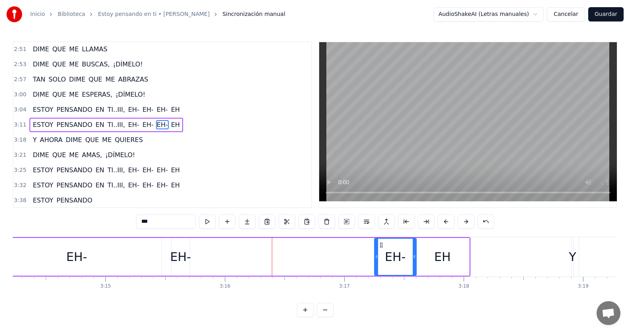
drag, startPoint x: 238, startPoint y: 246, endPoint x: 379, endPoint y: 258, distance: 141.4
click at [379, 258] on div "EH-" at bounding box center [395, 257] width 41 height 36
click at [178, 250] on div "EH-" at bounding box center [180, 257] width 21 height 18
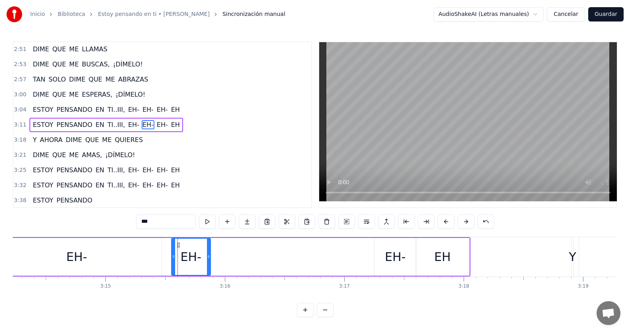
drag, startPoint x: 196, startPoint y: 254, endPoint x: 209, endPoint y: 256, distance: 12.9
click at [209, 256] on icon at bounding box center [208, 257] width 3 height 6
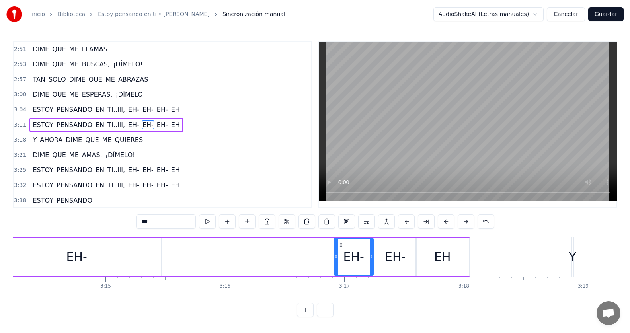
drag, startPoint x: 177, startPoint y: 247, endPoint x: 339, endPoint y: 265, distance: 163.8
click at [339, 265] on div "EH-" at bounding box center [354, 257] width 38 height 36
click at [80, 258] on div "EH-" at bounding box center [76, 257] width 21 height 18
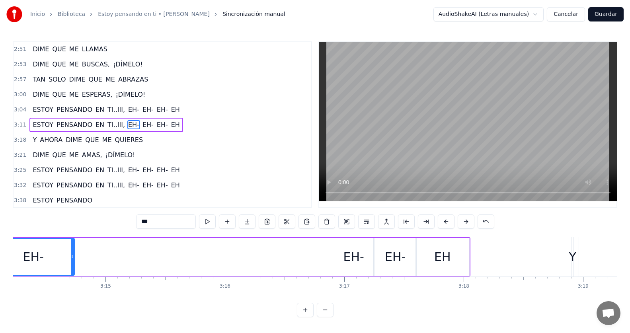
drag, startPoint x: 159, startPoint y: 258, endPoint x: 72, endPoint y: 256, distance: 86.8
click at [72, 256] on icon at bounding box center [72, 257] width 3 height 6
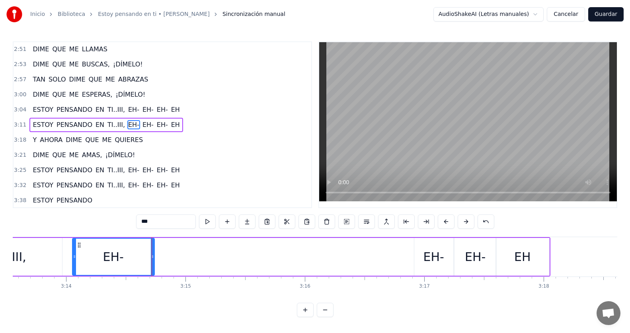
scroll to position [0, 23050]
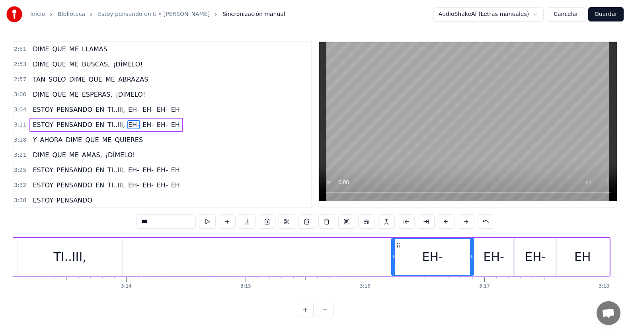
drag, startPoint x: 139, startPoint y: 244, endPoint x: 396, endPoint y: 254, distance: 257.7
click at [398, 254] on div "EH-" at bounding box center [432, 257] width 81 height 36
click at [78, 255] on div "TI..III," at bounding box center [70, 257] width 33 height 18
type input "********"
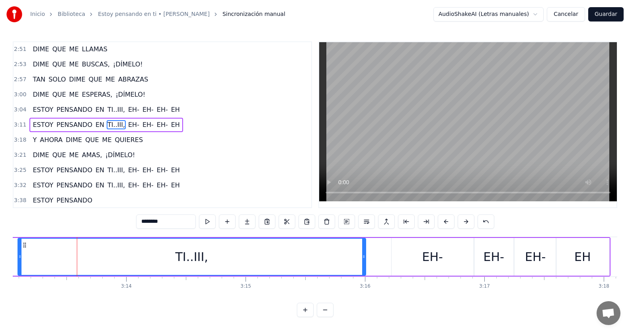
drag, startPoint x: 122, startPoint y: 258, endPoint x: 365, endPoint y: 265, distance: 243.3
click at [365, 265] on div at bounding box center [363, 257] width 3 height 36
click at [178, 126] on div "3:11 ESTOY PENSANDO EN TI..III, EH- EH- EH- EH" at bounding box center [163, 124] width 298 height 15
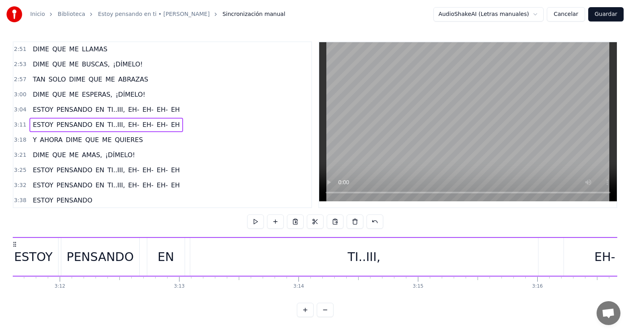
scroll to position [0, 22832]
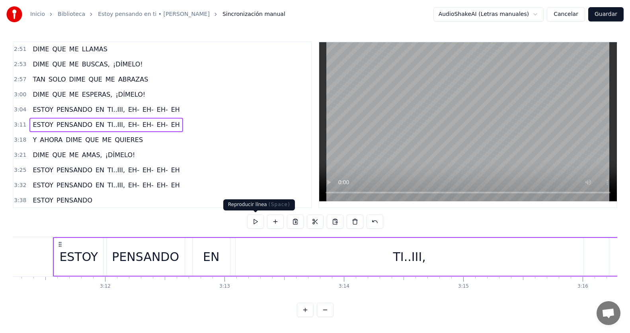
click at [258, 218] on button at bounding box center [255, 222] width 17 height 14
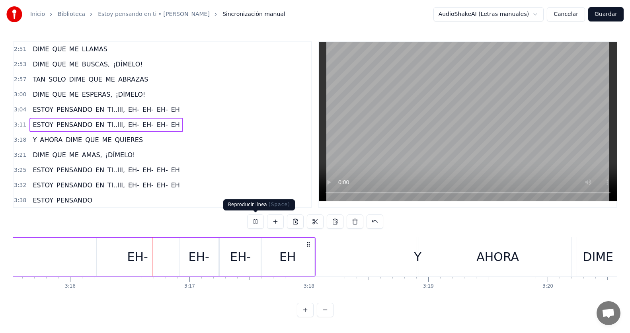
scroll to position [0, 23361]
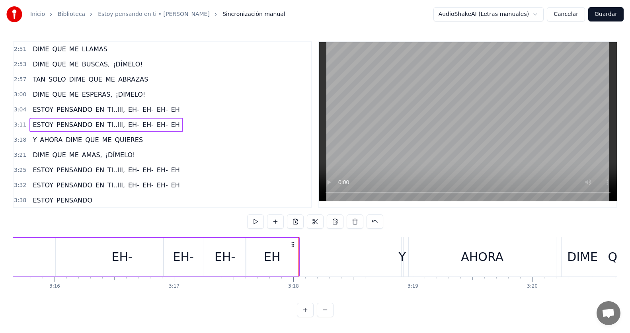
click at [155, 81] on div "2:57 TAN SOLO DIME QUE ME ABRAZAS" at bounding box center [163, 79] width 298 height 15
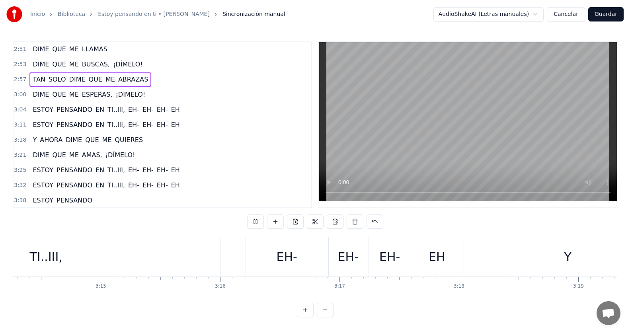
scroll to position [0, 23358]
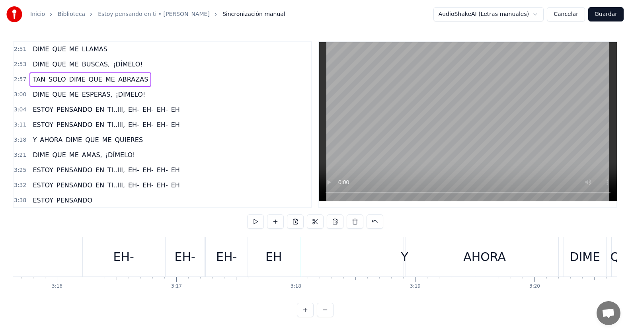
click at [148, 143] on div "3:18 Y AHORA DIME QUE ME QUIERES" at bounding box center [163, 140] width 298 height 15
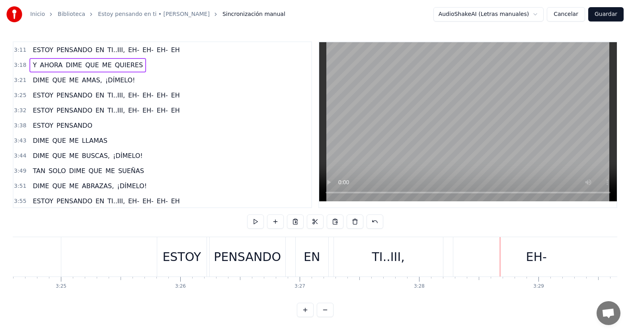
scroll to position [443, 0]
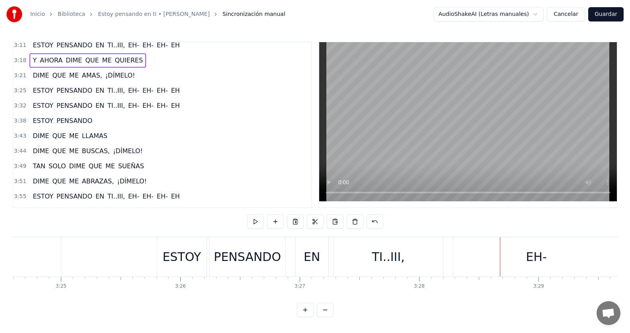
click at [109, 89] on span "TI..III," at bounding box center [116, 90] width 19 height 9
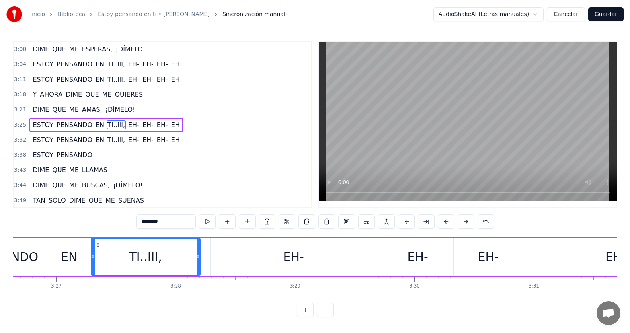
scroll to position [0, 24732]
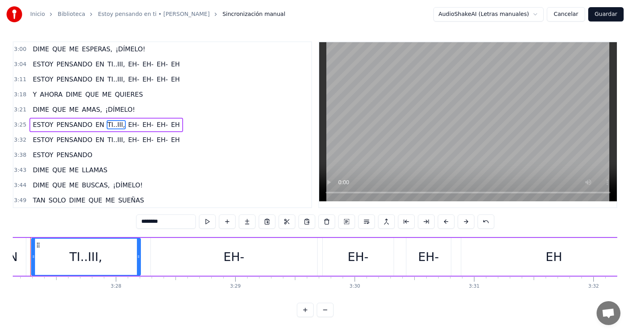
click at [489, 254] on div "EH" at bounding box center [553, 257] width 185 height 38
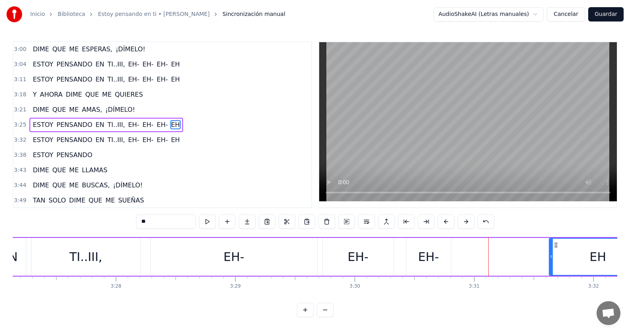
drag, startPoint x: 464, startPoint y: 255, endPoint x: 552, endPoint y: 249, distance: 88.1
click at [552, 249] on div at bounding box center [551, 257] width 3 height 36
click at [433, 260] on div "EH-" at bounding box center [428, 257] width 21 height 18
type input "***"
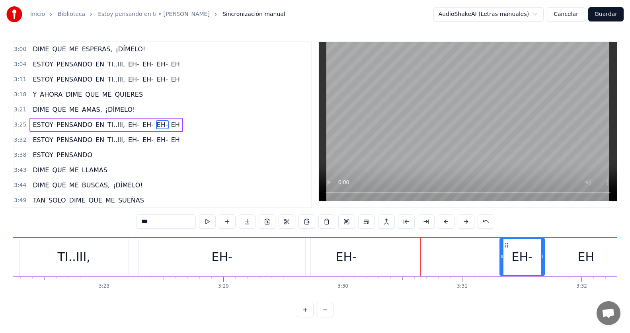
scroll to position [0, 24746]
drag, startPoint x: 412, startPoint y: 244, endPoint x: 494, endPoint y: 259, distance: 83.4
click at [494, 259] on div "EH-" at bounding box center [511, 257] width 44 height 36
click at [371, 256] on div "EH-" at bounding box center [344, 257] width 71 height 38
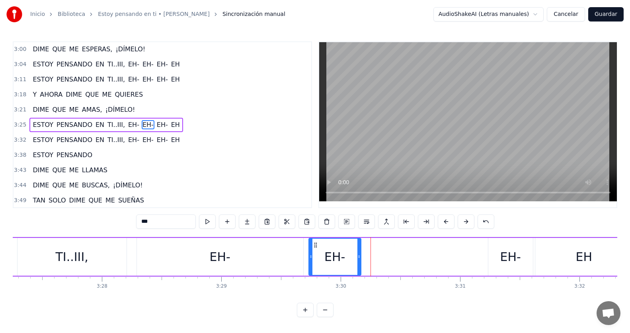
drag, startPoint x: 377, startPoint y: 259, endPoint x: 332, endPoint y: 249, distance: 45.7
click at [358, 261] on div at bounding box center [358, 257] width 3 height 36
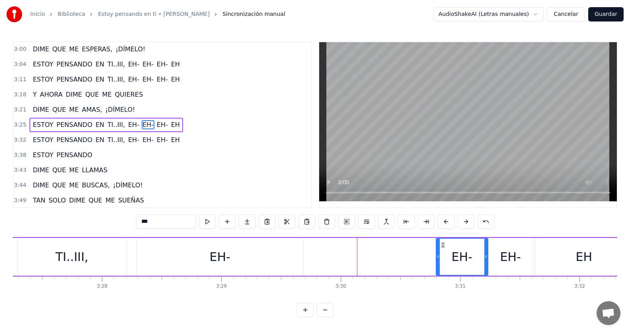
drag, startPoint x: 316, startPoint y: 242, endPoint x: 444, endPoint y: 258, distance: 128.3
click at [444, 258] on div "EH-" at bounding box center [462, 257] width 51 height 36
click at [224, 257] on div "EH-" at bounding box center [220, 257] width 21 height 18
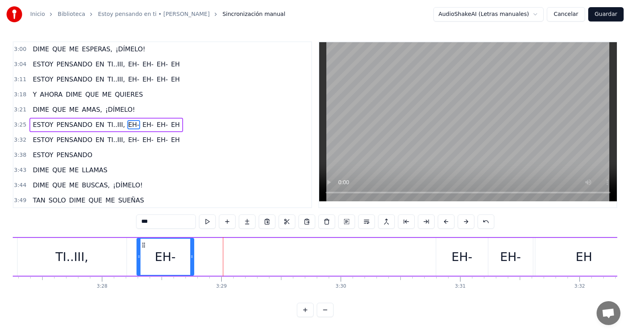
drag, startPoint x: 300, startPoint y: 260, endPoint x: 191, endPoint y: 258, distance: 109.5
click at [191, 258] on div at bounding box center [191, 257] width 3 height 36
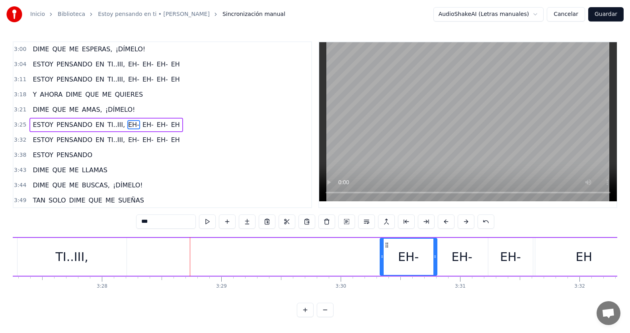
drag, startPoint x: 144, startPoint y: 242, endPoint x: 115, endPoint y: 258, distance: 32.9
click at [385, 259] on div "EH-" at bounding box center [408, 257] width 56 height 36
click at [173, 260] on div "ESTOY PENSANDO EN TI..III, EH- EH- EH- EH" at bounding box center [237, 256] width 794 height 39
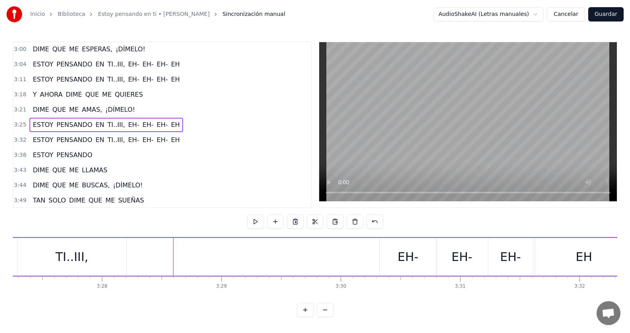
click at [68, 258] on div "TI..III," at bounding box center [72, 257] width 33 height 18
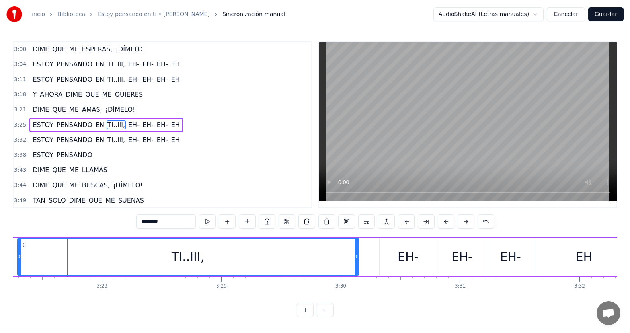
drag, startPoint x: 125, startPoint y: 259, endPoint x: 357, endPoint y: 273, distance: 232.5
click at [357, 273] on div at bounding box center [356, 257] width 3 height 36
click at [178, 126] on div "3:25 ESTOY PENSANDO EN TI..III, EH- EH- EH- EH" at bounding box center [163, 124] width 298 height 15
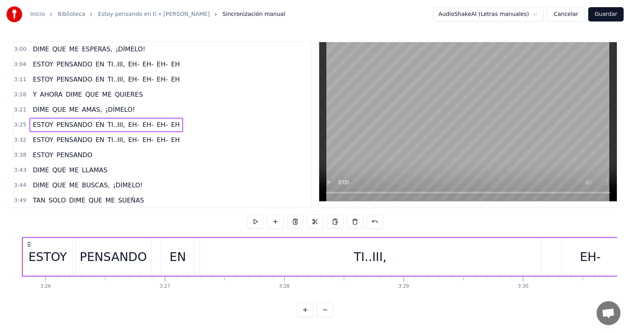
scroll to position [0, 24533]
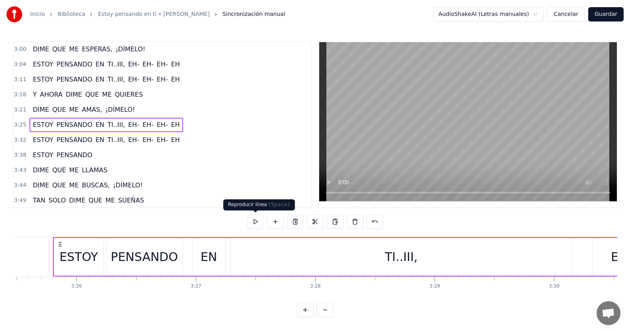
click at [252, 227] on button at bounding box center [255, 222] width 17 height 14
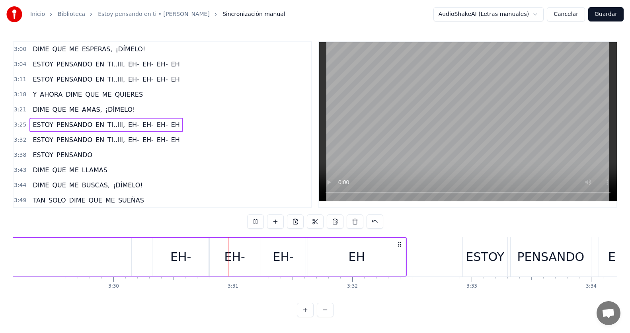
scroll to position [0, 25068]
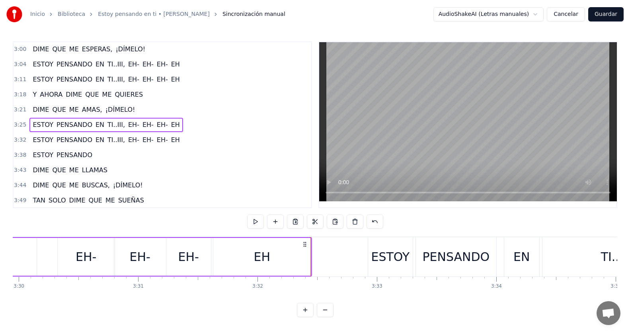
click at [178, 137] on div "3:32 ESTOY PENSANDO EN TI..III, EH- EH- EH- EH" at bounding box center [163, 140] width 298 height 15
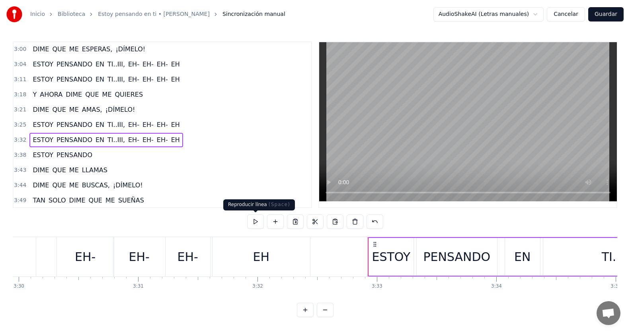
click at [258, 218] on button at bounding box center [255, 222] width 17 height 14
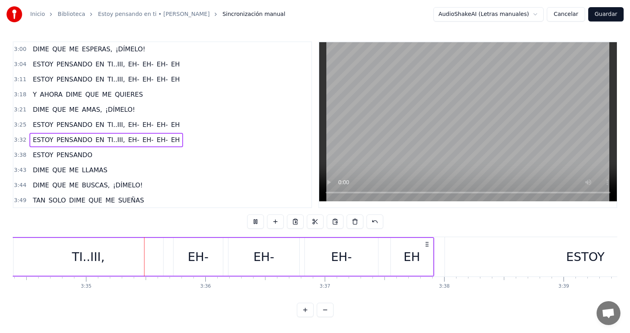
scroll to position [0, 25603]
click at [258, 218] on button at bounding box center [255, 222] width 17 height 14
click at [405, 256] on div "EH" at bounding box center [406, 257] width 17 height 18
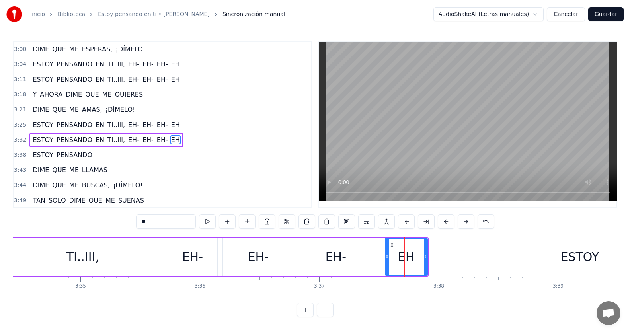
scroll to position [424, 0]
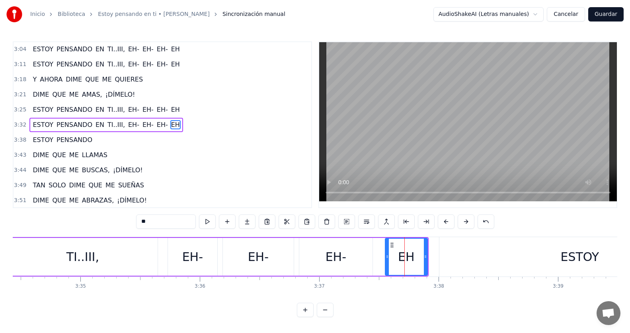
click at [355, 248] on div "EH-" at bounding box center [335, 257] width 73 height 38
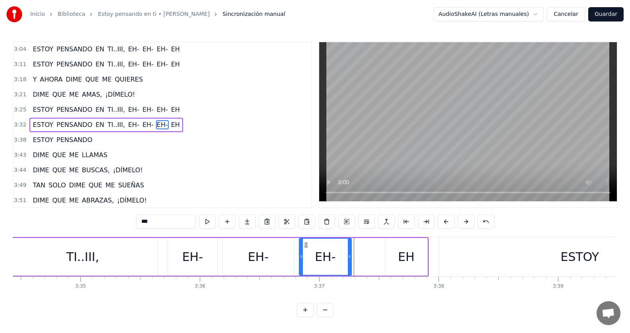
drag, startPoint x: 370, startPoint y: 256, endPoint x: 349, endPoint y: 256, distance: 21.1
click at [349, 256] on icon at bounding box center [349, 257] width 3 height 6
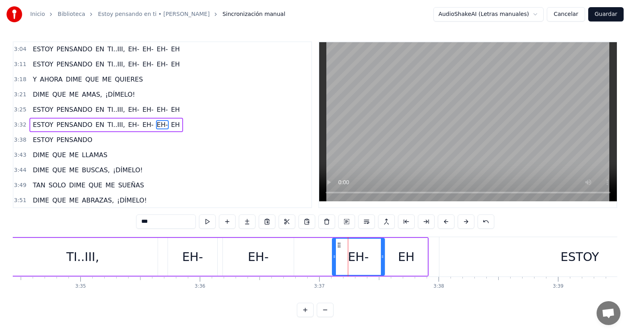
drag, startPoint x: 306, startPoint y: 246, endPoint x: 339, endPoint y: 244, distance: 33.1
click at [339, 244] on icon at bounding box center [339, 245] width 6 height 6
click at [264, 254] on div "EH-" at bounding box center [258, 257] width 21 height 18
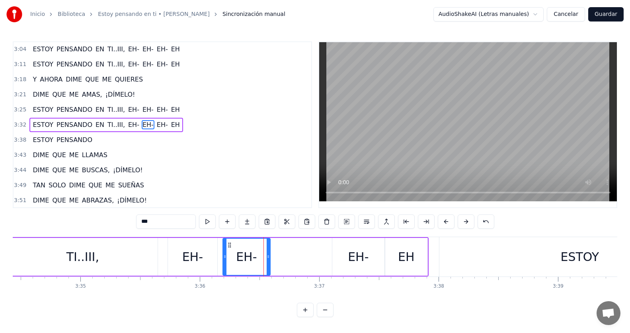
drag, startPoint x: 291, startPoint y: 256, endPoint x: 268, endPoint y: 256, distance: 23.5
click at [268, 256] on icon at bounding box center [268, 257] width 3 height 6
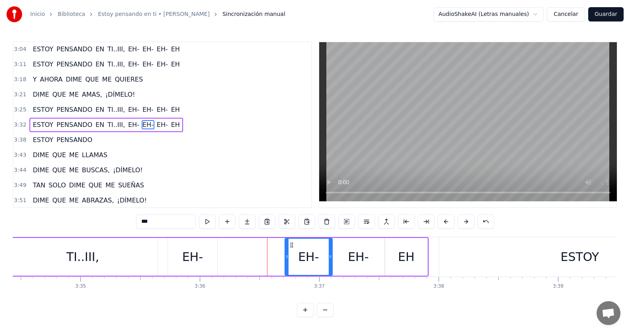
drag, startPoint x: 231, startPoint y: 246, endPoint x: 293, endPoint y: 252, distance: 62.4
click at [293, 252] on div "EH-" at bounding box center [308, 257] width 47 height 36
click at [203, 254] on div "EH-" at bounding box center [192, 257] width 49 height 38
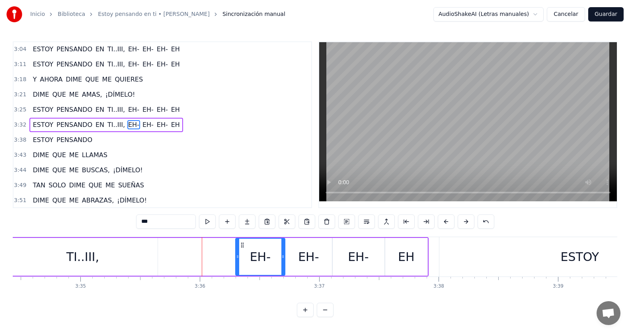
drag, startPoint x: 176, startPoint y: 245, endPoint x: 243, endPoint y: 251, distance: 67.9
click at [243, 251] on div "EH-" at bounding box center [260, 257] width 49 height 36
click at [98, 253] on div "TI..III," at bounding box center [83, 257] width 150 height 38
type input "********"
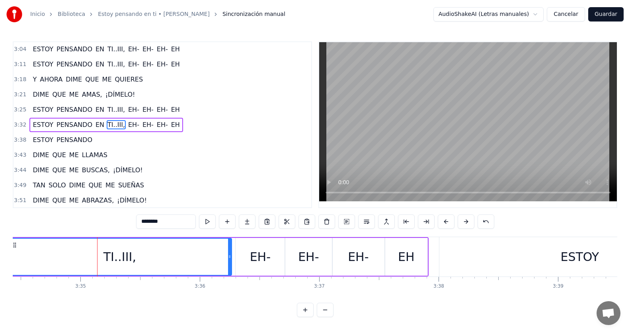
drag, startPoint x: 156, startPoint y: 255, endPoint x: 230, endPoint y: 260, distance: 74.2
click at [230, 260] on div at bounding box center [229, 257] width 3 height 36
click at [172, 129] on div "3:32 ESTOY PENSANDO EN TI..III, EH- EH- EH- EH" at bounding box center [163, 124] width 298 height 15
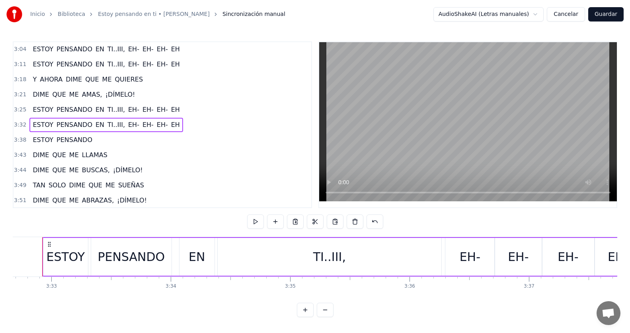
scroll to position [0, 25383]
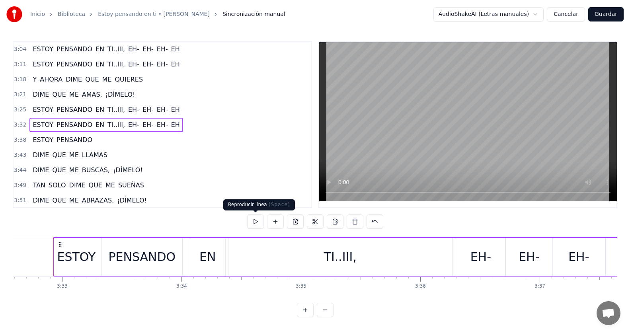
click at [257, 224] on button at bounding box center [255, 222] width 17 height 14
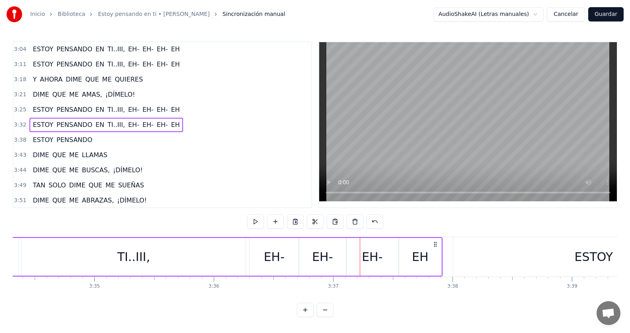
scroll to position [0, 25590]
click at [429, 267] on div "EH" at bounding box center [420, 257] width 42 height 38
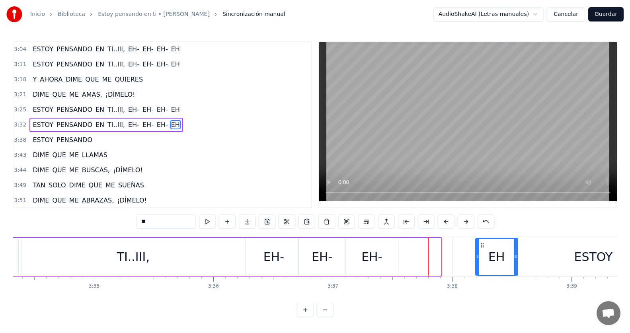
drag, startPoint x: 407, startPoint y: 245, endPoint x: 484, endPoint y: 247, distance: 76.9
click at [374, 253] on div "EH-" at bounding box center [371, 257] width 21 height 18
type input "***"
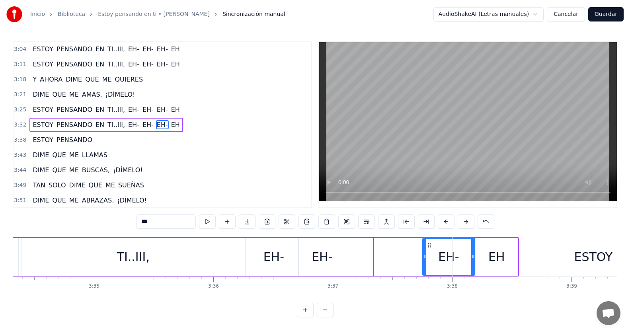
drag, startPoint x: 351, startPoint y: 246, endPoint x: 428, endPoint y: 248, distance: 76.9
click at [428, 248] on div "EH-" at bounding box center [448, 257] width 51 height 36
click at [320, 257] on div "EH-" at bounding box center [322, 257] width 21 height 18
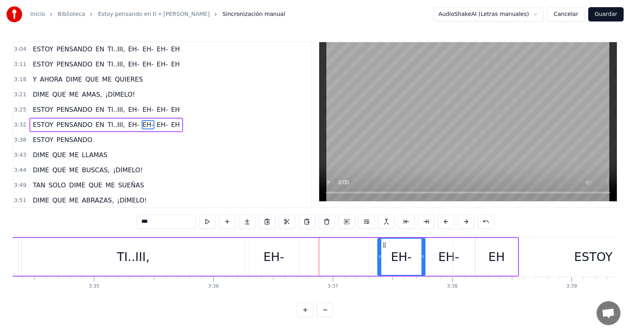
drag, startPoint x: 304, startPoint y: 245, endPoint x: 383, endPoint y: 251, distance: 79.4
click at [383, 251] on div "EH-" at bounding box center [401, 257] width 47 height 36
click at [268, 250] on div "EH-" at bounding box center [273, 257] width 21 height 18
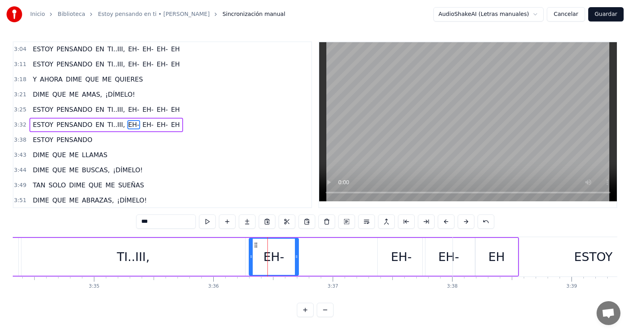
drag, startPoint x: 255, startPoint y: 241, endPoint x: 355, endPoint y: 255, distance: 101.2
click at [355, 255] on div "ESTOY PENSANDO EN TI..III, EH- EH- EH- EH" at bounding box center [182, 256] width 673 height 39
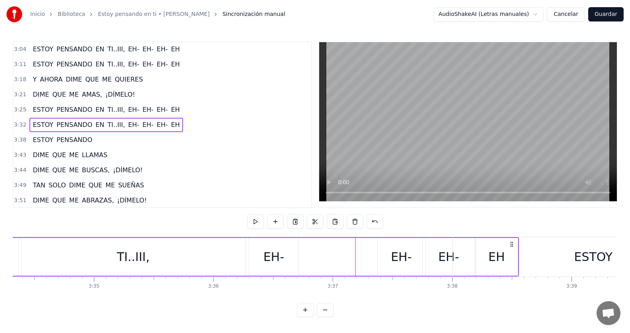
click at [258, 243] on div "EH-" at bounding box center [273, 257] width 49 height 38
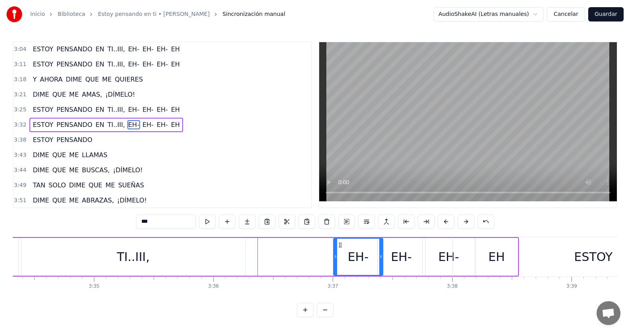
drag, startPoint x: 256, startPoint y: 244, endPoint x: 341, endPoint y: 251, distance: 84.6
click at [341, 251] on div "EH-" at bounding box center [358, 257] width 49 height 36
click at [132, 261] on div "TI..III," at bounding box center [133, 257] width 33 height 18
type input "********"
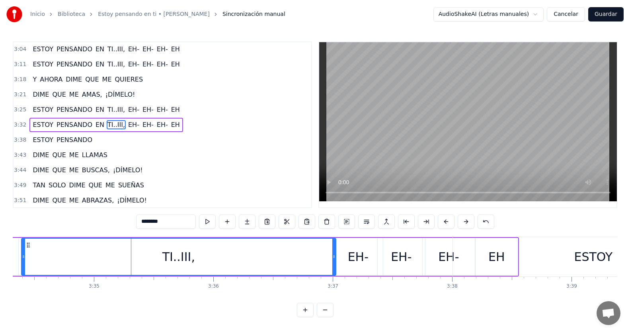
drag, startPoint x: 244, startPoint y: 257, endPoint x: 335, endPoint y: 253, distance: 90.8
click at [335, 253] on div at bounding box center [333, 257] width 3 height 36
click at [179, 124] on div "3:32 ESTOY PENSANDO EN TI..III, EH- EH- EH- EH" at bounding box center [163, 124] width 298 height 15
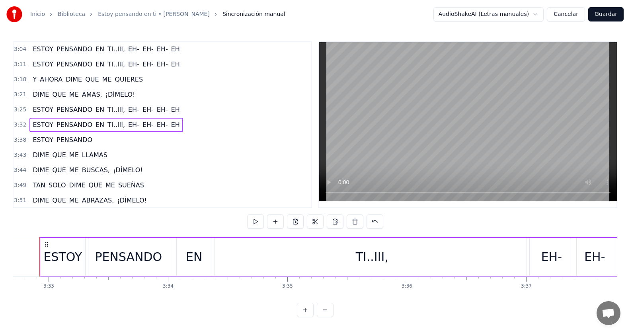
scroll to position [0, 25383]
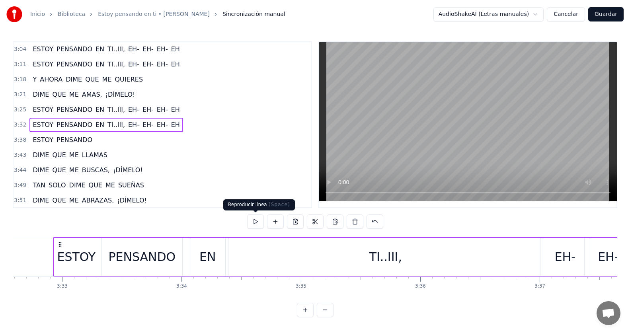
click at [252, 222] on button at bounding box center [255, 222] width 17 height 14
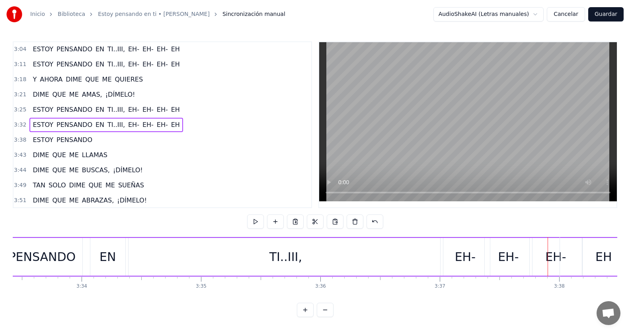
scroll to position [0, 25938]
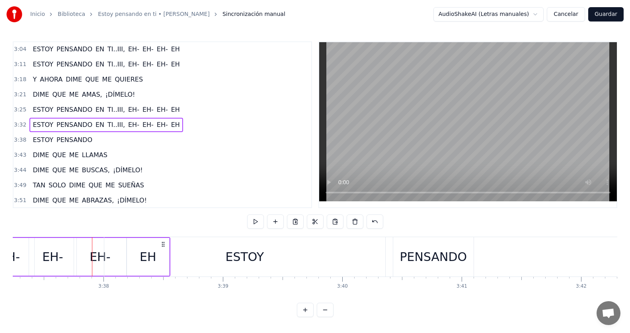
click at [139, 94] on div "3:21 DIME QUE ME AMAS, ¡DÍMELO!" at bounding box center [163, 94] width 298 height 15
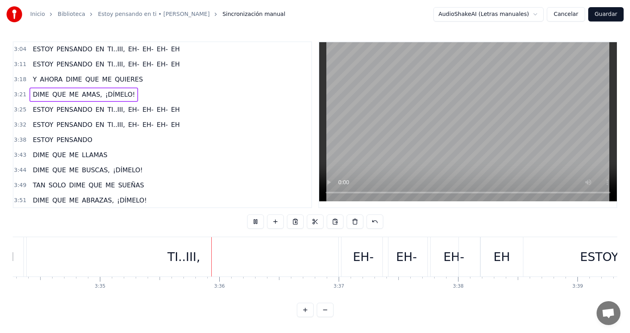
scroll to position [0, 25663]
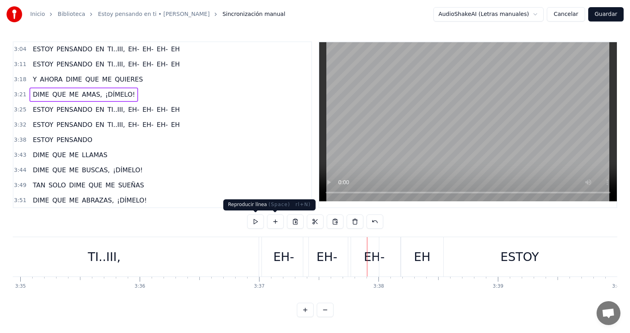
click at [262, 219] on button at bounding box center [255, 222] width 17 height 14
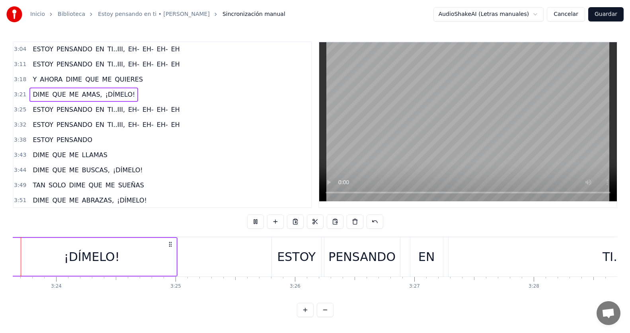
scroll to position [0, 24239]
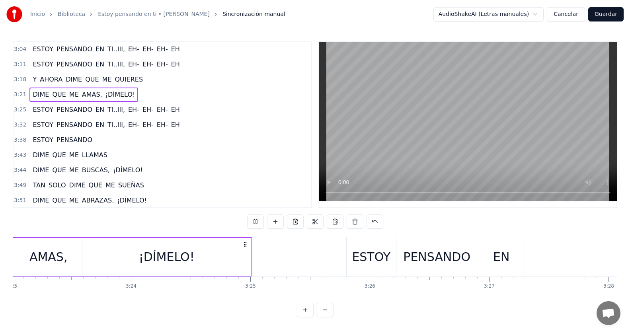
click at [178, 105] on div "3:25 ESTOY PENSANDO EN TI..III, EH- EH- EH- EH" at bounding box center [163, 109] width 298 height 15
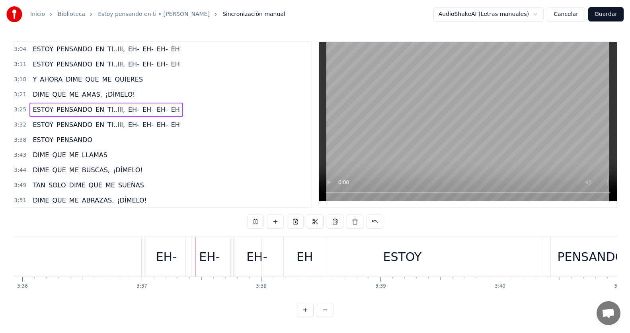
scroll to position [0, 25854]
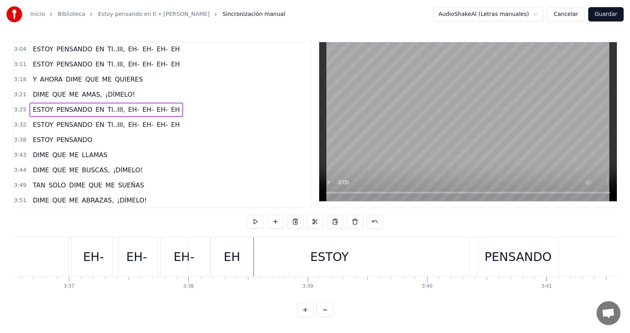
click at [176, 125] on div "3:32 ESTOY PENSANDO EN TI..III, EH- EH- EH- EH" at bounding box center [163, 124] width 298 height 15
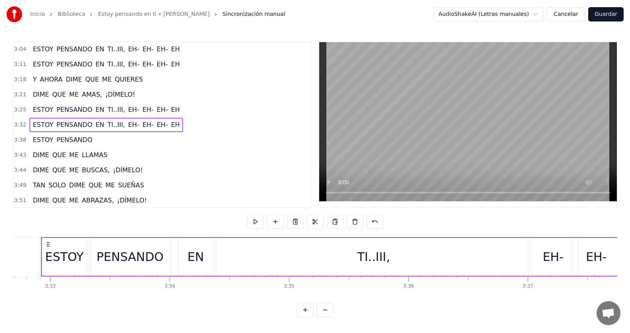
scroll to position [0, 25383]
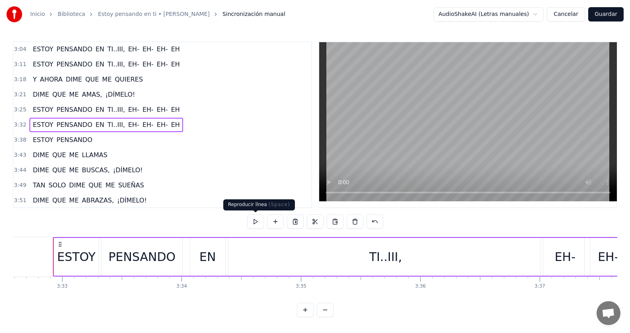
click at [257, 222] on button at bounding box center [255, 222] width 17 height 14
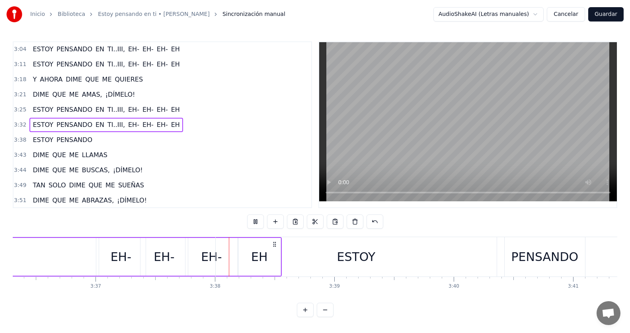
scroll to position [0, 25927]
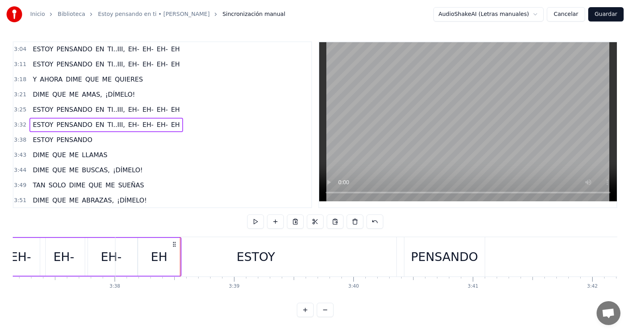
click at [446, 246] on div "PENSANDO" at bounding box center [444, 256] width 80 height 39
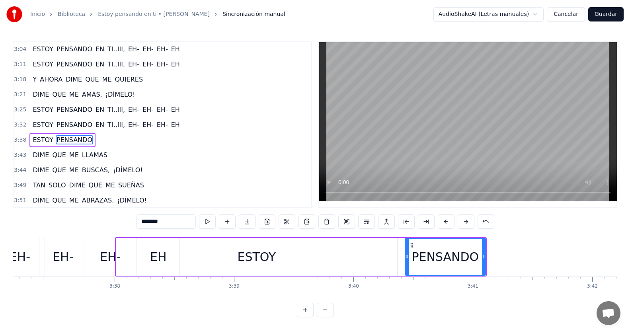
scroll to position [439, 0]
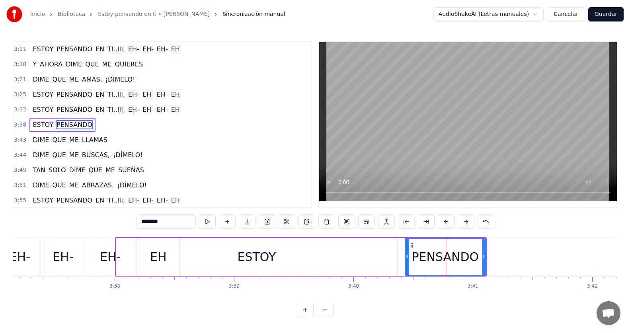
click at [221, 245] on div "ESTOY" at bounding box center [256, 257] width 281 height 38
type input "*****"
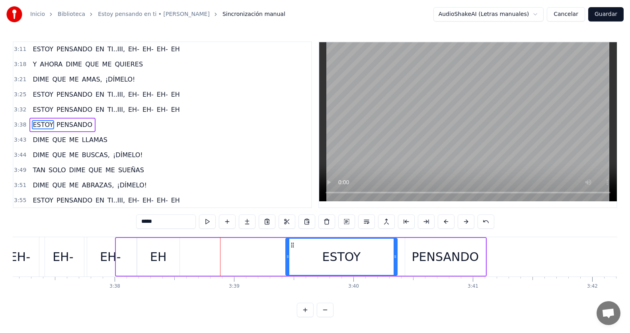
drag, startPoint x: 118, startPoint y: 258, endPoint x: 288, endPoint y: 269, distance: 169.9
click at [288, 269] on div at bounding box center [287, 257] width 3 height 36
click at [191, 108] on div "3:32 ESTOY PENSANDO EN TI..III, EH- EH- EH- EH" at bounding box center [163, 109] width 298 height 15
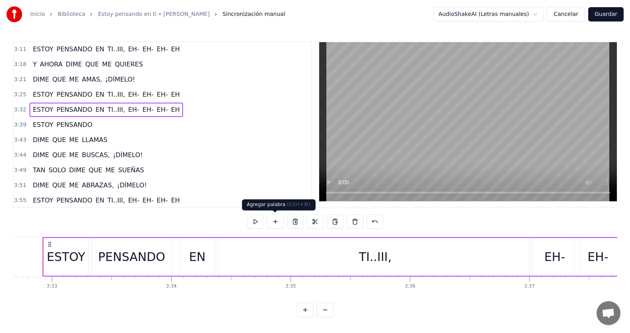
scroll to position [0, 25383]
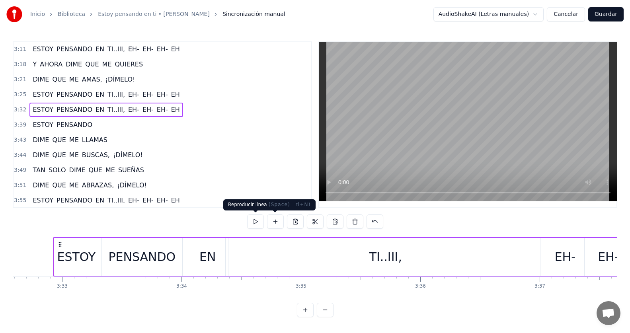
click at [261, 220] on button at bounding box center [255, 222] width 17 height 14
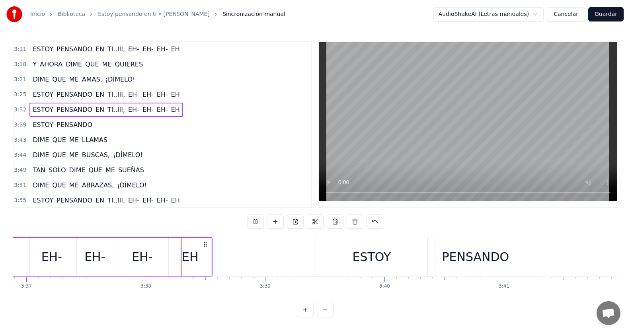
scroll to position [0, 25942]
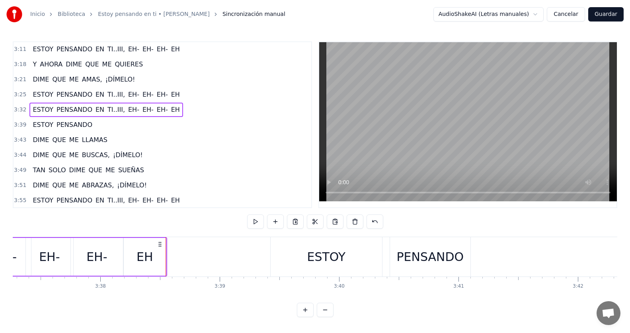
click at [175, 109] on div "3:32 ESTOY PENSANDO EN TI..III, EH- EH- EH- EH" at bounding box center [163, 109] width 298 height 15
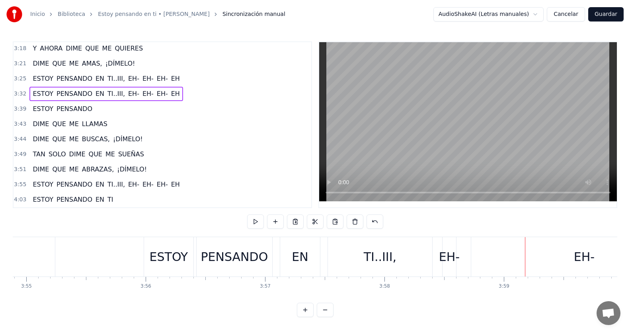
scroll to position [4, 0]
click at [107, 180] on span "TI..III," at bounding box center [116, 184] width 19 height 9
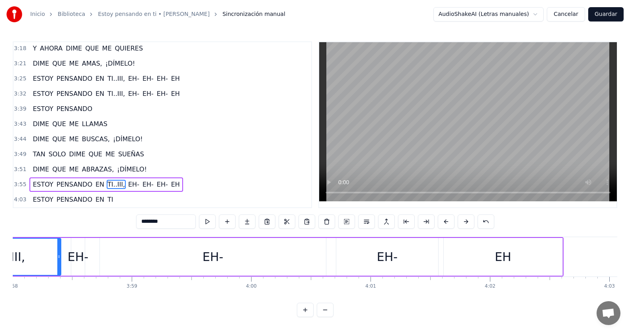
scroll to position [0, 28457]
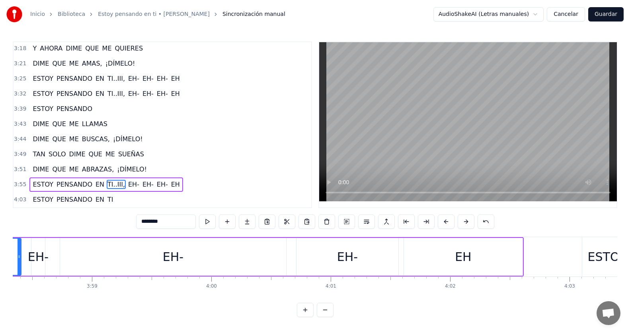
click at [479, 254] on div "EH" at bounding box center [463, 257] width 119 height 38
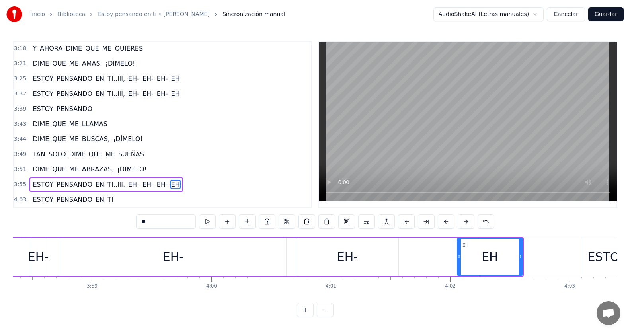
drag, startPoint x: 405, startPoint y: 251, endPoint x: 458, endPoint y: 250, distance: 53.3
click at [458, 254] on icon at bounding box center [459, 257] width 3 height 6
click at [337, 255] on div "EH-" at bounding box center [348, 257] width 102 height 38
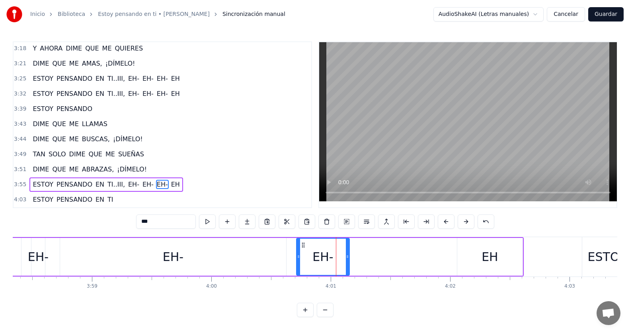
drag, startPoint x: 397, startPoint y: 256, endPoint x: 347, endPoint y: 253, distance: 49.4
click at [347, 254] on icon at bounding box center [347, 257] width 3 height 6
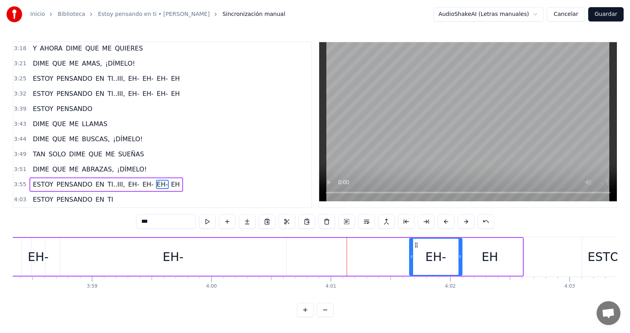
drag, startPoint x: 302, startPoint y: 239, endPoint x: 416, endPoint y: 253, distance: 113.8
click at [416, 253] on div "EH-" at bounding box center [436, 257] width 52 height 36
click at [179, 253] on div "EH-" at bounding box center [173, 257] width 21 height 18
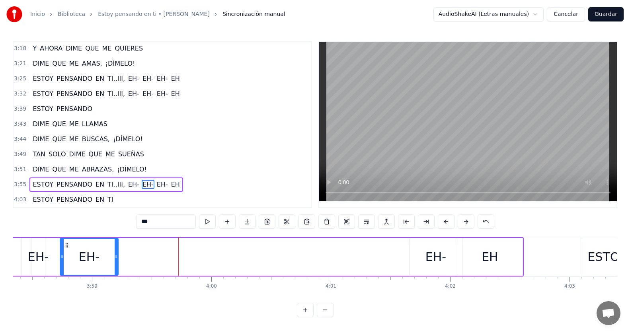
drag, startPoint x: 283, startPoint y: 254, endPoint x: 115, endPoint y: 247, distance: 168.1
click at [115, 247] on div at bounding box center [116, 257] width 3 height 36
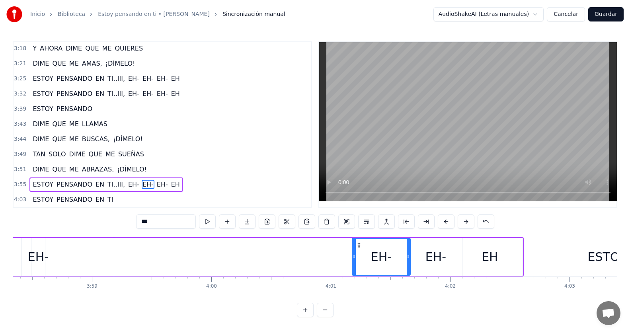
drag, startPoint x: 66, startPoint y: 241, endPoint x: 358, endPoint y: 261, distance: 292.4
click at [358, 261] on div "EH-" at bounding box center [381, 257] width 57 height 36
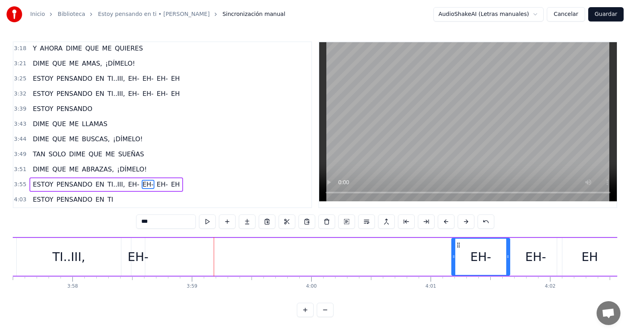
scroll to position [0, 28337]
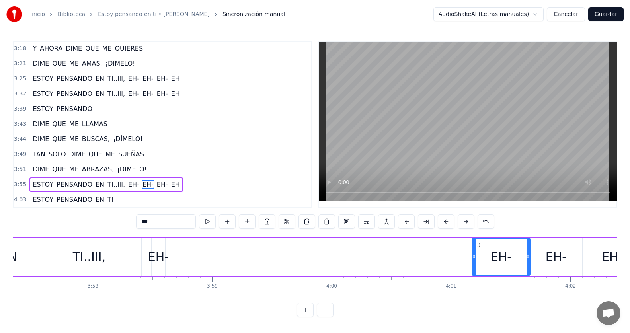
click at [166, 248] on div "EH-" at bounding box center [158, 257] width 21 height 18
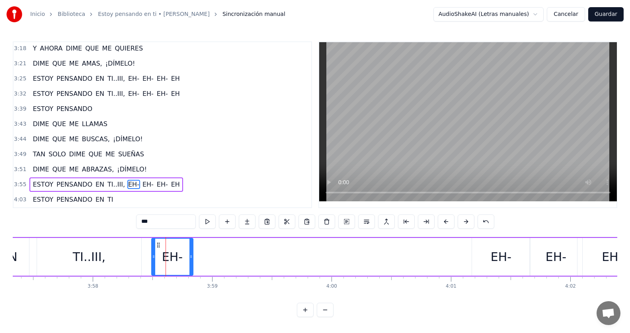
drag, startPoint x: 162, startPoint y: 252, endPoint x: 190, endPoint y: 251, distance: 27.9
click at [190, 254] on icon at bounding box center [190, 257] width 3 height 6
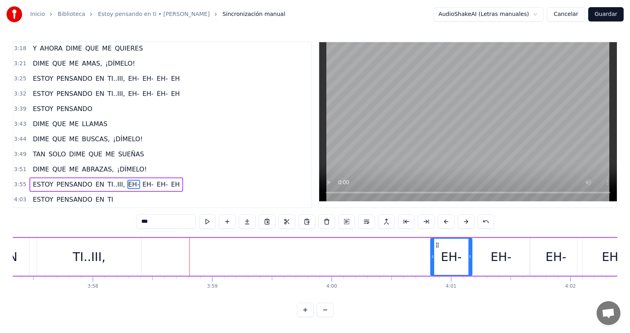
drag, startPoint x: 158, startPoint y: 241, endPoint x: 437, endPoint y: 257, distance: 279.4
click at [437, 257] on div "EH-" at bounding box center [451, 257] width 41 height 36
click at [88, 251] on div "TI..III," at bounding box center [89, 257] width 33 height 18
type input "********"
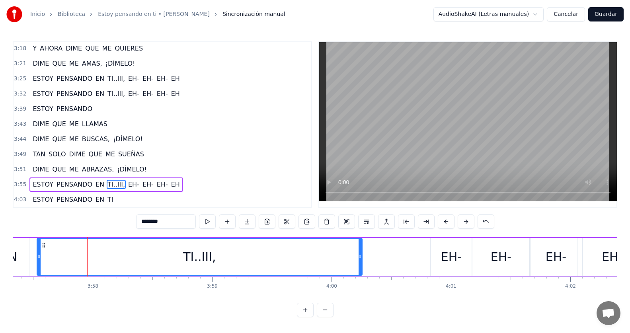
drag, startPoint x: 139, startPoint y: 253, endPoint x: 359, endPoint y: 254, distance: 220.9
click at [359, 254] on icon at bounding box center [360, 257] width 3 height 6
click at [178, 179] on div "3:55 ESTOY PENSANDO EN TI..III, EH- EH- EH- EH" at bounding box center [163, 184] width 298 height 15
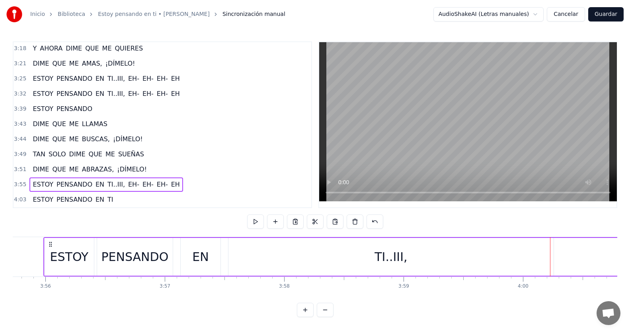
scroll to position [0, 28136]
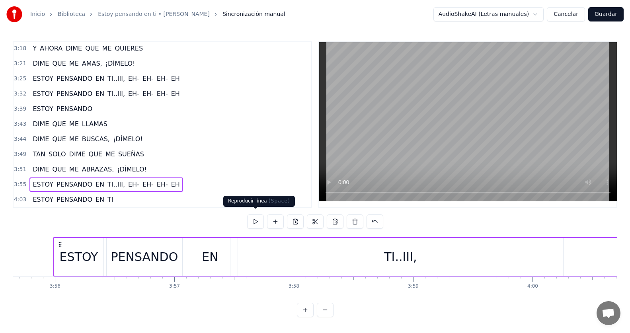
click at [258, 220] on button at bounding box center [255, 222] width 17 height 14
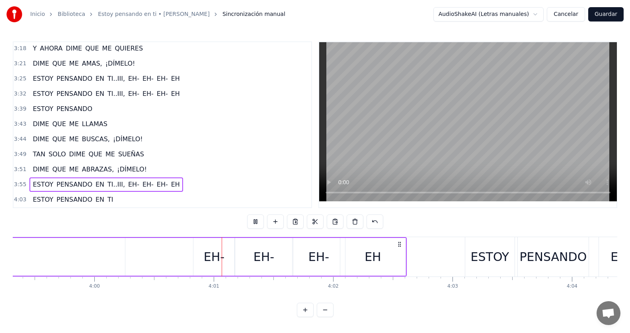
scroll to position [0, 28665]
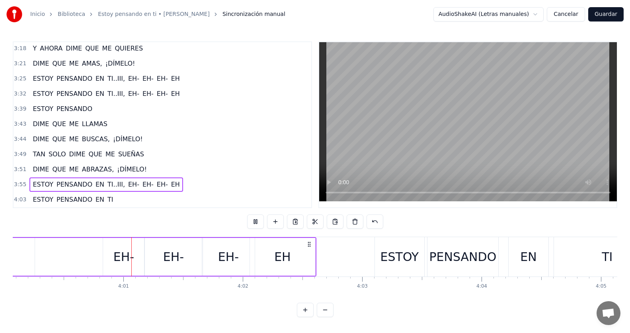
click at [258, 220] on button at bounding box center [255, 222] width 17 height 14
click at [116, 260] on div "EH-" at bounding box center [123, 257] width 21 height 18
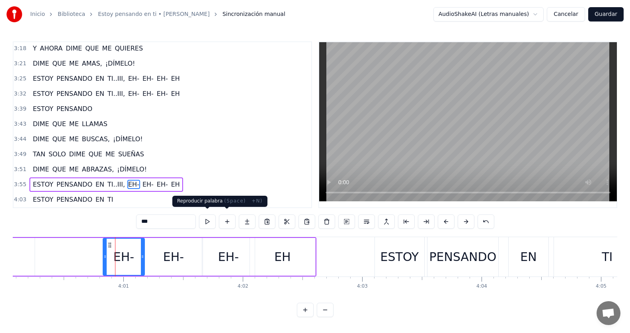
click at [207, 221] on button at bounding box center [207, 222] width 17 height 14
click at [204, 179] on div "3:55 ESTOY PENSANDO EN TI..III, EH- EH- EH- EH" at bounding box center [163, 184] width 298 height 15
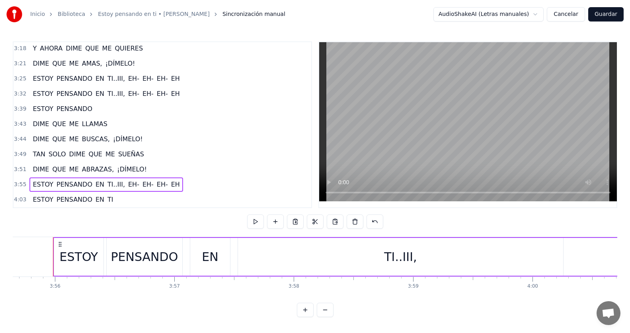
click at [141, 147] on div "3:49 TAN SOLO DIME QUE ME SUEÑAS" at bounding box center [163, 154] width 298 height 15
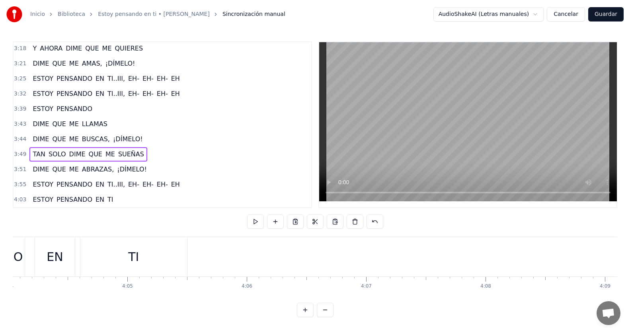
scroll to position [0, 29139]
click at [107, 197] on span "TI" at bounding box center [111, 199] width 8 height 9
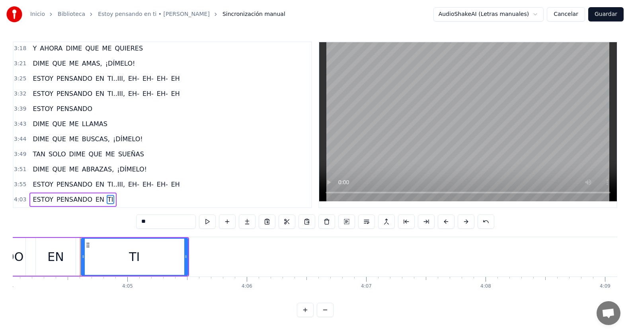
scroll to position [0, 29138]
click at [158, 219] on input "**" at bounding box center [166, 222] width 60 height 14
drag, startPoint x: 185, startPoint y: 251, endPoint x: 256, endPoint y: 250, distance: 70.1
click at [256, 250] on div at bounding box center [255, 257] width 3 height 36
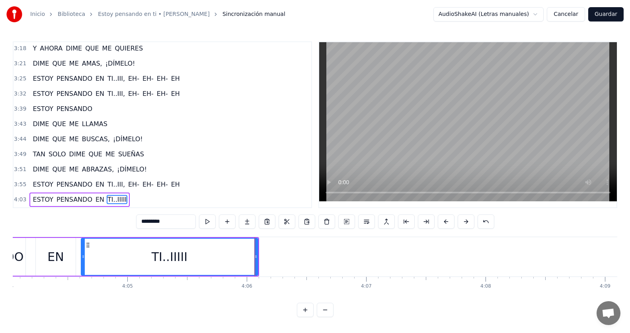
type input "*********"
click at [228, 192] on div "4:03 ESTOY PENSANDO EN TI..IIIII" at bounding box center [163, 199] width 298 height 15
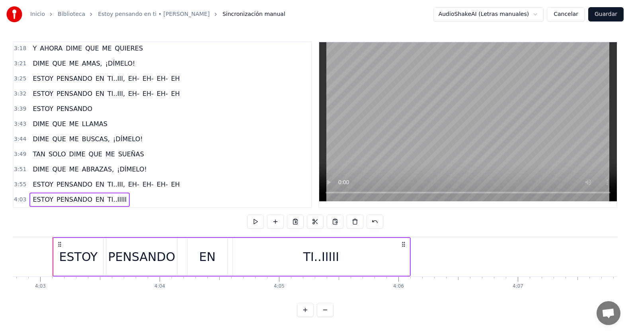
scroll to position [0, 28986]
click at [606, 16] on button "Guardar" at bounding box center [605, 14] width 35 height 14
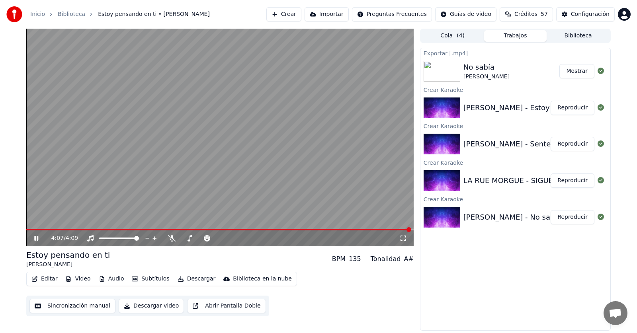
click at [324, 232] on div "4:07 / 4:09" at bounding box center [219, 238] width 387 height 16
click at [325, 230] on span at bounding box center [219, 230] width 386 height 2
click at [312, 228] on video at bounding box center [219, 138] width 387 height 218
click at [312, 229] on span at bounding box center [177, 230] width 302 height 2
click at [30, 238] on div "3:04 / 4:09" at bounding box center [219, 238] width 381 height 8
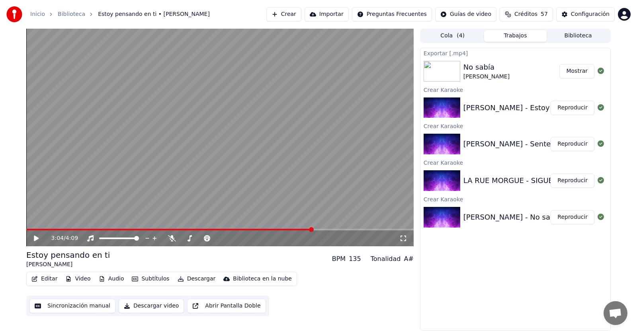
click at [33, 237] on icon at bounding box center [42, 238] width 19 height 6
click at [37, 238] on icon at bounding box center [42, 238] width 19 height 6
click at [48, 280] on button "Editar" at bounding box center [44, 278] width 32 height 11
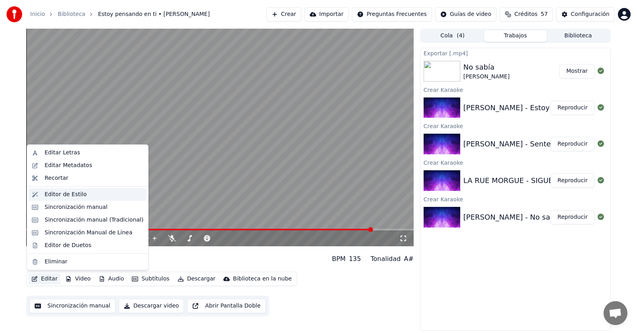
click at [72, 194] on div "Editor de Estilo" at bounding box center [66, 195] width 42 height 8
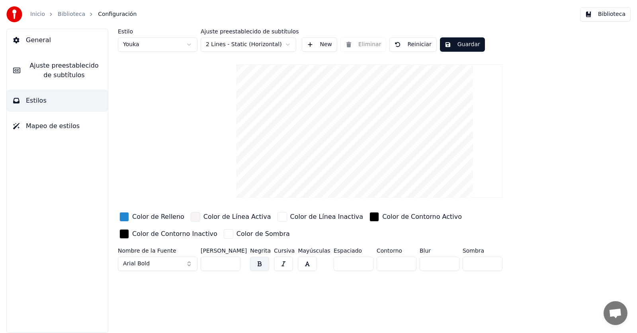
click at [617, 12] on button "Biblioteca" at bounding box center [605, 14] width 51 height 14
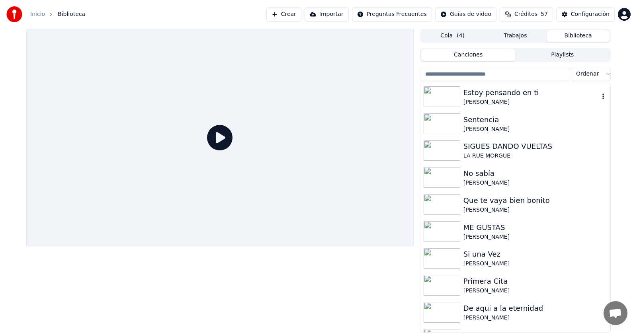
click at [500, 100] on div "[PERSON_NAME]" at bounding box center [531, 102] width 136 height 8
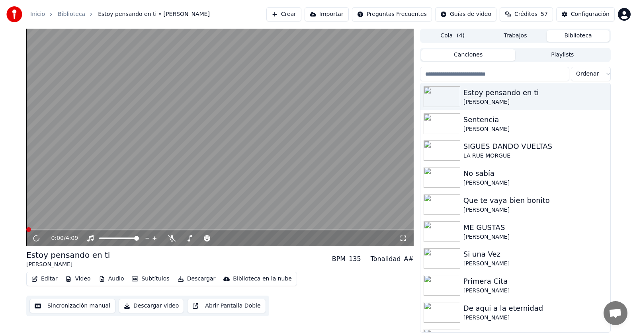
click at [49, 280] on button "Editar" at bounding box center [44, 278] width 32 height 11
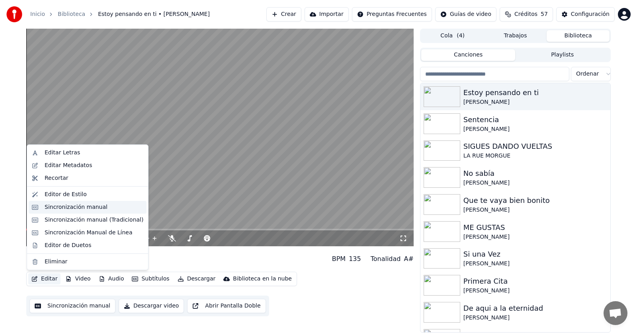
click at [84, 209] on div "Sincronización manual" at bounding box center [76, 207] width 63 height 8
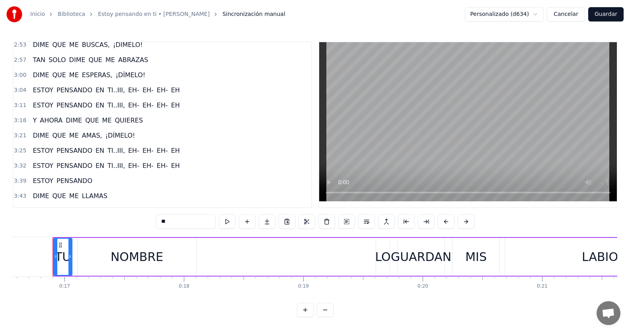
scroll to position [375, 0]
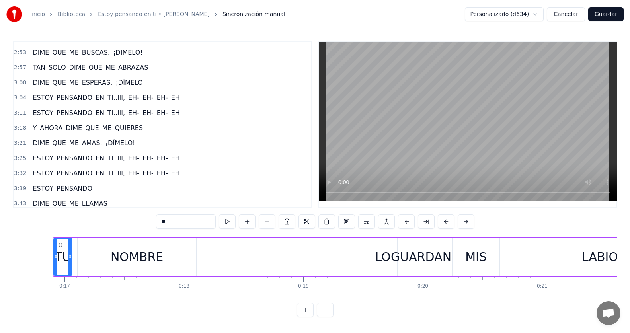
click at [35, 184] on span "ESTOY" at bounding box center [43, 188] width 22 height 9
type input "*****"
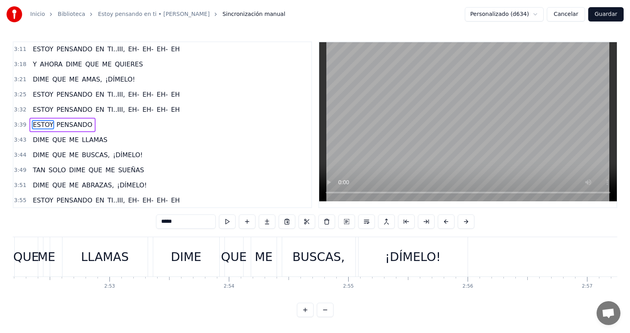
scroll to position [0, 26159]
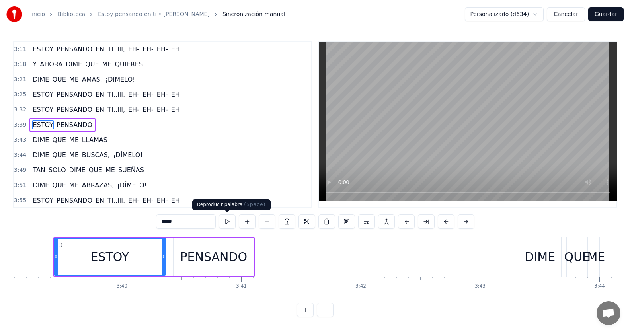
click at [232, 222] on button at bounding box center [227, 222] width 17 height 14
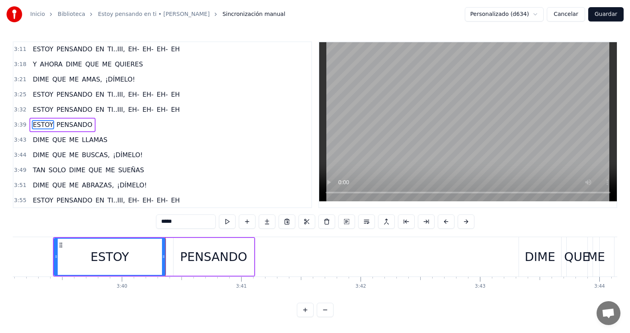
click at [232, 222] on button at bounding box center [227, 222] width 17 height 14
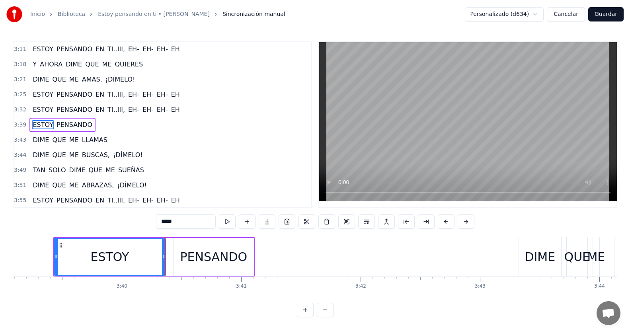
click at [122, 248] on div "ESTOY" at bounding box center [109, 257] width 39 height 18
drag, startPoint x: 55, startPoint y: 257, endPoint x: 110, endPoint y: 260, distance: 55.8
click at [110, 260] on div at bounding box center [111, 257] width 3 height 36
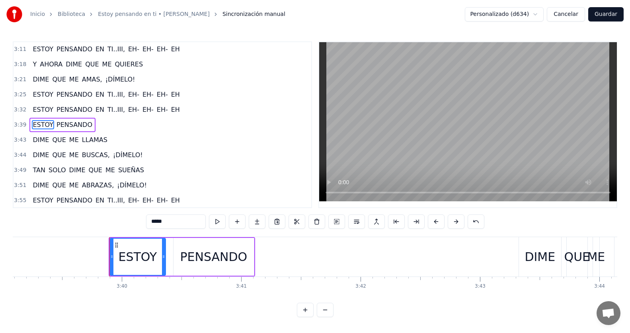
click at [103, 121] on div "3:39 ESTOY PENSANDO" at bounding box center [163, 124] width 298 height 15
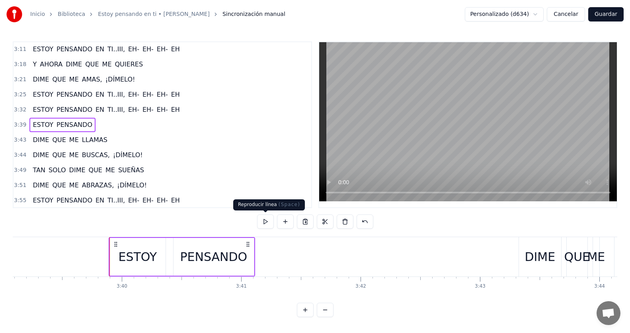
click at [266, 223] on button at bounding box center [265, 222] width 17 height 14
click at [183, 111] on div "3:32 ESTOY PENSANDO EN TI..III, EH- EH- EH- EH" at bounding box center [163, 109] width 298 height 15
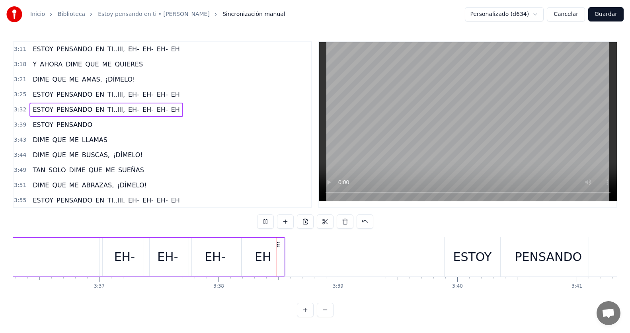
scroll to position [0, 25918]
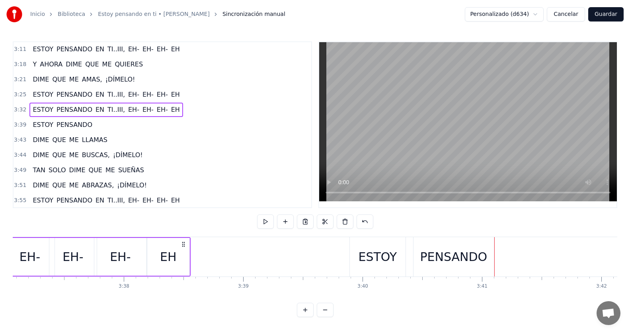
click at [606, 13] on button "Guardar" at bounding box center [605, 14] width 35 height 14
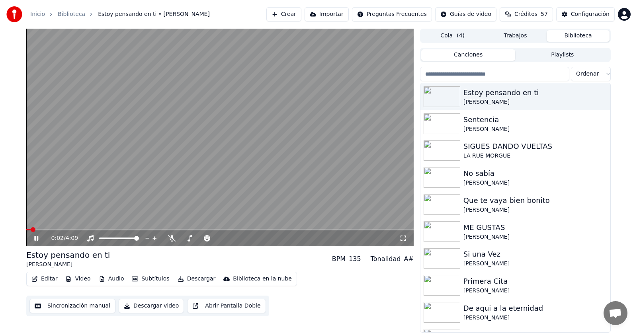
click at [276, 230] on span at bounding box center [219, 230] width 387 height 2
click at [300, 230] on span at bounding box center [219, 230] width 387 height 2
click at [318, 231] on div "2:56 / 4:09" at bounding box center [219, 238] width 387 height 16
click at [323, 227] on video at bounding box center [219, 138] width 387 height 218
click at [322, 228] on video at bounding box center [219, 138] width 387 height 218
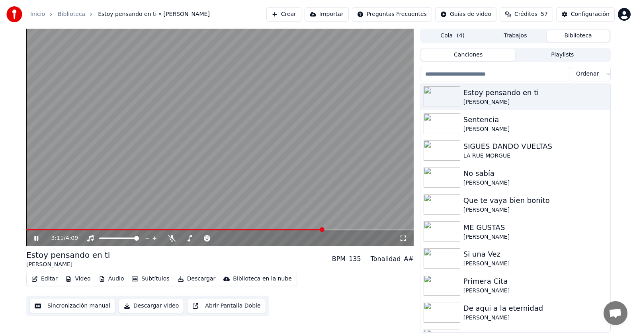
click at [323, 229] on span at bounding box center [219, 230] width 387 height 2
click at [337, 229] on span at bounding box center [219, 230] width 387 height 2
click at [343, 228] on video at bounding box center [219, 138] width 387 height 218
click at [345, 227] on video at bounding box center [219, 138] width 387 height 218
click at [34, 240] on icon at bounding box center [42, 238] width 19 height 6
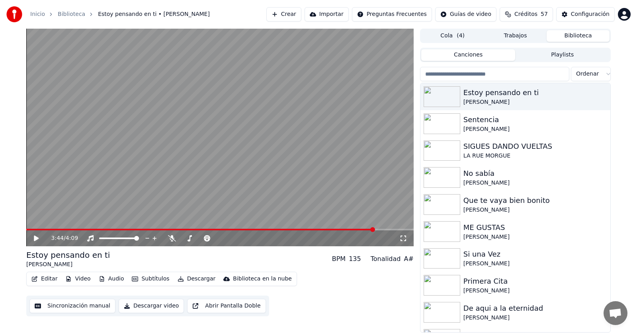
click at [143, 308] on button "Descargar video" at bounding box center [151, 306] width 65 height 14
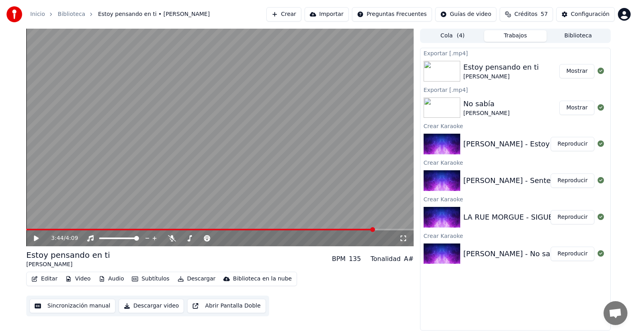
click at [583, 69] on button "Mostrar" at bounding box center [576, 71] width 35 height 14
click at [564, 181] on button "Reproducir" at bounding box center [572, 181] width 44 height 14
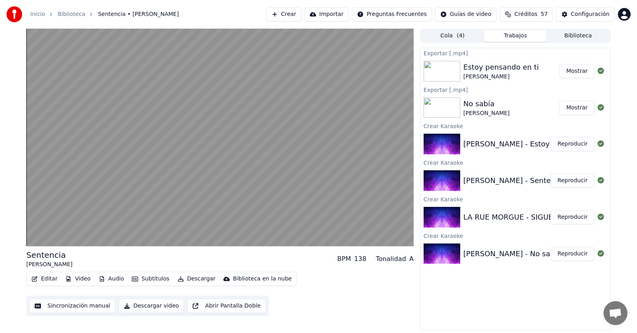
click at [48, 280] on button "Editar" at bounding box center [44, 278] width 32 height 11
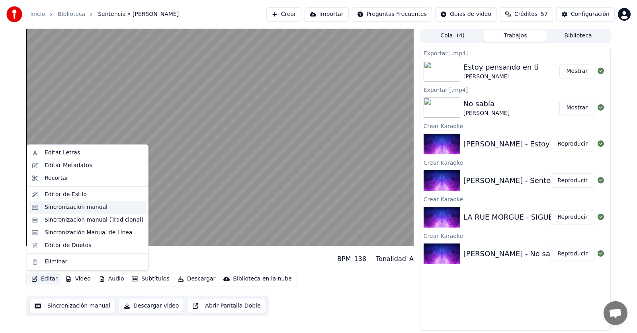
click at [59, 207] on div "Sincronización manual" at bounding box center [76, 207] width 63 height 8
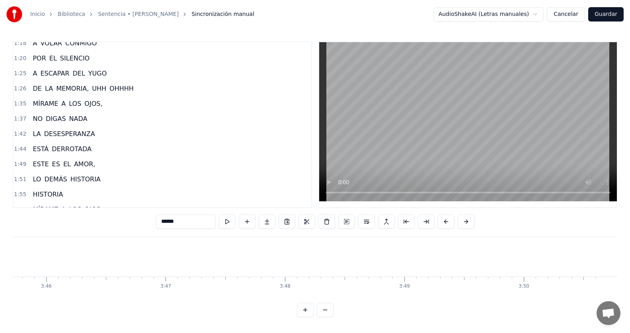
scroll to position [0, 26951]
click at [78, 150] on span "DERROTADA" at bounding box center [71, 148] width 41 height 9
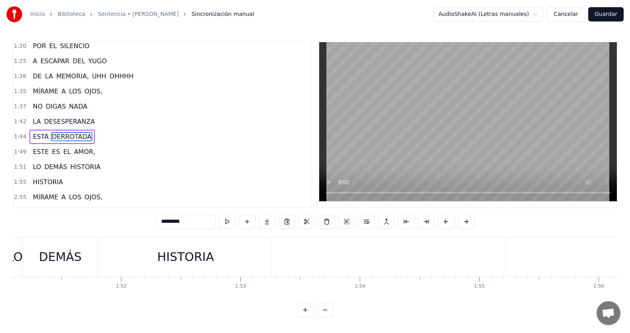
scroll to position [0, 12449]
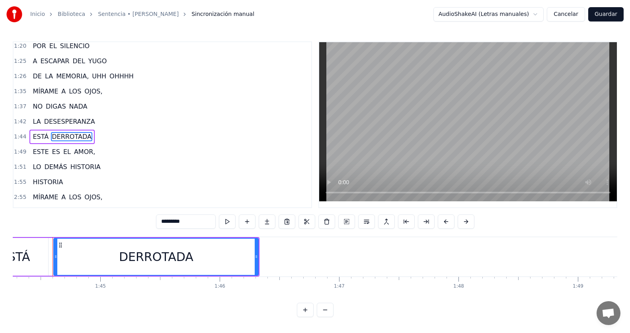
click at [184, 220] on input "*********" at bounding box center [186, 222] width 60 height 14
type input "**********"
click at [130, 142] on div "1:44 ESTÁ DERROTA..DA" at bounding box center [163, 136] width 298 height 15
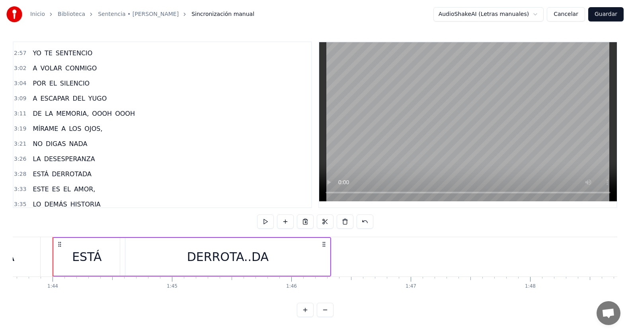
scroll to position [470, 0]
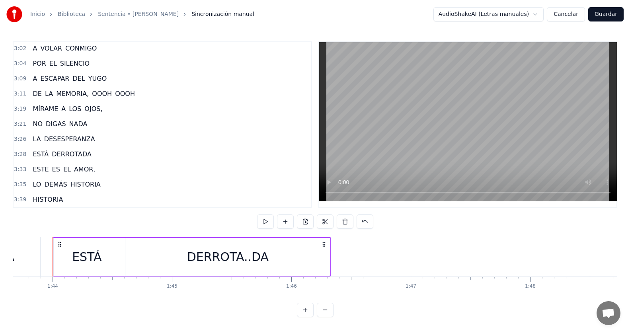
click at [71, 151] on span "DERROTADA" at bounding box center [71, 154] width 41 height 9
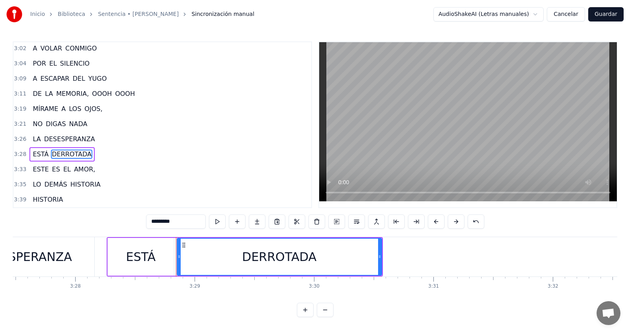
scroll to position [0, 24896]
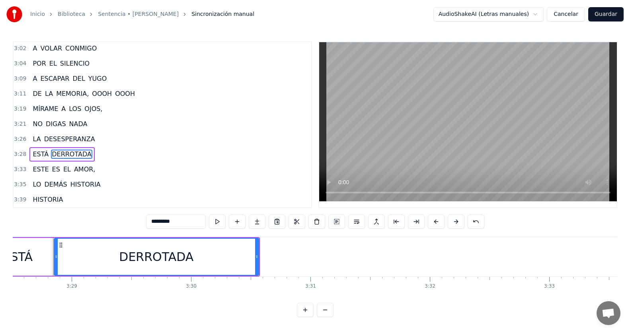
click at [193, 221] on input "*********" at bounding box center [176, 222] width 60 height 14
type input "**********"
click at [121, 145] on div "3:26 LA DESESPERANZA" at bounding box center [163, 139] width 298 height 15
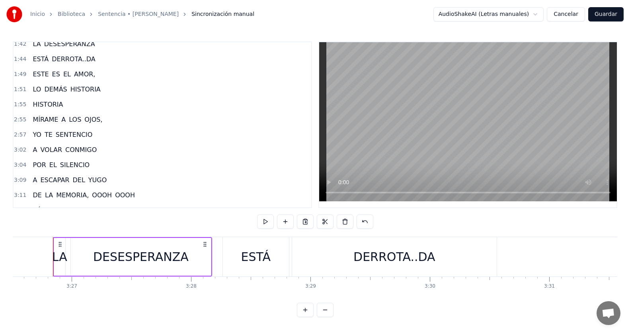
scroll to position [470, 0]
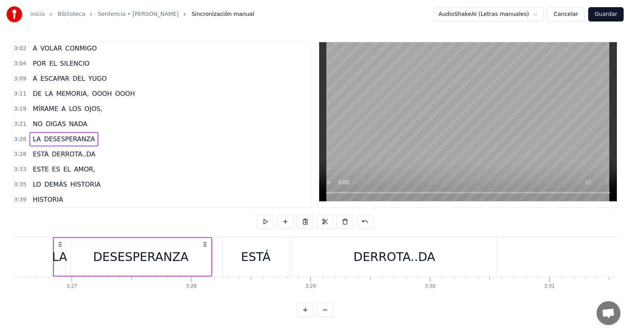
click at [50, 195] on span "HISTORIA" at bounding box center [48, 199] width 32 height 9
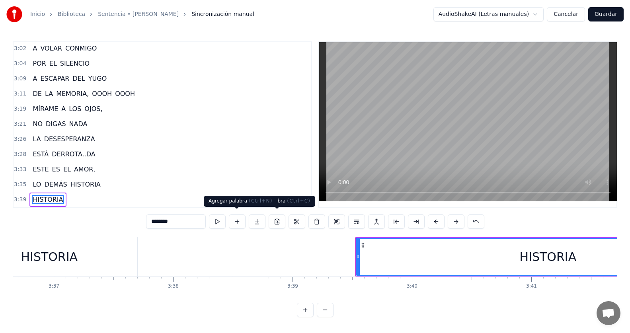
scroll to position [0, 26171]
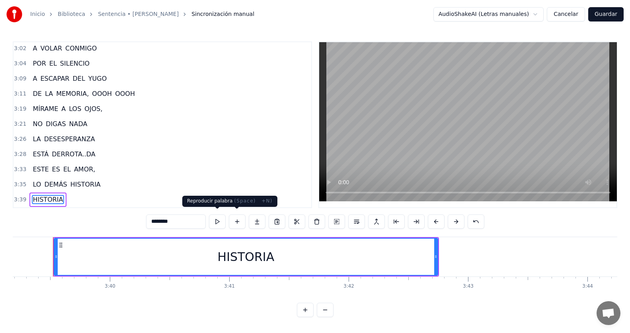
click at [222, 216] on button at bounding box center [217, 222] width 17 height 14
click at [181, 215] on input "********" at bounding box center [176, 222] width 60 height 14
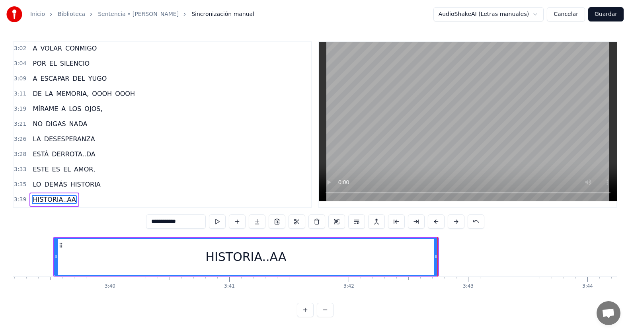
type input "**********"
click at [174, 179] on div "3:35 LO DEMÁS HISTORIA" at bounding box center [163, 184] width 298 height 15
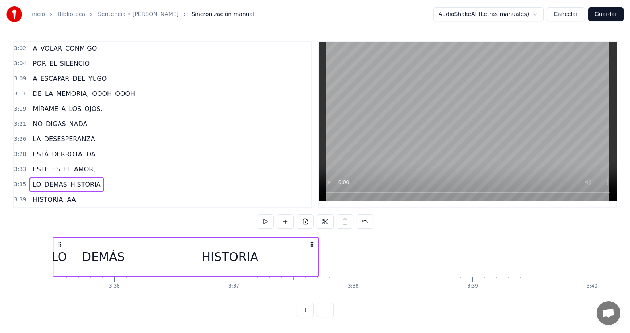
scroll to position [0, 25688]
click at [89, 196] on div "3:39 HISTORIA..AA" at bounding box center [163, 199] width 298 height 15
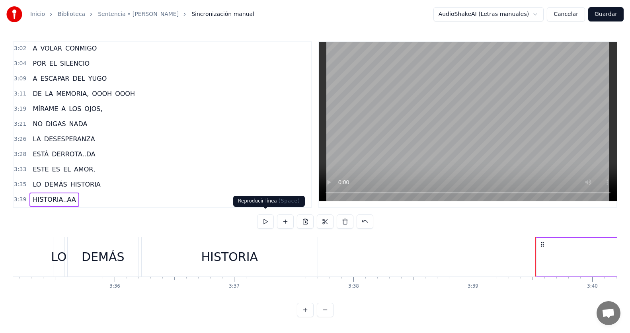
click at [260, 220] on button at bounding box center [265, 222] width 17 height 14
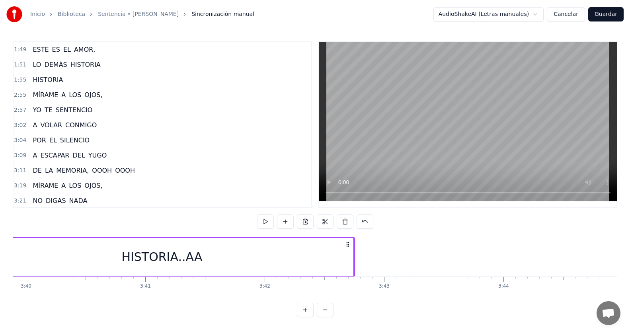
scroll to position [390, 0]
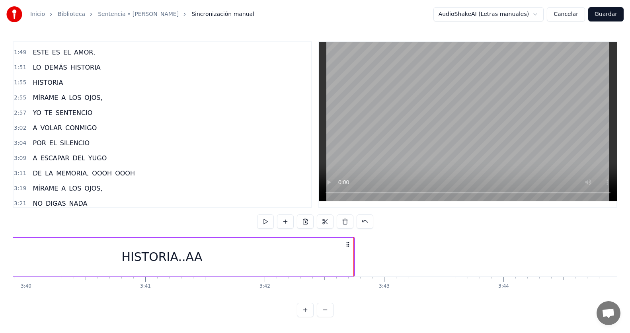
click at [57, 78] on span "HISTORIA" at bounding box center [48, 82] width 32 height 9
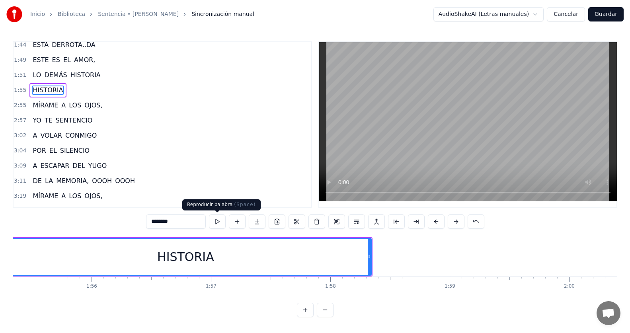
scroll to position [0, 13717]
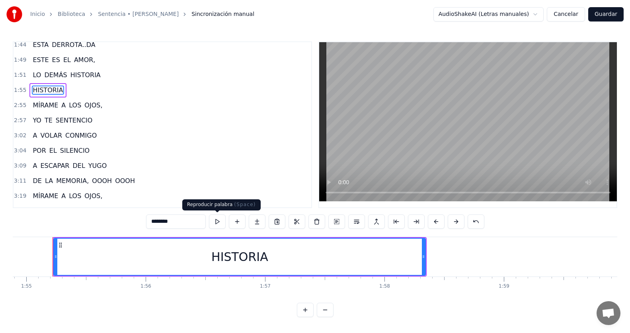
click at [215, 223] on button at bounding box center [217, 222] width 17 height 14
click at [177, 222] on input "********" at bounding box center [176, 222] width 60 height 14
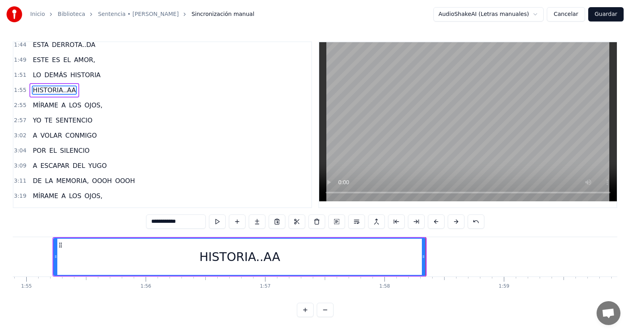
type input "**********"
click at [201, 136] on div "3:02 A VOLAR CONMIGO" at bounding box center [163, 135] width 298 height 15
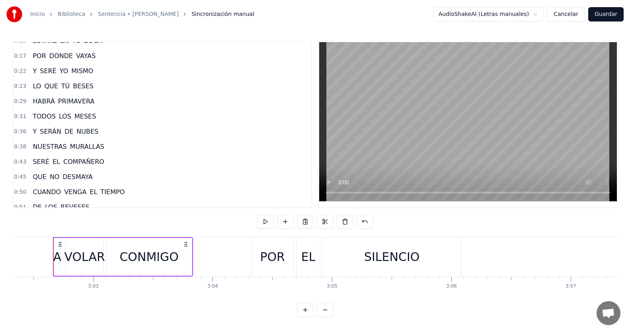
scroll to position [0, 0]
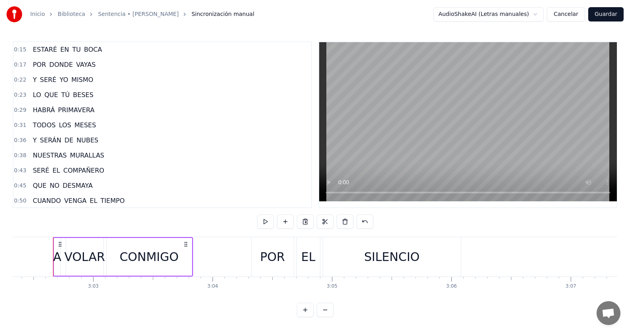
click at [109, 49] on div "0:15 ESTARÉ EN TU BOCA" at bounding box center [163, 49] width 298 height 15
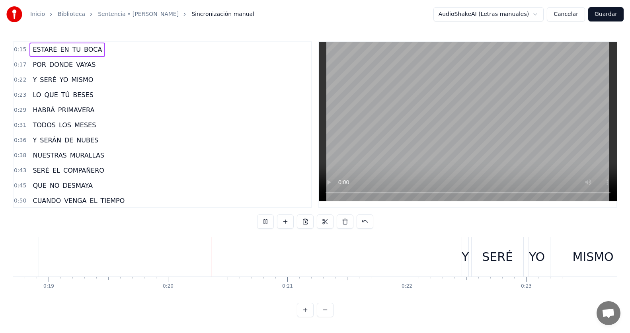
scroll to position [0, 2322]
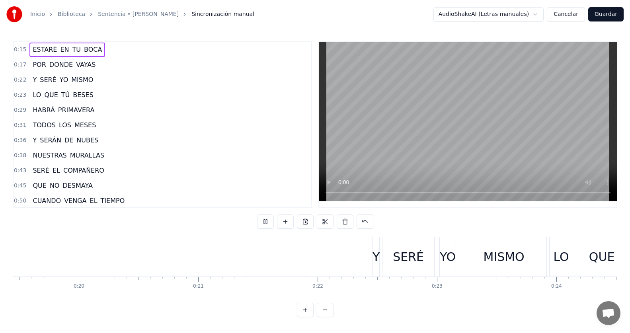
click at [39, 64] on span "POR" at bounding box center [39, 64] width 15 height 9
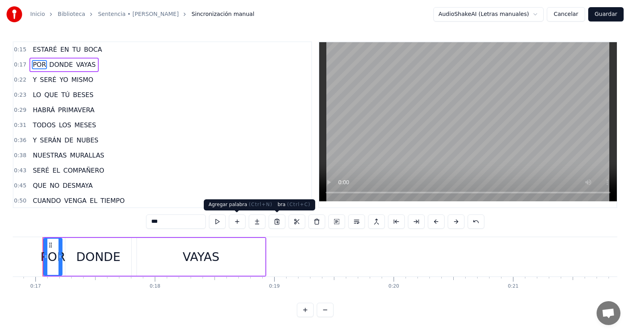
scroll to position [0, 1997]
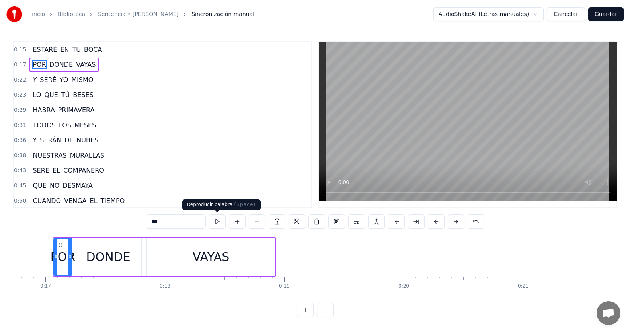
click at [219, 222] on button at bounding box center [217, 222] width 17 height 14
click at [111, 63] on div "0:17 POR DONDE [PERSON_NAME]" at bounding box center [163, 64] width 298 height 15
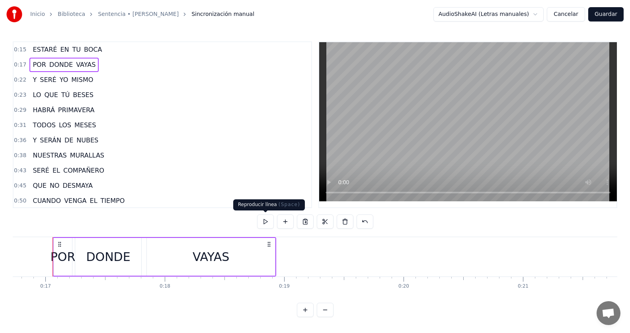
click at [267, 219] on button at bounding box center [265, 222] width 17 height 14
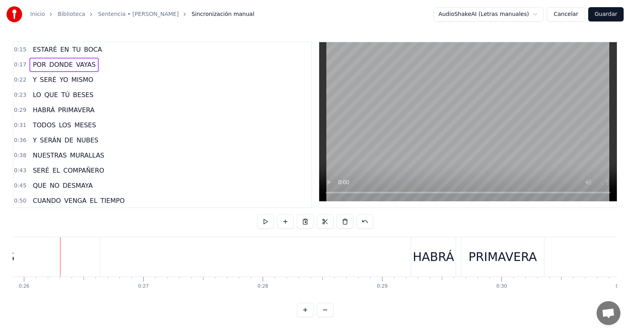
scroll to position [0, 3100]
click at [81, 96] on span "BESES" at bounding box center [83, 94] width 22 height 9
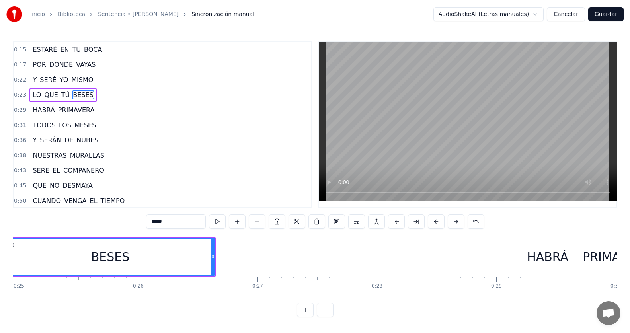
scroll to position [0, 2931]
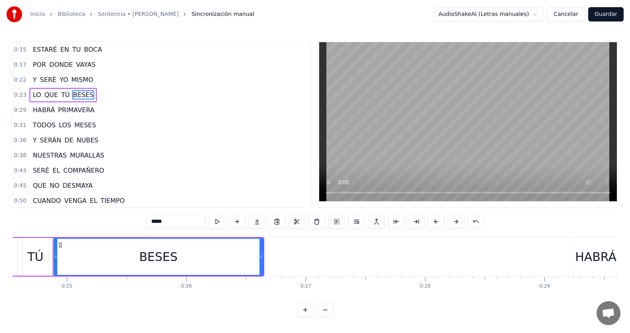
click at [158, 218] on input "*****" at bounding box center [176, 222] width 60 height 14
click at [156, 222] on input "******" at bounding box center [176, 222] width 60 height 14
type input "*******"
click at [104, 96] on div "0:23 LO QUE TÚ BE..SES" at bounding box center [163, 95] width 298 height 15
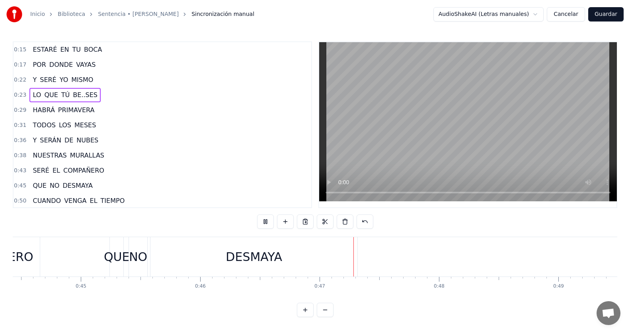
scroll to position [0, 5530]
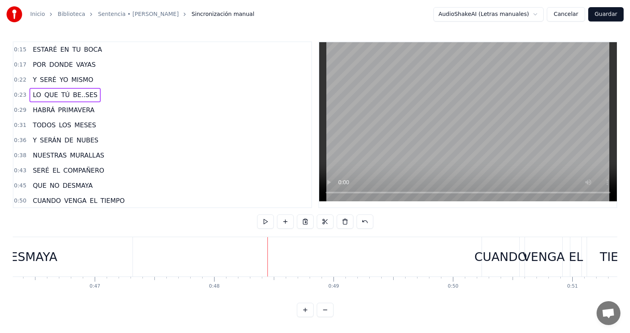
click at [97, 186] on div "0:45 QUE NO DESMAYA" at bounding box center [163, 185] width 298 height 15
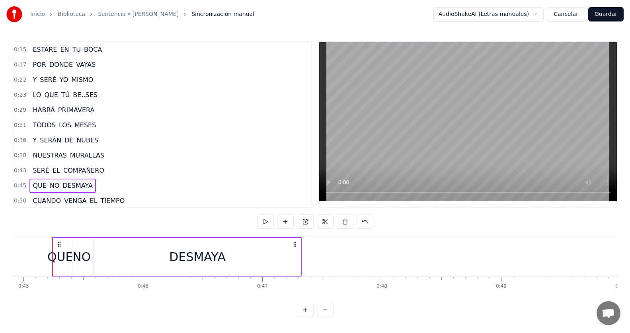
scroll to position [0, 5362]
click at [70, 188] on span "DESMAYA" at bounding box center [78, 185] width 32 height 9
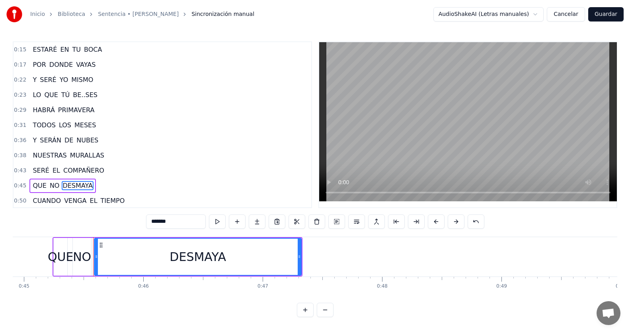
scroll to position [61, 0]
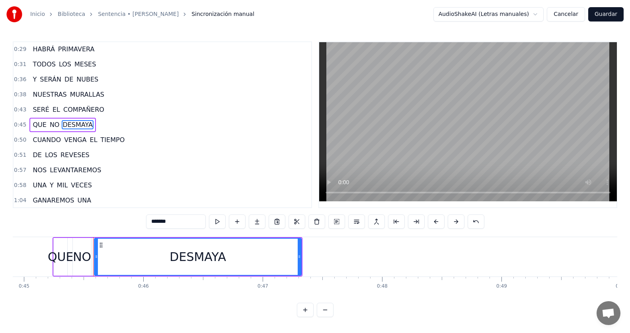
click at [169, 221] on input "*******" at bounding box center [176, 222] width 60 height 14
click at [172, 221] on input "********" at bounding box center [176, 222] width 60 height 14
click at [169, 221] on input "********" at bounding box center [176, 222] width 60 height 14
type input "*********"
click at [109, 118] on div "0:45 QUE NO DESMA..YA" at bounding box center [163, 124] width 298 height 15
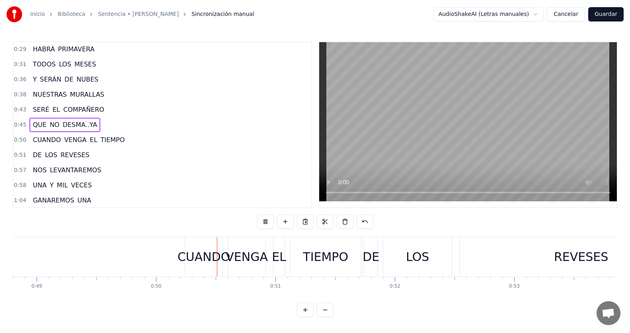
scroll to position [0, 5912]
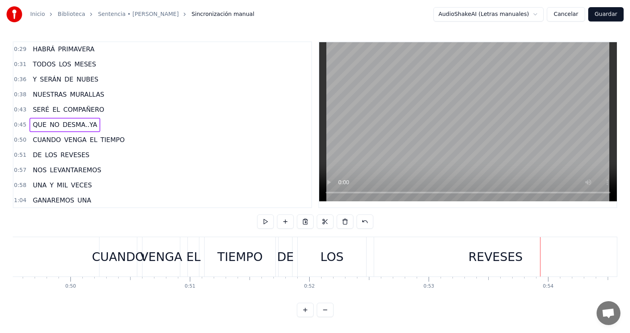
click at [72, 153] on span "REVESES" at bounding box center [75, 154] width 31 height 9
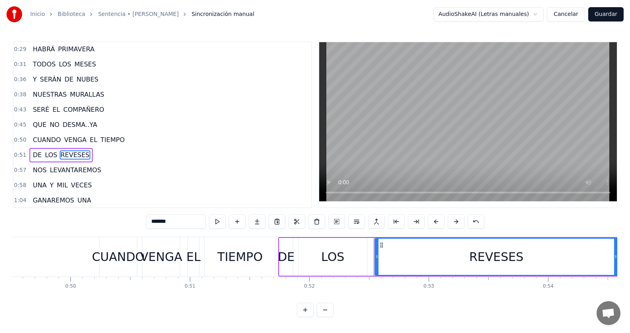
scroll to position [91, 0]
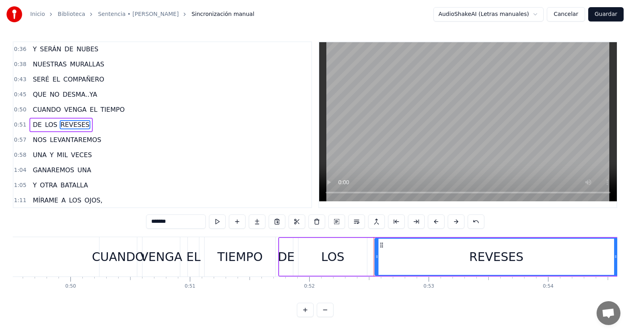
click at [164, 221] on input "*******" at bounding box center [176, 222] width 60 height 14
click at [164, 224] on input "********" at bounding box center [176, 222] width 60 height 14
type input "*********"
click at [104, 129] on div "0:51 DE LOS REVE..SES" at bounding box center [163, 124] width 298 height 15
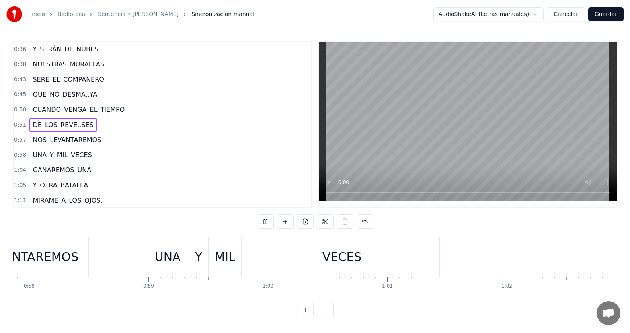
scroll to position [0, 7019]
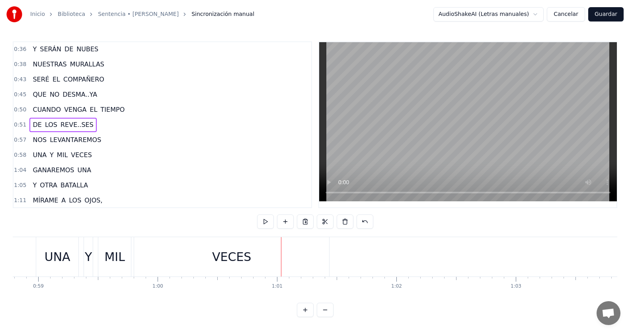
click at [76, 155] on span "VECES" at bounding box center [81, 154] width 23 height 9
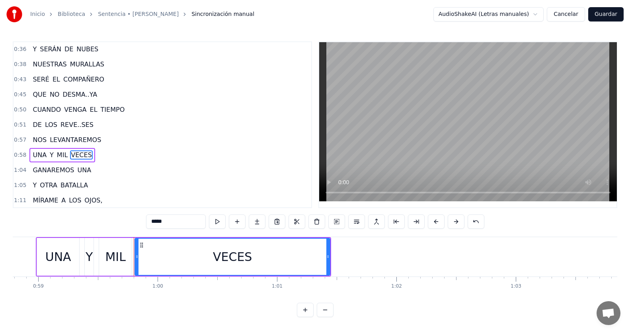
scroll to position [121, 0]
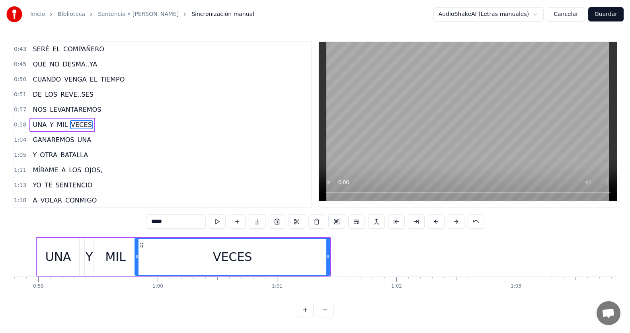
click at [159, 222] on input "*****" at bounding box center [176, 222] width 60 height 14
click at [158, 221] on input "******" at bounding box center [176, 222] width 60 height 14
type input "*******"
click at [106, 125] on div "0:58 UNA Y MIL VE..CES" at bounding box center [163, 124] width 298 height 15
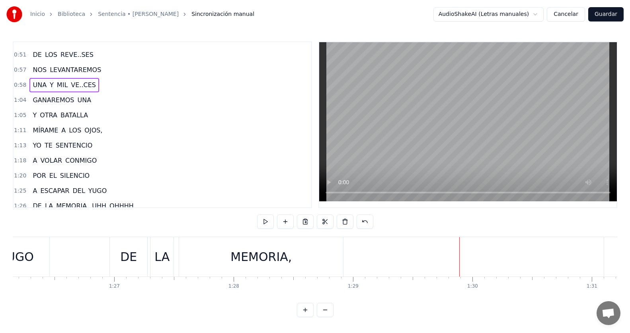
scroll to position [201, 0]
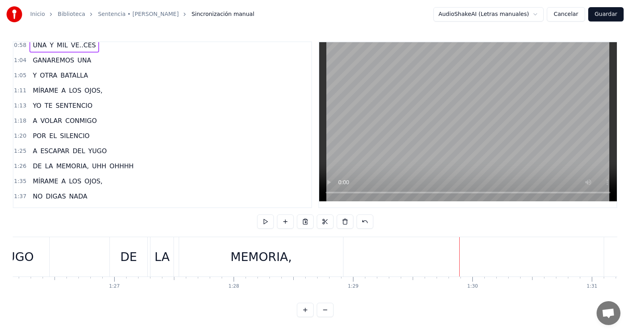
click at [68, 167] on span "MEMORIA," at bounding box center [72, 166] width 34 height 9
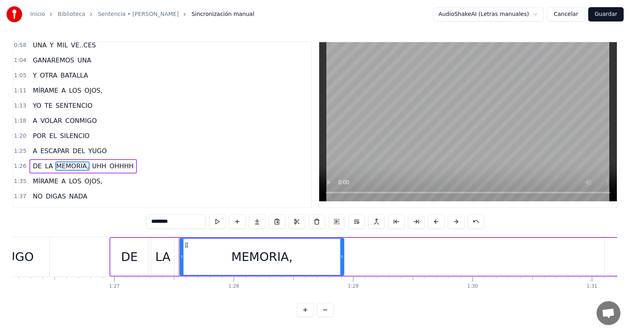
scroll to position [242, 0]
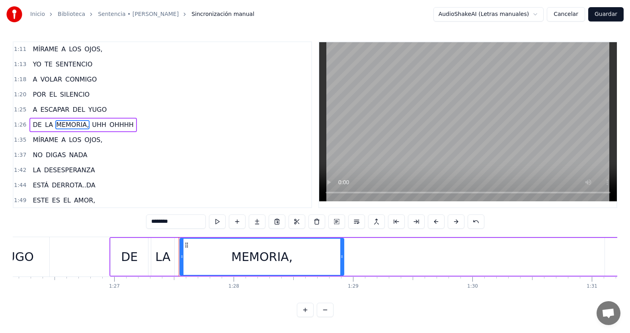
click at [168, 220] on input "********" at bounding box center [176, 222] width 60 height 14
click at [168, 221] on input "*********" at bounding box center [176, 222] width 60 height 14
type input "**********"
click at [191, 183] on div "1:44 ESTÁ DERROTA..DA" at bounding box center [163, 185] width 298 height 15
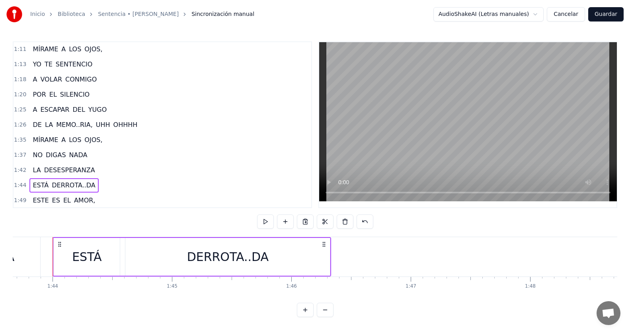
click at [135, 125] on div "1:26 DE LA MEMO..RIA, UHH OHHHH" at bounding box center [163, 124] width 298 height 15
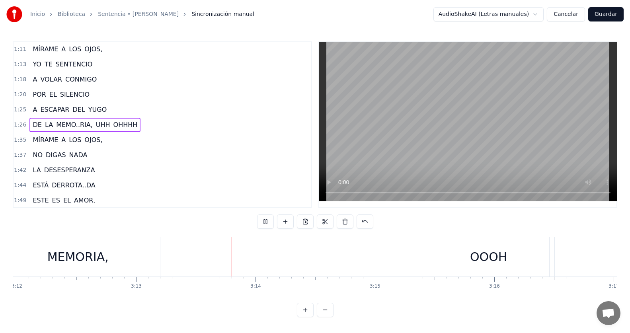
scroll to position [0, 23030]
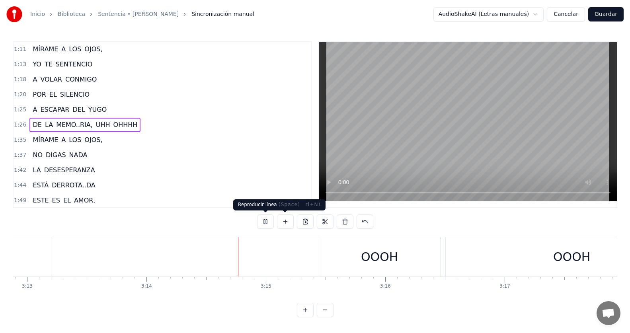
click at [263, 223] on button at bounding box center [265, 222] width 17 height 14
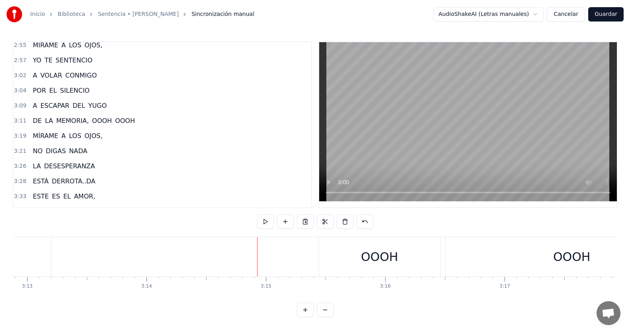
scroll to position [430, 0]
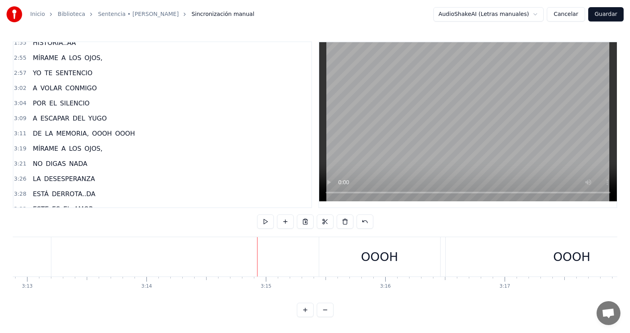
click at [64, 134] on span "MEMORIA," at bounding box center [72, 133] width 34 height 9
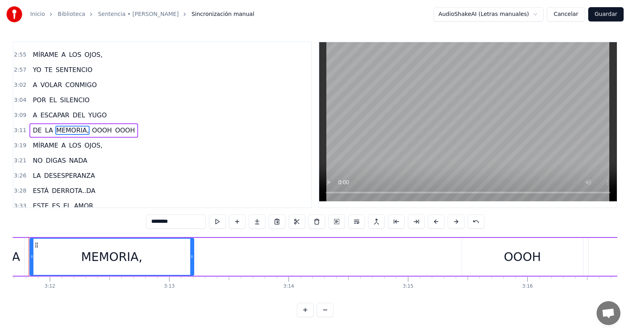
scroll to position [0, 22863]
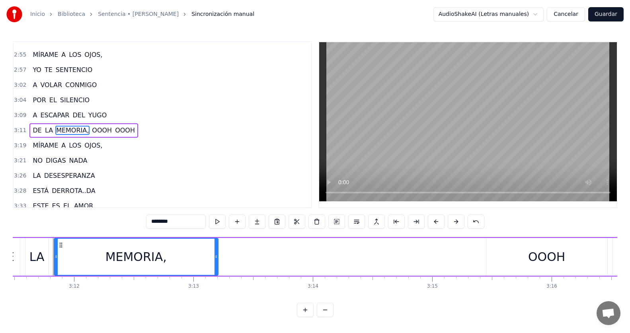
click at [168, 221] on input "********" at bounding box center [176, 222] width 60 height 14
click at [169, 222] on input "*********" at bounding box center [176, 222] width 60 height 14
type input "**********"
click at [137, 127] on div "3:11 DE LA MEMO..RIA, OOOH OOOH" at bounding box center [163, 130] width 298 height 15
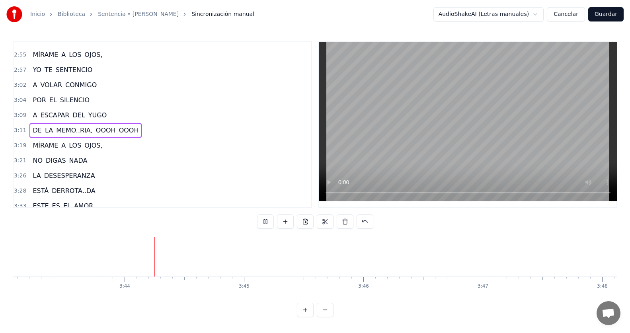
scroll to position [0, 26638]
click at [608, 16] on button "Guardar" at bounding box center [605, 14] width 35 height 14
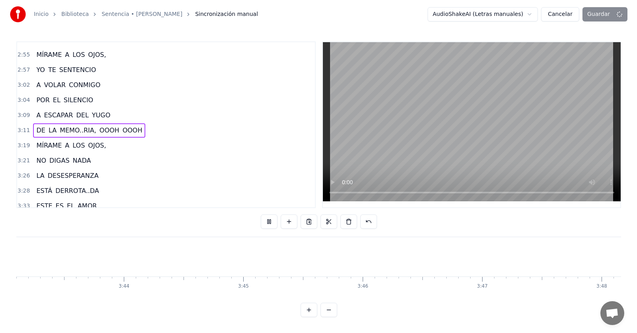
scroll to position [0, 26951]
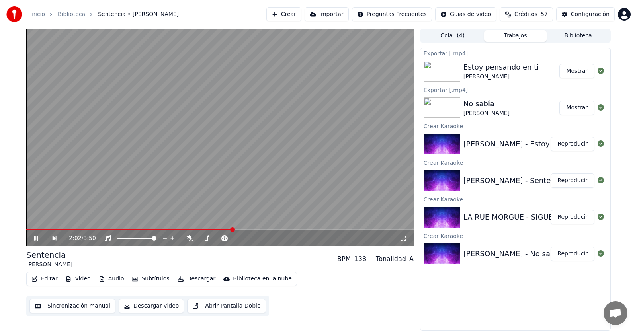
click at [297, 230] on span at bounding box center [219, 230] width 387 height 2
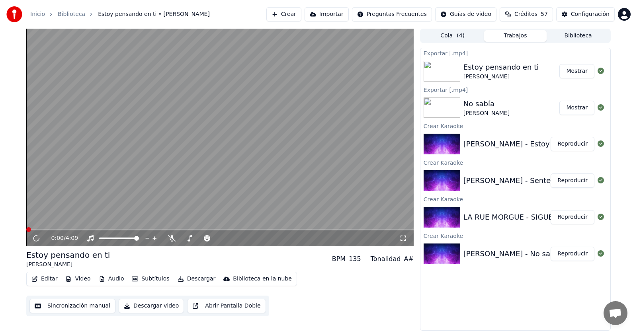
click at [157, 306] on button "Descargar video" at bounding box center [151, 306] width 65 height 14
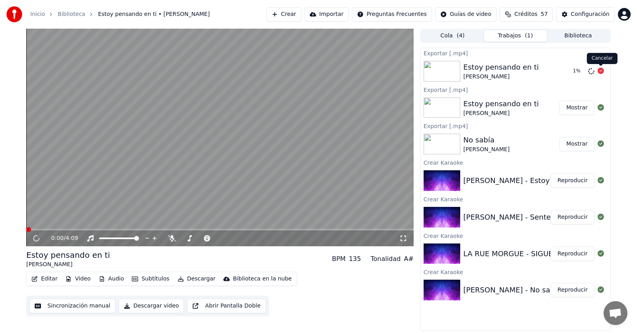
click at [601, 71] on icon at bounding box center [600, 71] width 6 height 6
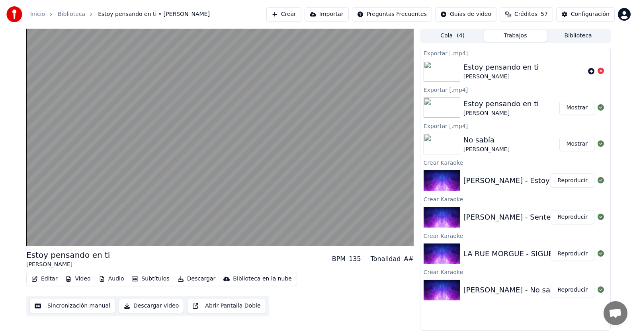
click at [572, 219] on button "Reproducir" at bounding box center [572, 217] width 44 height 14
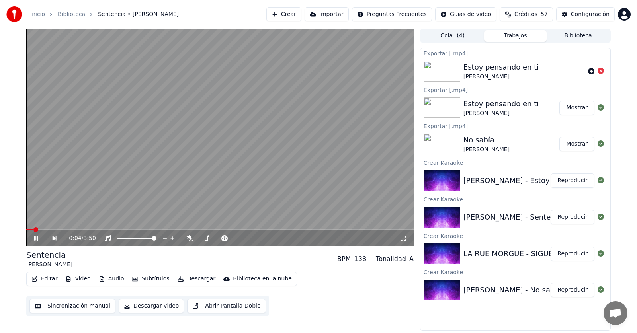
click at [144, 304] on button "Descargar video" at bounding box center [151, 306] width 65 height 14
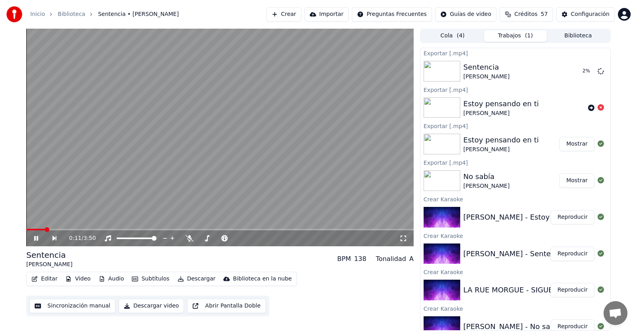
click at [37, 237] on icon at bounding box center [36, 238] width 4 height 5
click at [574, 71] on button "Mostrar" at bounding box center [576, 71] width 35 height 14
click at [578, 39] on button "Biblioteca" at bounding box center [577, 36] width 63 height 12
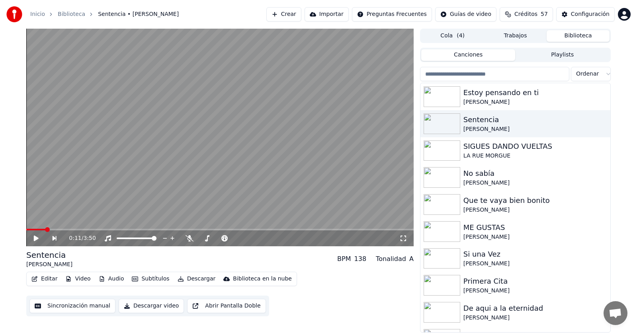
click at [535, 33] on button "Trabajos" at bounding box center [515, 36] width 63 height 12
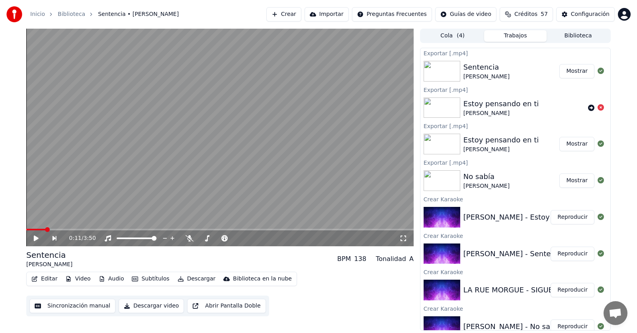
click at [462, 39] on span "( 4 )" at bounding box center [461, 36] width 8 height 8
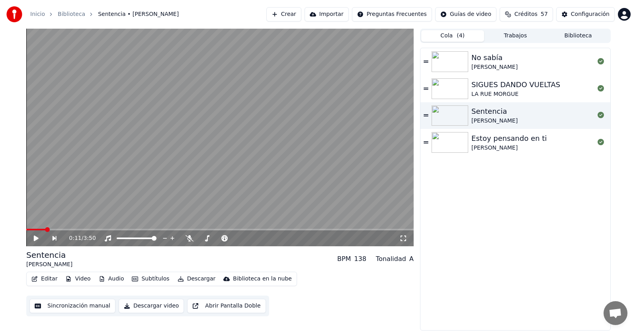
click at [512, 37] on button "Trabajos" at bounding box center [515, 36] width 63 height 12
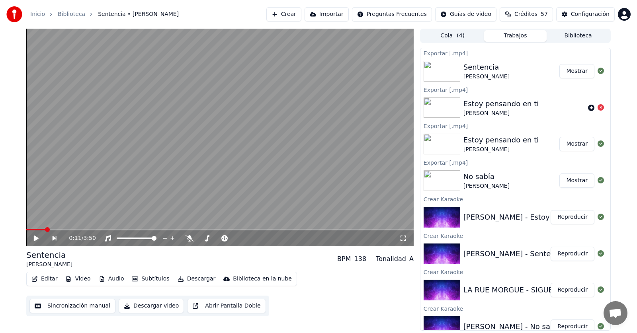
click at [569, 37] on button "Biblioteca" at bounding box center [577, 36] width 63 height 12
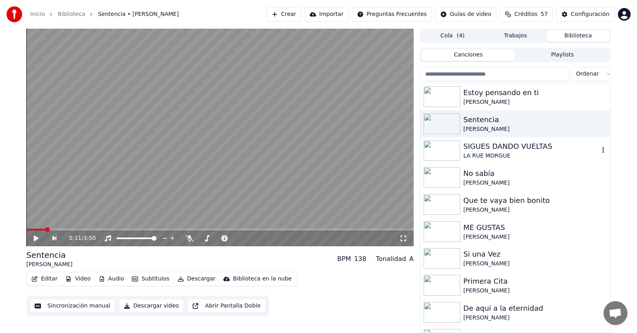
click at [522, 147] on div "SIGUES DANDO VUELTAS" at bounding box center [531, 146] width 136 height 11
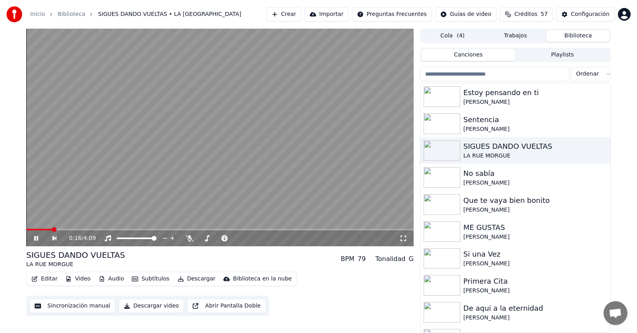
click at [45, 280] on button "Editar" at bounding box center [44, 278] width 32 height 11
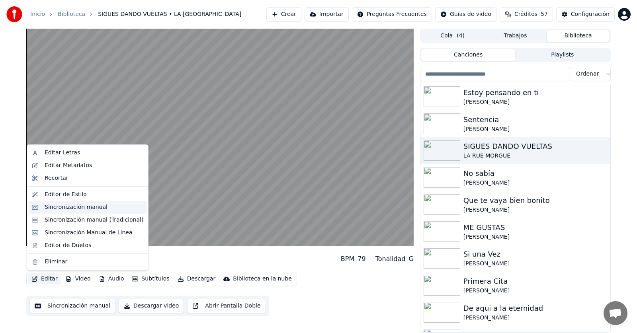
click at [74, 206] on div "Sincronización manual" at bounding box center [76, 207] width 63 height 8
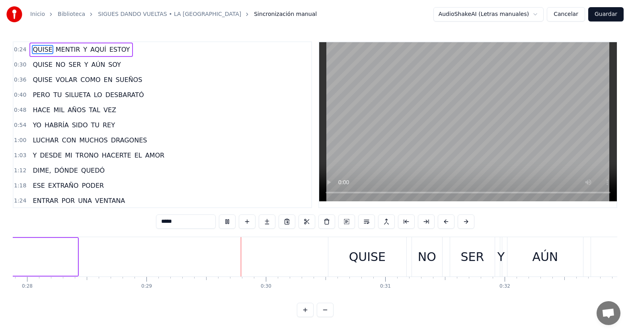
scroll to position [0, 3448]
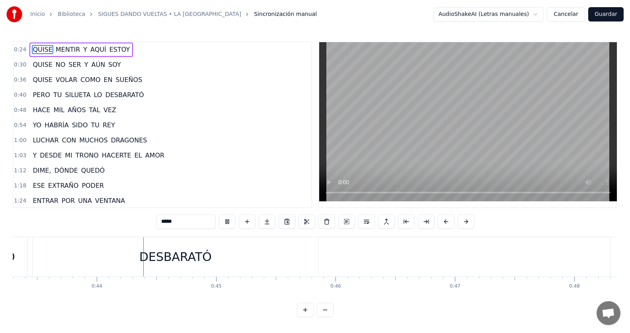
scroll to position [0, 5170]
click at [132, 49] on div "0:24 QUISE MENTIR Y AQUÍ ESTOY" at bounding box center [163, 49] width 298 height 15
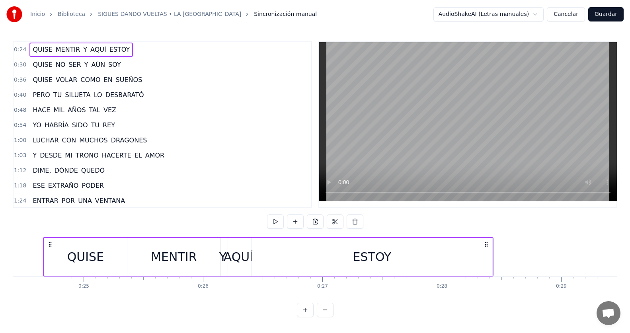
scroll to position [0, 2904]
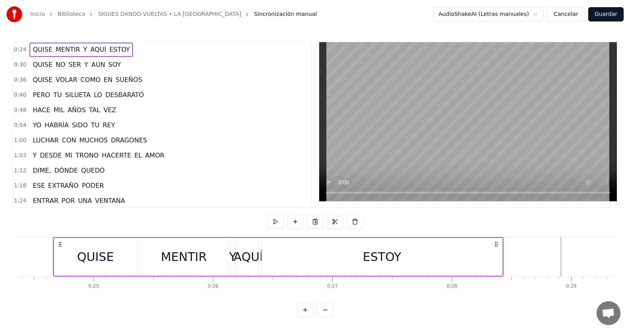
click at [115, 49] on span "ESTOY" at bounding box center [120, 49] width 22 height 9
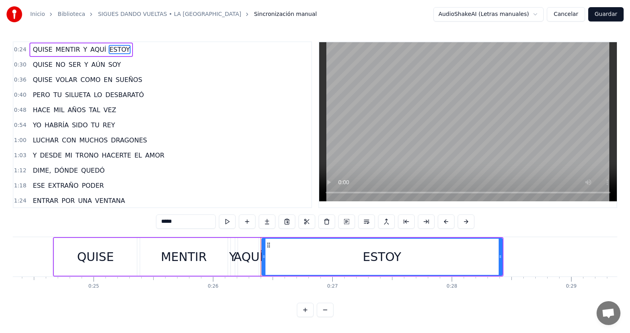
click at [172, 220] on input "*****" at bounding box center [186, 222] width 60 height 14
type input "*********"
click at [154, 52] on div "0:24 QUISE MENTIR Y AQUÍ ESTO..OOY" at bounding box center [163, 49] width 298 height 15
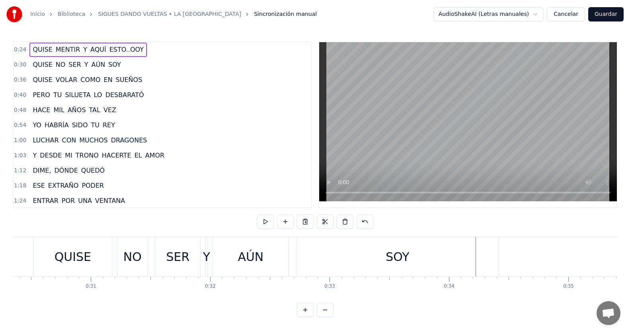
scroll to position [0, 3992]
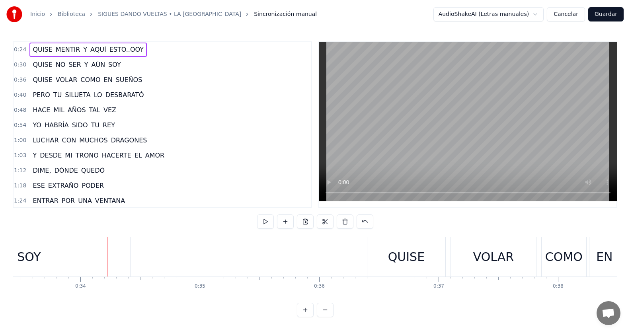
click at [107, 66] on span "SOY" at bounding box center [114, 64] width 14 height 9
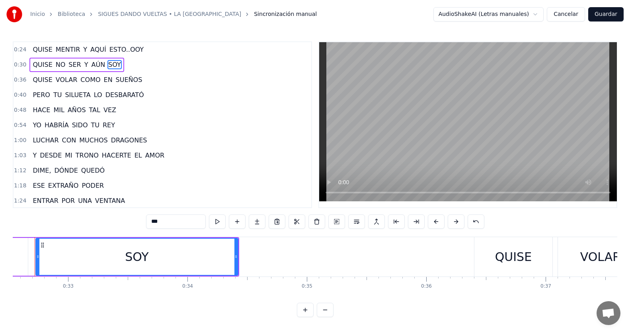
scroll to position [0, 3867]
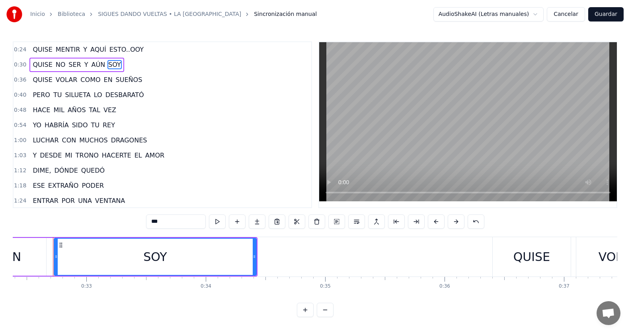
click at [159, 220] on input "***" at bounding box center [176, 222] width 60 height 14
type input "*******"
click at [148, 65] on div "0:30 QUISE NO SER Y AÚN SO..OOY" at bounding box center [163, 64] width 298 height 15
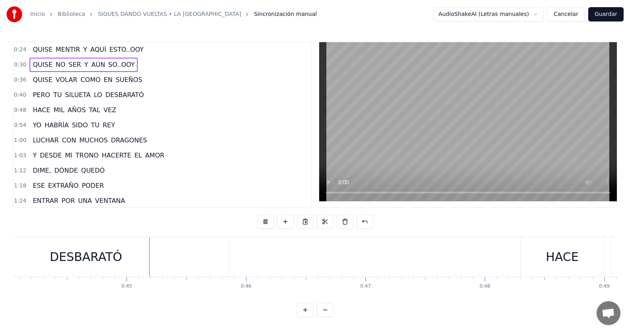
scroll to position [0, 5264]
click at [129, 92] on span "DESBARATÓ" at bounding box center [125, 94] width 40 height 9
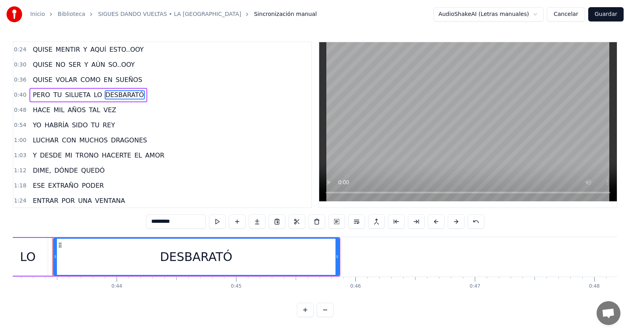
scroll to position [0, 5149]
click at [183, 222] on input "*********" at bounding box center [176, 222] width 60 height 14
type input "**********"
click at [157, 95] on div "0:40 PERO TU SILUETA LO DESBARATO..OO" at bounding box center [163, 95] width 298 height 15
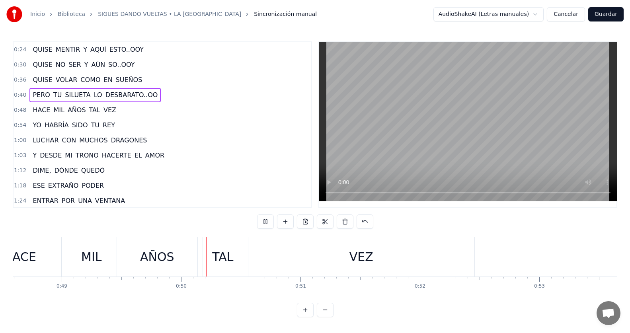
scroll to position [0, 5860]
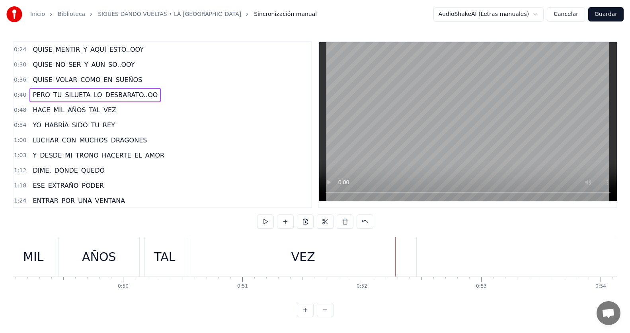
click at [103, 111] on span "VEZ" at bounding box center [110, 109] width 14 height 9
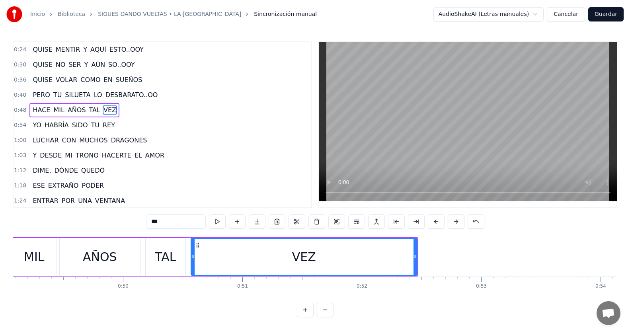
click at [159, 222] on input "***" at bounding box center [176, 222] width 60 height 14
type input "*******"
click at [144, 109] on div "0:48 HACE MIL AÑOS TAL VE..EEZ" at bounding box center [163, 110] width 298 height 15
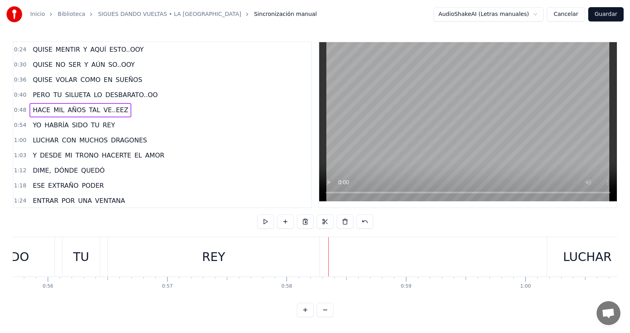
scroll to position [0, 6842]
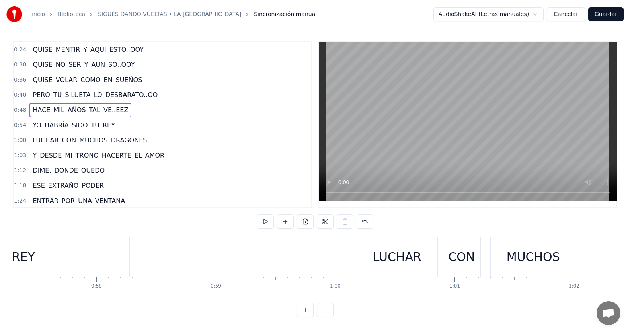
click at [102, 128] on span "REY" at bounding box center [109, 125] width 14 height 9
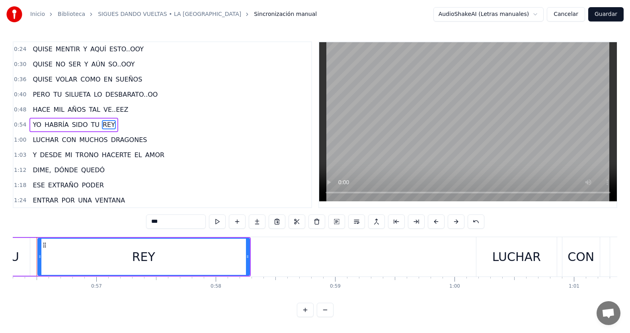
scroll to position [0, 6706]
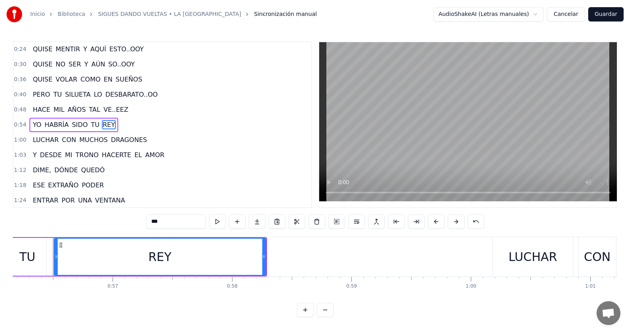
click at [156, 220] on input "***" at bounding box center [176, 222] width 60 height 14
type input "*******"
click at [131, 124] on div "0:54 YO HABRÍA SIDO TU RE..EEY" at bounding box center [163, 124] width 298 height 15
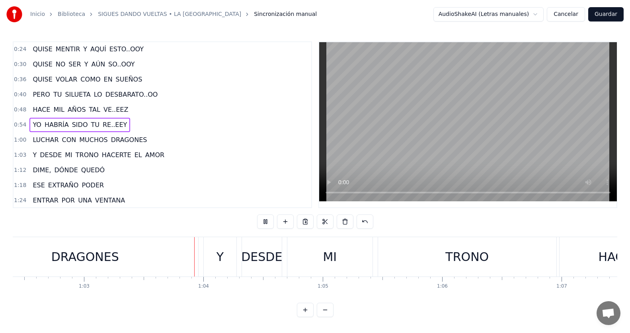
scroll to position [0, 7517]
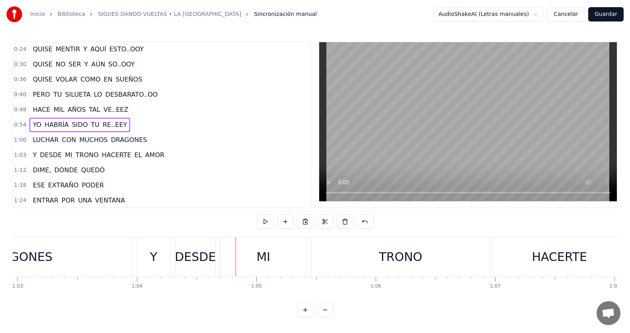
click at [117, 139] on span "DRAGONES" at bounding box center [129, 139] width 38 height 9
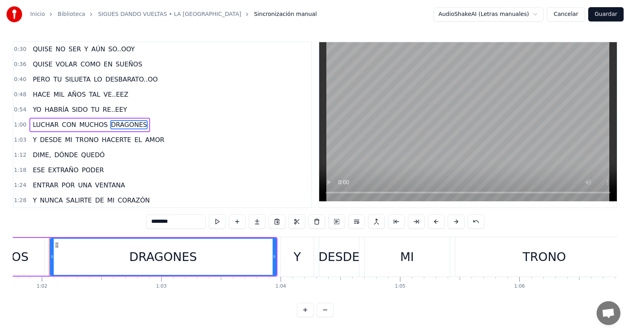
scroll to position [0, 7370]
click at [168, 222] on input "********" at bounding box center [176, 222] width 60 height 14
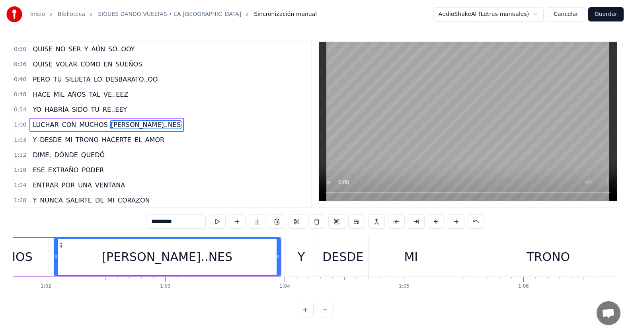
type input "**********"
click at [152, 127] on div "1:00 LUCHAR CON MUCHOS DRAGO..NES" at bounding box center [163, 124] width 298 height 15
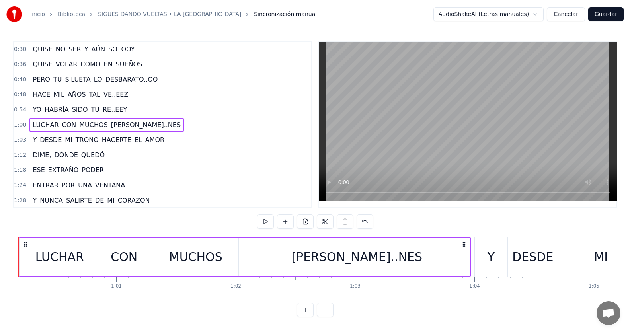
scroll to position [0, 7145]
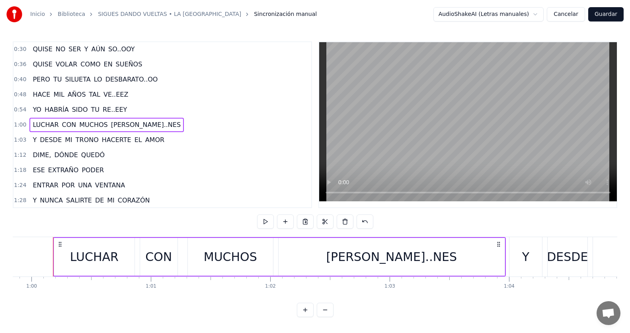
click at [174, 125] on div "1:00 LUCHAR CON MUCHOS DRAGO..NES" at bounding box center [163, 124] width 298 height 15
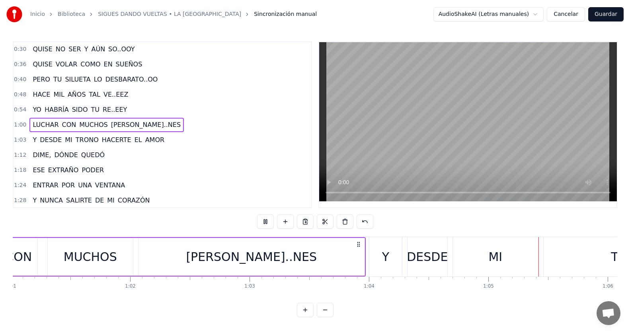
scroll to position [0, 7689]
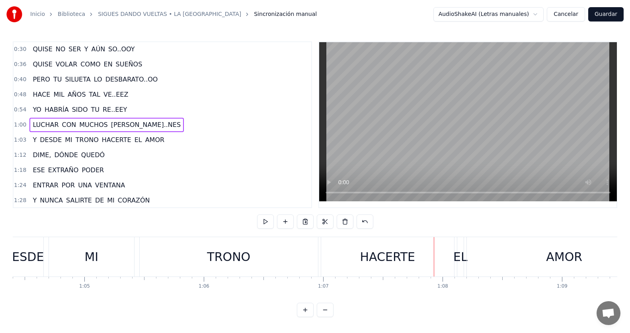
click at [166, 140] on div "1:03 Y DESDE MI TRONO HACERTE EL AMOR" at bounding box center [163, 140] width 298 height 15
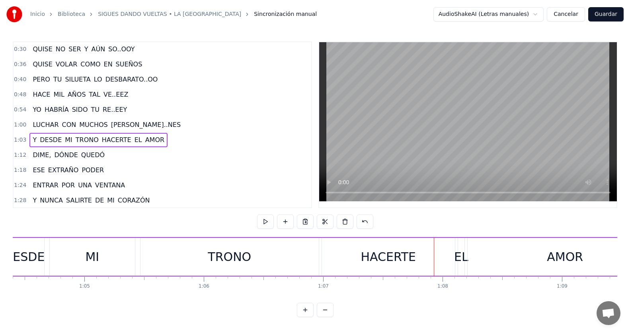
scroll to position [0, 7601]
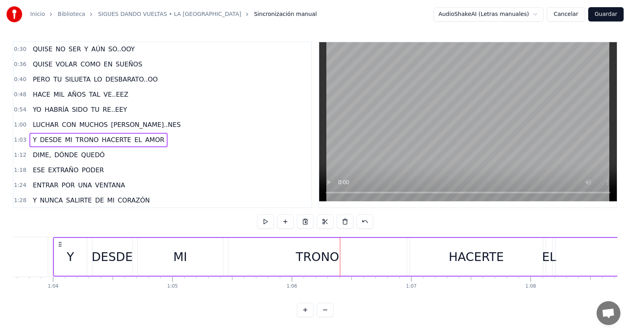
click at [81, 137] on span "TRONO" at bounding box center [87, 139] width 25 height 9
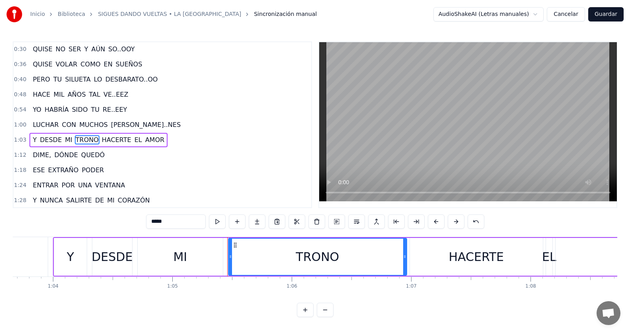
scroll to position [31, 0]
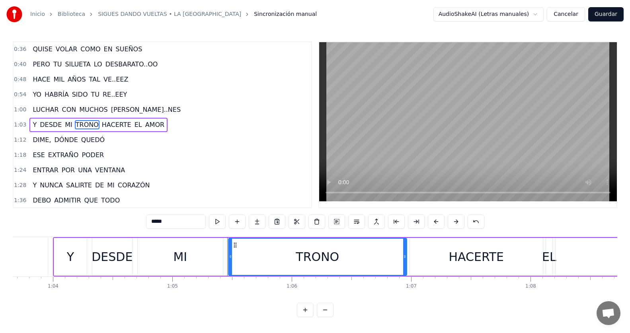
click at [164, 221] on input "*****" at bounding box center [176, 222] width 60 height 14
type input "*******"
click at [167, 129] on div "1:03 Y DESDE MI TRO..NO HACERTE EL AMOR" at bounding box center [163, 124] width 298 height 15
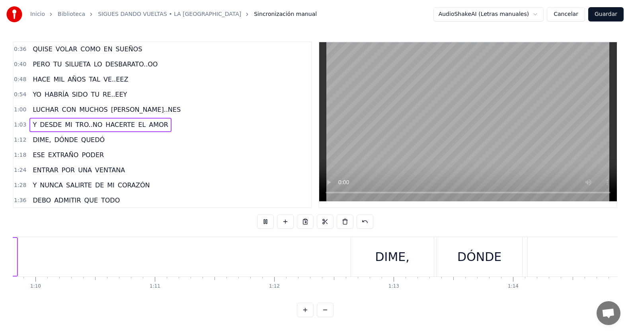
scroll to position [0, 8784]
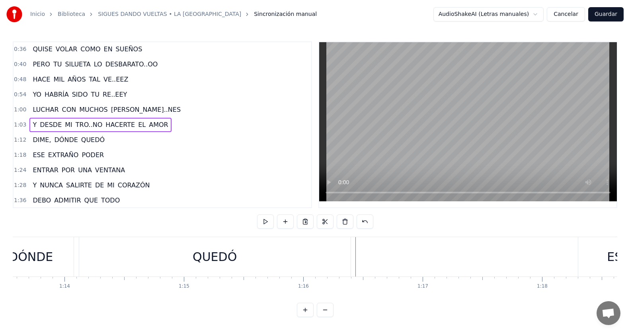
click at [84, 142] on span "QUEDÓ" at bounding box center [92, 139] width 25 height 9
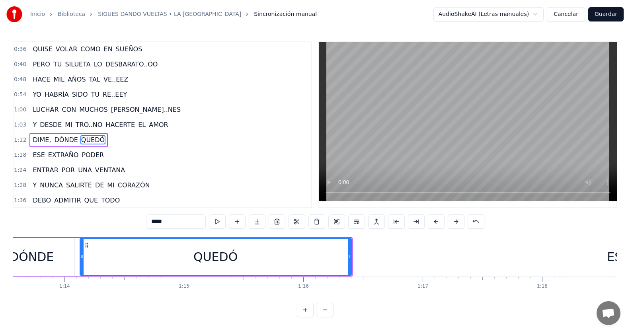
scroll to position [46, 0]
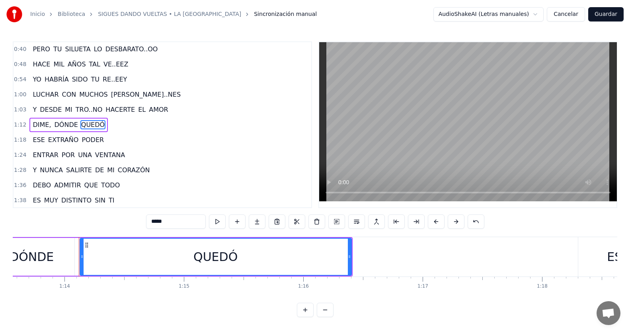
click at [172, 224] on input "*****" at bounding box center [176, 222] width 60 height 14
type input "*********"
click at [117, 125] on div "1:12 DIME, DÓNDE QUEDO..OO" at bounding box center [163, 124] width 298 height 15
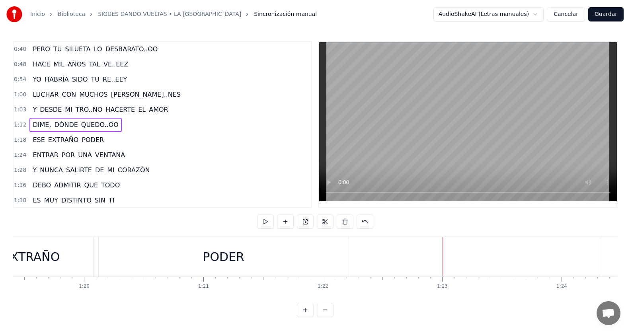
scroll to position [0, 9821]
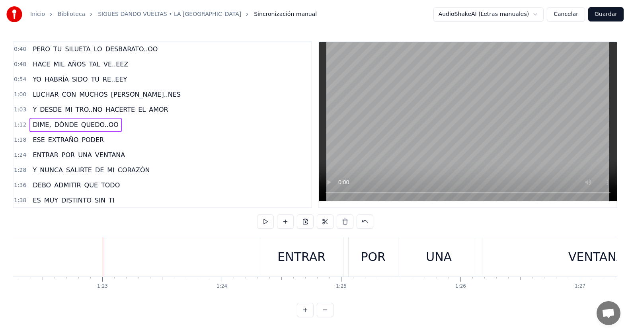
click at [84, 140] on span "PODER" at bounding box center [93, 139] width 24 height 9
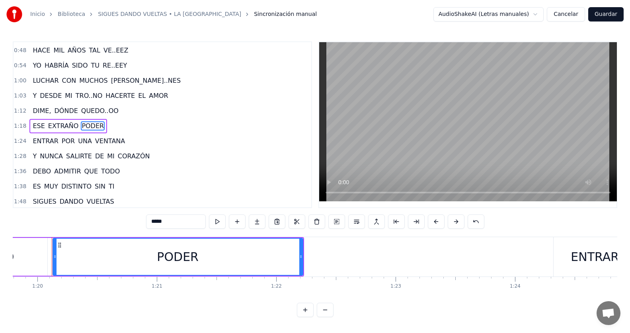
scroll to position [0, 9526]
click at [166, 222] on input "*****" at bounding box center [176, 222] width 60 height 14
type input "*********"
click at [124, 126] on div "1:18 ESE EXTRAÑO PODE..EER" at bounding box center [163, 126] width 298 height 15
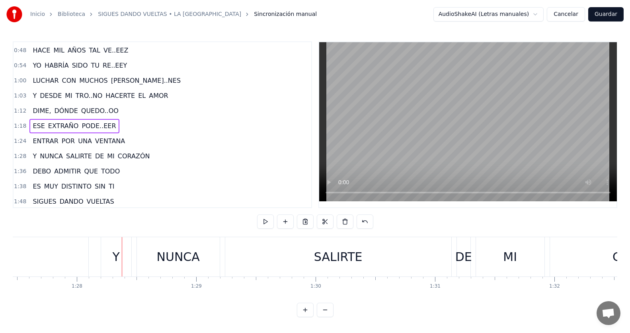
scroll to position [0, 10463]
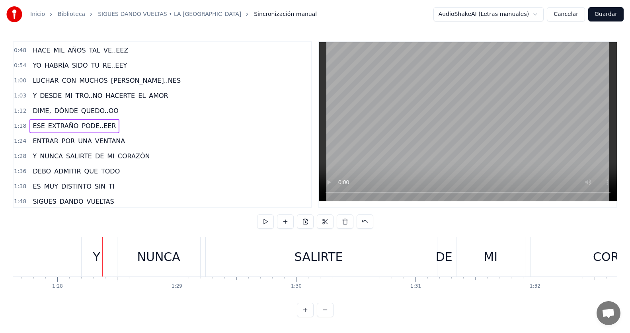
click at [99, 139] on span "VENTANA" at bounding box center [109, 141] width 31 height 9
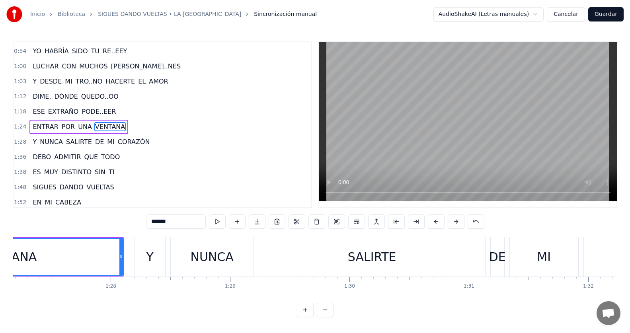
scroll to position [0, 10250]
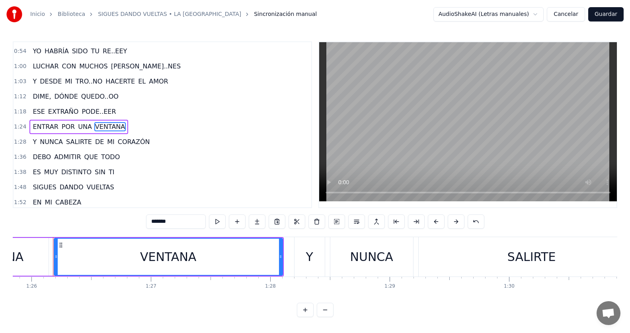
click at [167, 220] on input "*******" at bounding box center [176, 222] width 60 height 14
type input "*********"
click at [131, 125] on div "1:24 ENTRAR POR UNA VENTA..NA" at bounding box center [163, 126] width 298 height 15
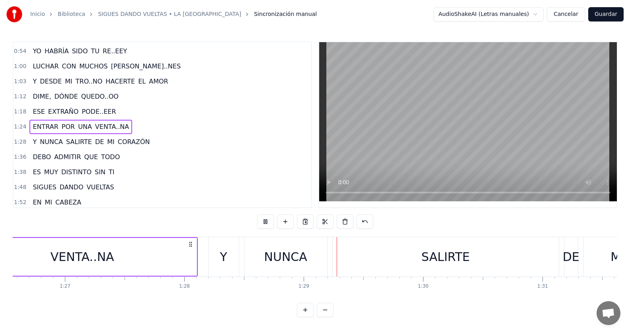
scroll to position [0, 10555]
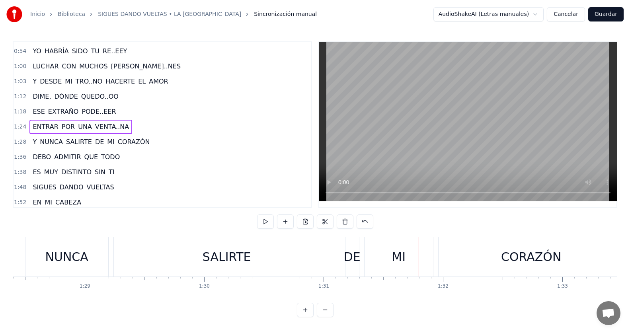
click at [75, 145] on span "SALIRTE" at bounding box center [78, 141] width 27 height 9
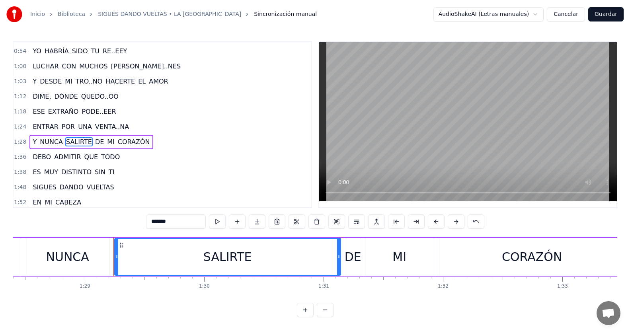
scroll to position [91, 0]
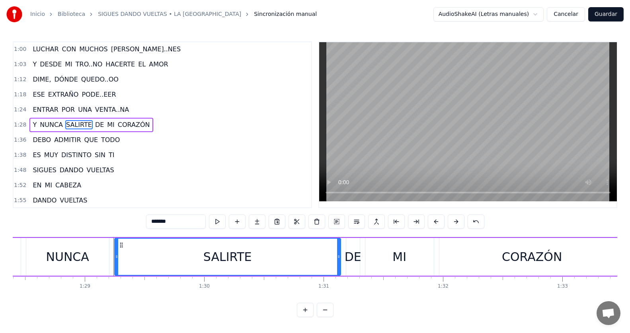
click at [163, 220] on input "*******" at bounding box center [176, 222] width 60 height 14
type input "*********"
click at [164, 122] on div "1:28 Y NUNCA SALI..RTE DE MI CORAZÓN" at bounding box center [163, 124] width 298 height 15
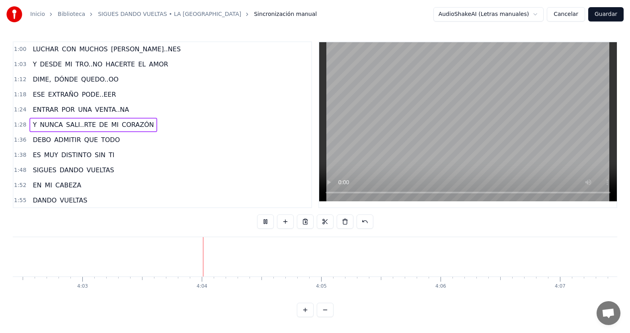
scroll to position [0, 29001]
click at [606, 12] on button "Guardar" at bounding box center [605, 14] width 35 height 14
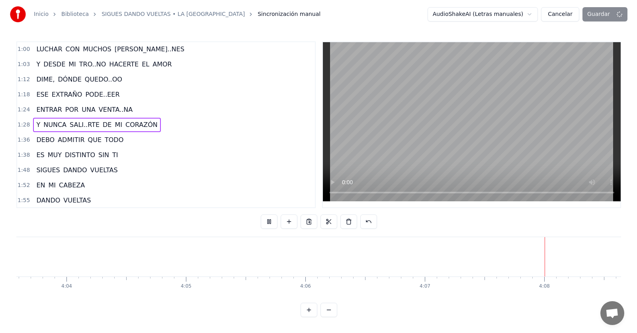
scroll to position [0, 29219]
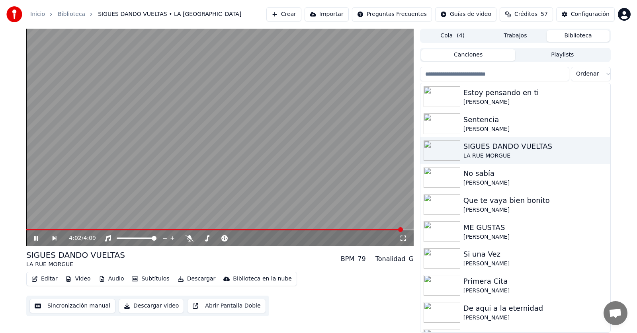
click at [137, 304] on button "Descargar video" at bounding box center [151, 306] width 65 height 14
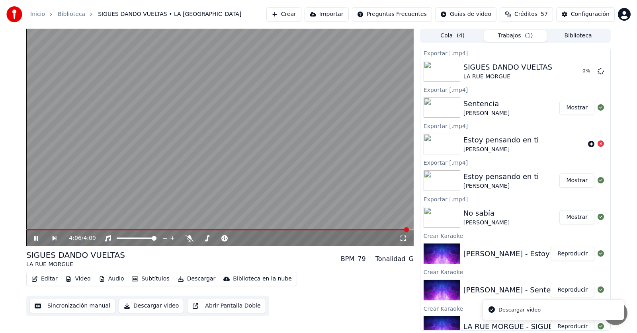
click at [36, 240] on icon at bounding box center [42, 238] width 18 height 6
click at [572, 74] on button "Mostrar" at bounding box center [576, 71] width 35 height 14
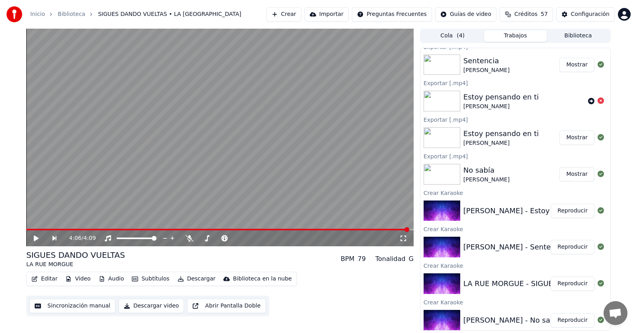
click at [587, 36] on button "Biblioteca" at bounding box center [577, 36] width 63 height 12
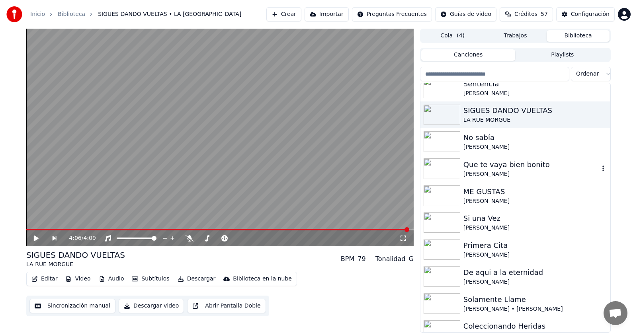
scroll to position [0, 0]
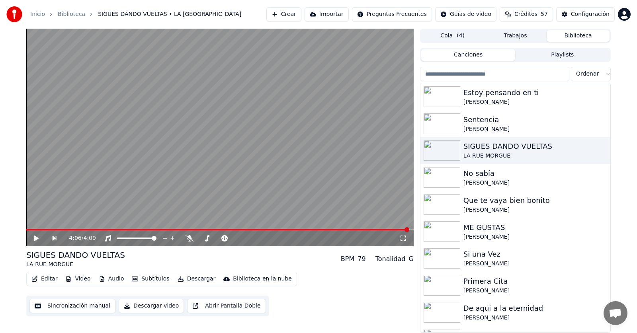
click at [493, 56] on button "Canciones" at bounding box center [468, 55] width 94 height 12
click at [503, 38] on button "Trabajos" at bounding box center [515, 36] width 63 height 12
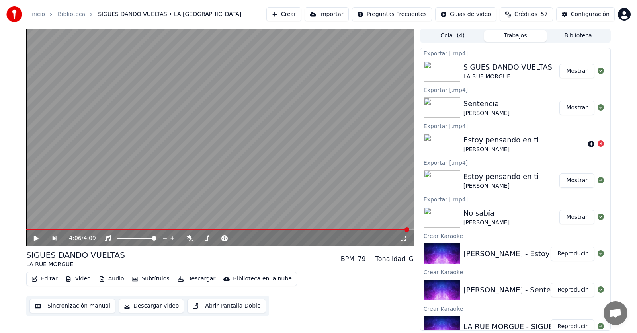
click at [462, 35] on span "( 4 )" at bounding box center [461, 36] width 8 height 8
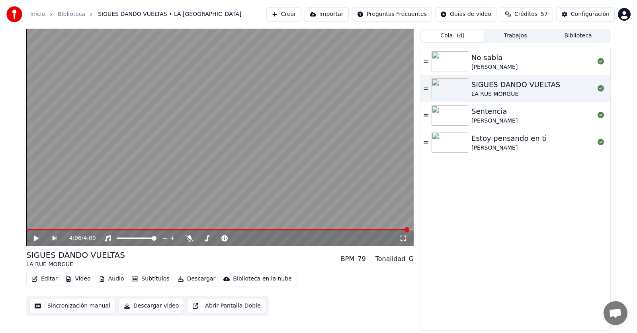
click at [517, 31] on button "Trabajos" at bounding box center [515, 36] width 63 height 12
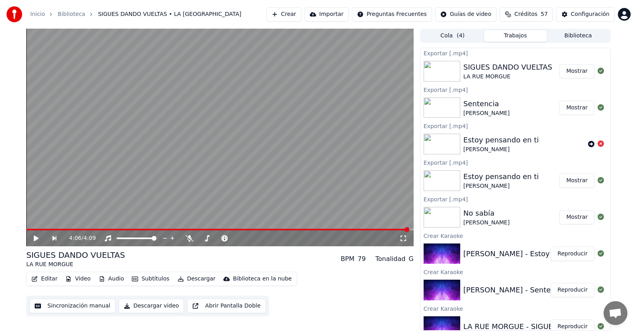
click at [301, 11] on button "Crear" at bounding box center [283, 14] width 35 height 14
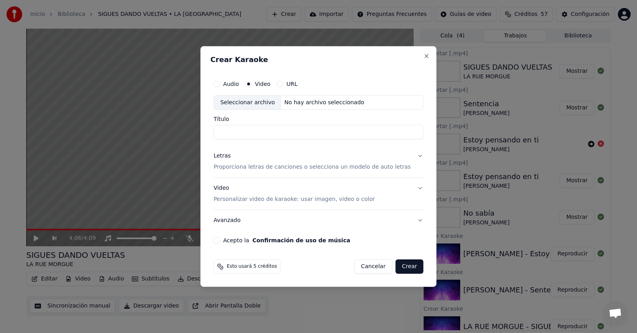
click at [259, 104] on div "Seleccionar archivo" at bounding box center [247, 103] width 67 height 14
type input "**********"
click at [262, 169] on p "Proporciona letras de canciones o selecciona un modelo de auto letras" at bounding box center [311, 168] width 197 height 8
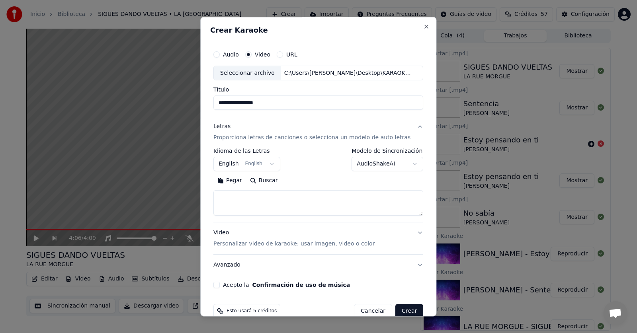
click at [242, 179] on button "Pegar" at bounding box center [229, 181] width 33 height 13
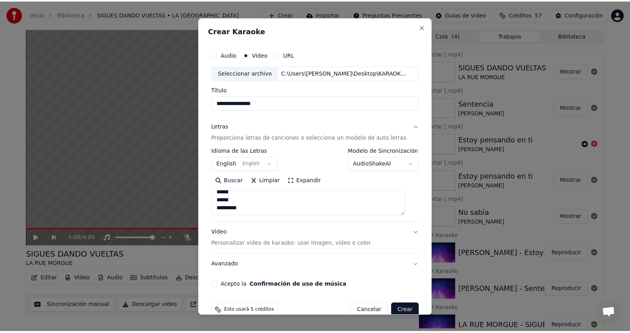
scroll to position [451, 0]
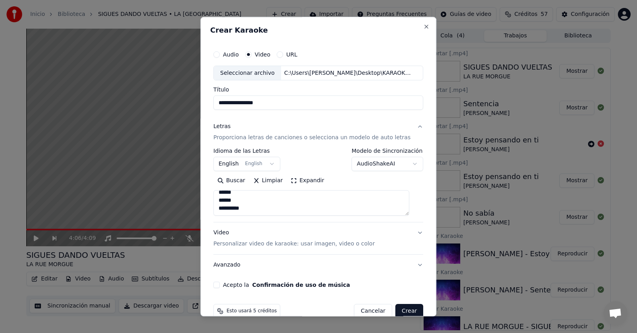
type textarea "**********"
click at [220, 284] on button "Acepto la Confirmación de uso de música" at bounding box center [216, 285] width 6 height 6
click at [402, 308] on button "Crear" at bounding box center [409, 311] width 28 height 14
select select "**"
type textarea "**********"
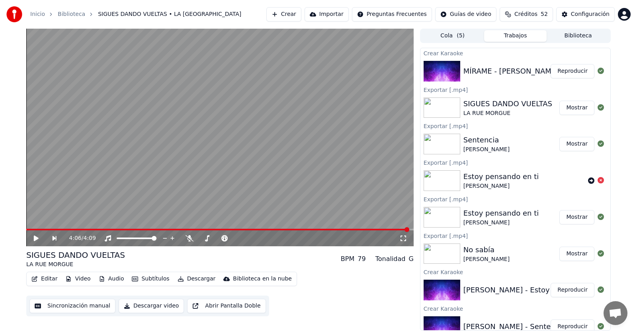
click at [570, 75] on button "Reproducir" at bounding box center [572, 71] width 44 height 14
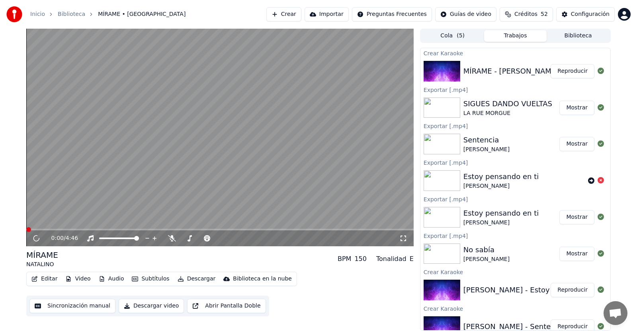
click at [50, 280] on button "Editar" at bounding box center [44, 278] width 32 height 11
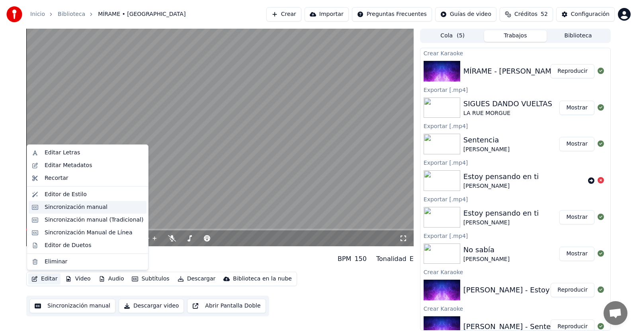
click at [65, 206] on div "Sincronización manual" at bounding box center [76, 207] width 63 height 8
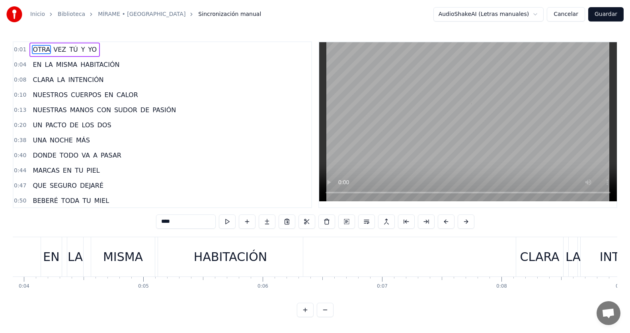
scroll to position [0, 173]
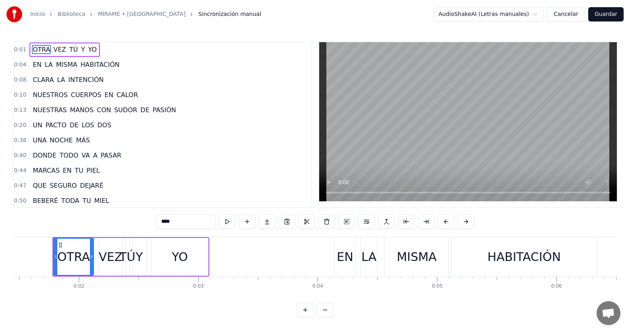
click at [581, 13] on button "Cancelar" at bounding box center [566, 14] width 38 height 14
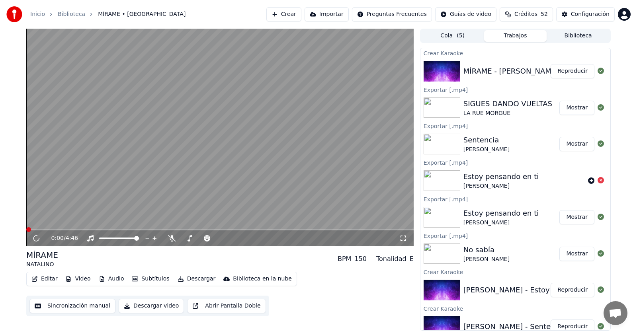
click at [558, 73] on button "Reproducir" at bounding box center [572, 71] width 44 height 14
click at [36, 240] on icon at bounding box center [36, 238] width 4 height 5
click at [48, 277] on button "Editar" at bounding box center [44, 278] width 32 height 11
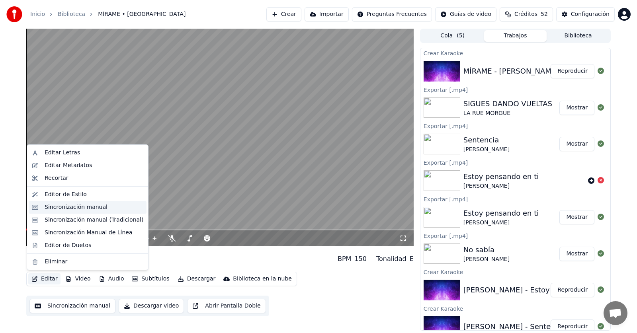
click at [78, 208] on div "Sincronización manual" at bounding box center [76, 207] width 63 height 8
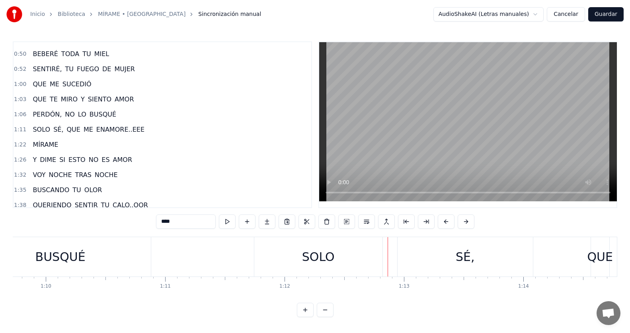
scroll to position [159, 0]
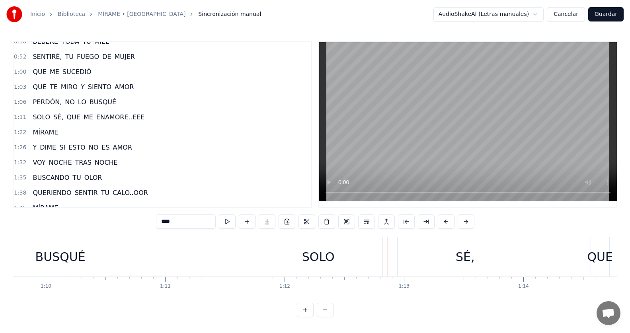
click at [92, 101] on span "BUSQUÉ" at bounding box center [103, 102] width 28 height 9
type input "******"
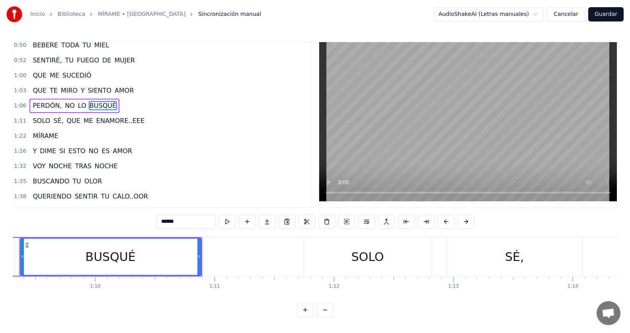
scroll to position [0, 8242]
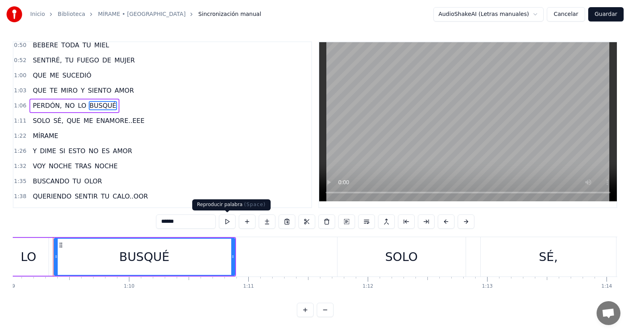
click at [230, 219] on button at bounding box center [227, 222] width 17 height 14
click at [114, 105] on div "1:06 PERDÓN, NO LO BUSQUÉ" at bounding box center [163, 105] width 298 height 15
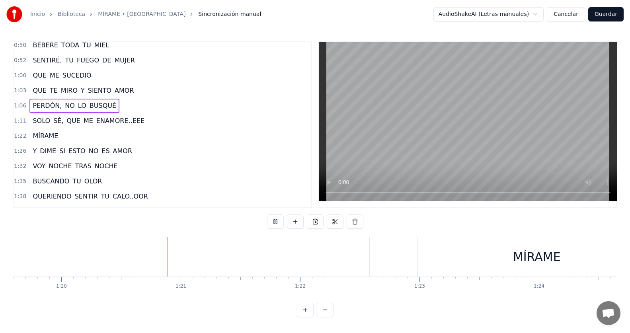
scroll to position [0, 9517]
click at [96, 122] on span "ENAMORE..EEE" at bounding box center [121, 120] width 50 height 9
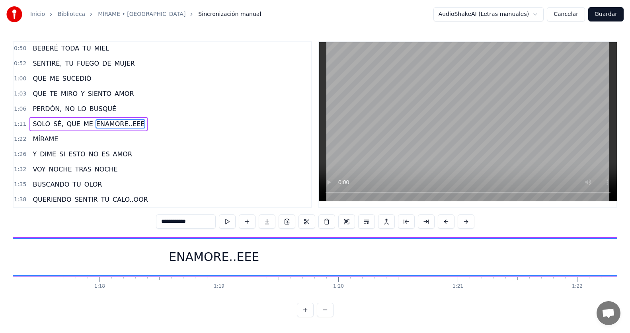
scroll to position [0, 9387]
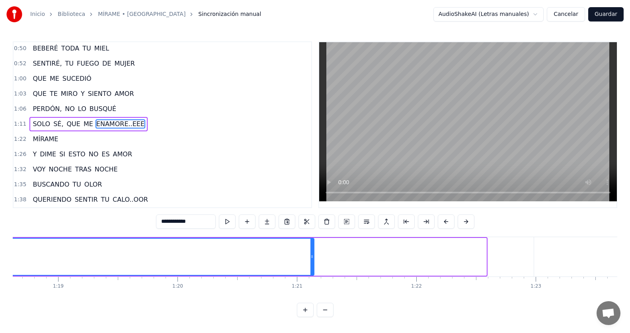
drag, startPoint x: 484, startPoint y: 258, endPoint x: 312, endPoint y: 269, distance: 172.6
click at [312, 269] on div at bounding box center [311, 257] width 3 height 36
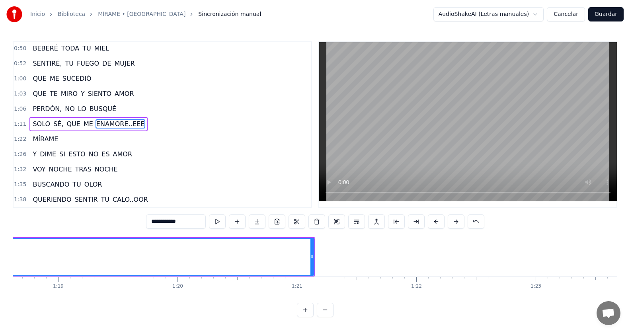
scroll to position [152, 0]
click at [137, 125] on div "1:11 SOLO SÉ, QUE ME ENAMORE..EEE" at bounding box center [163, 124] width 298 height 15
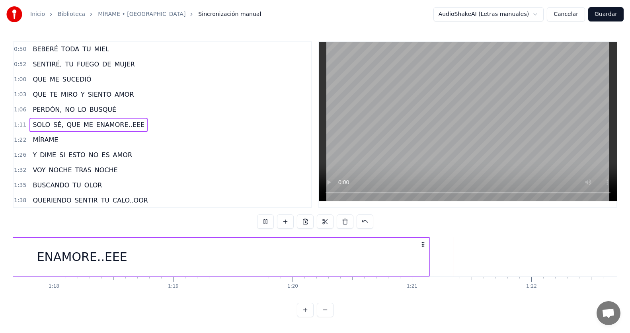
scroll to position [0, 9591]
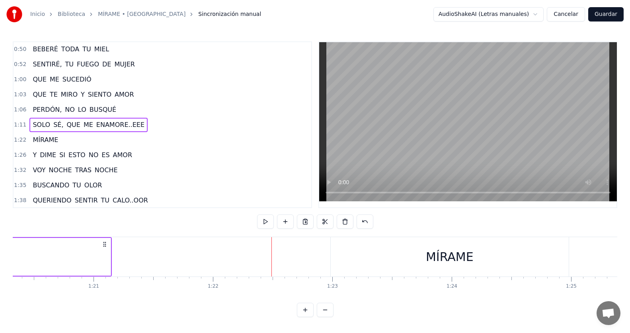
click at [139, 127] on div "1:11 SOLO SÉ, QUE ME ENAMORE..EEE" at bounding box center [163, 124] width 298 height 15
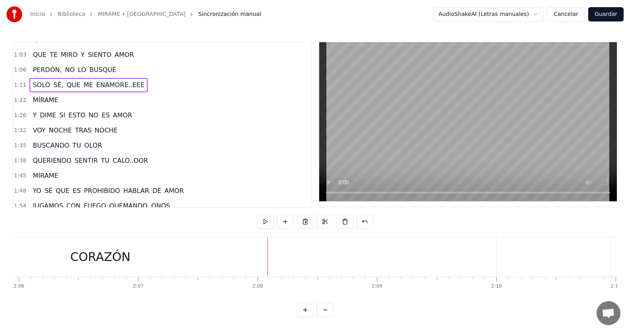
scroll to position [231, 0]
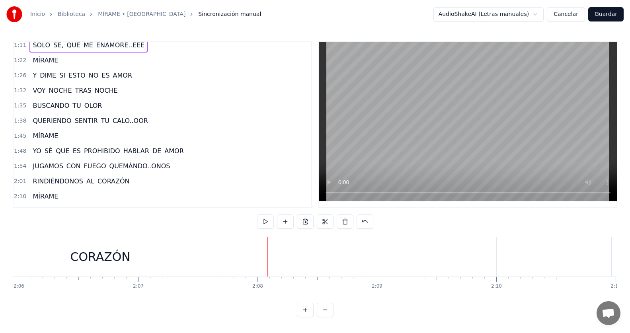
click at [114, 180] on span "CORAZÓN" at bounding box center [114, 181] width 34 height 9
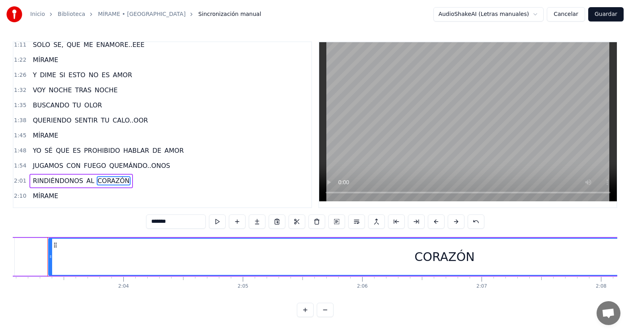
scroll to position [0, 14690]
click at [215, 222] on button at bounding box center [217, 222] width 17 height 14
click at [180, 218] on input "*******" at bounding box center [176, 222] width 60 height 14
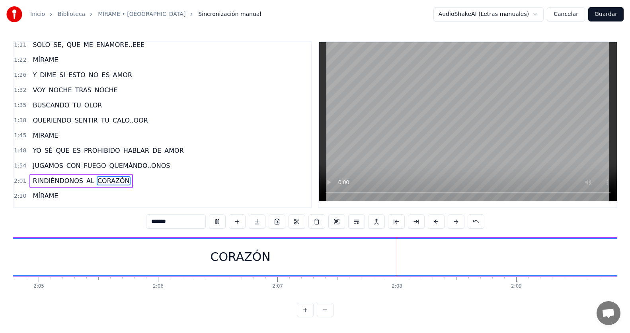
click at [174, 220] on input "*******" at bounding box center [176, 222] width 60 height 14
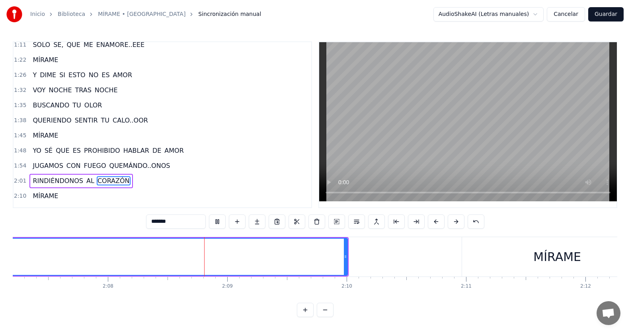
scroll to position [0, 15223]
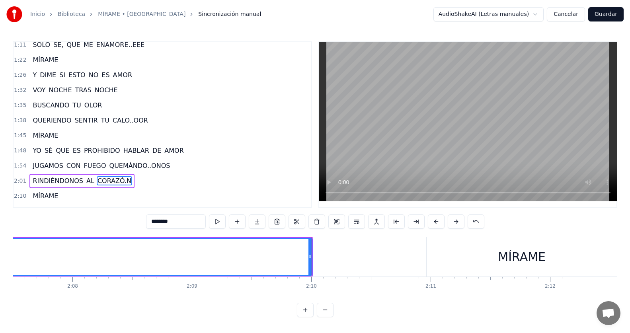
click at [174, 223] on input "********" at bounding box center [176, 222] width 60 height 14
type input "**********"
click at [152, 185] on div "2:01 RINDIÉNDONOS AL CORAZÓ..OON" at bounding box center [163, 181] width 298 height 15
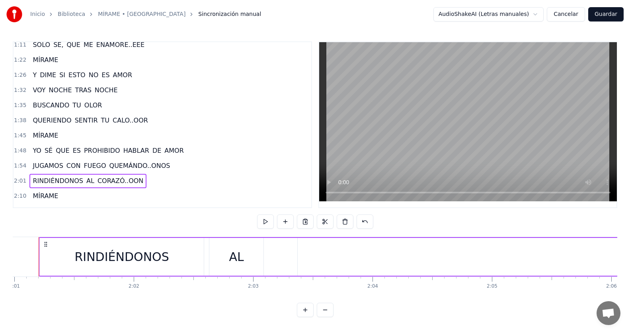
scroll to position [0, 14432]
click at [103, 182] on span "CORAZÓ..OON" at bounding box center [120, 180] width 47 height 9
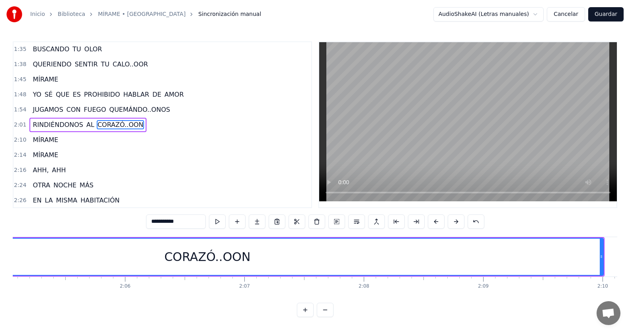
scroll to position [0, 15024]
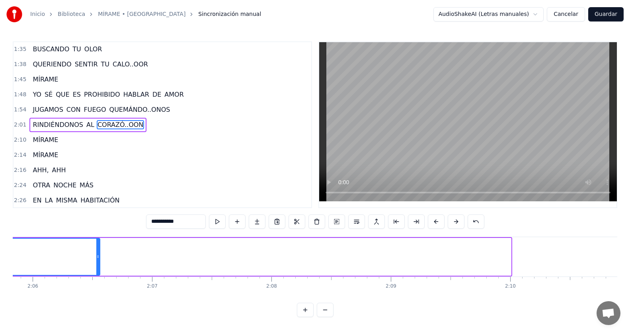
drag, startPoint x: 508, startPoint y: 258, endPoint x: 97, endPoint y: 281, distance: 411.7
click at [97, 281] on div "OTRA VEZ TÚ Y YO EN LA MISMA HABITACIÓN CLARA LA INTENCIÓN NUESTROS CUERPOS EN …" at bounding box center [315, 267] width 605 height 60
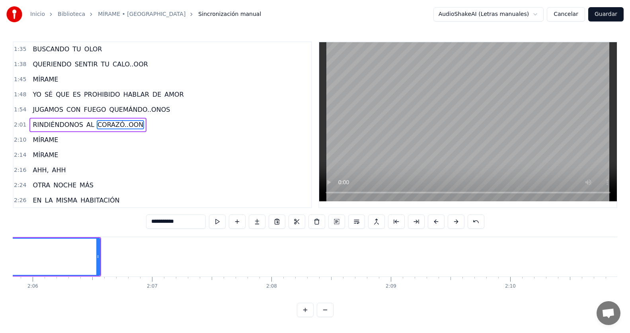
scroll to position [0, 14518]
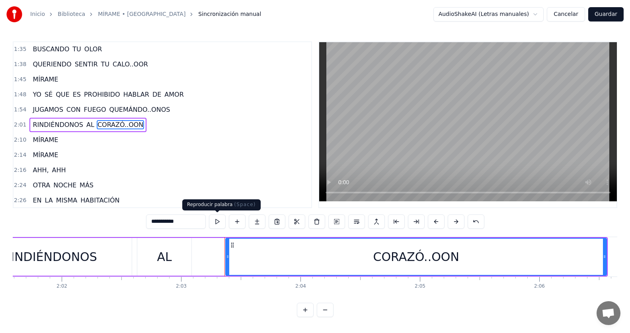
click at [215, 223] on button at bounding box center [217, 222] width 17 height 14
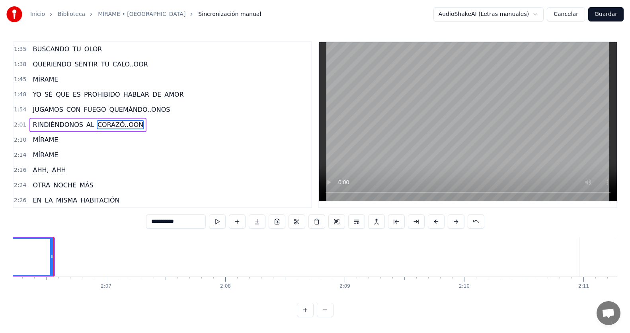
scroll to position [0, 15071]
click at [176, 120] on div "2:01 RINDIÉNDONOS AL CORAZÓ..OON" at bounding box center [163, 124] width 298 height 15
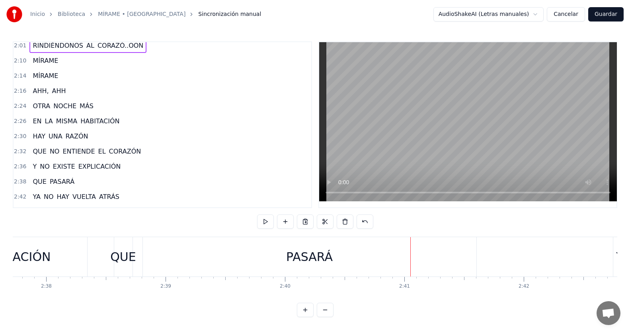
scroll to position [367, 0]
click at [66, 178] on span "PASARÁ" at bounding box center [62, 181] width 26 height 9
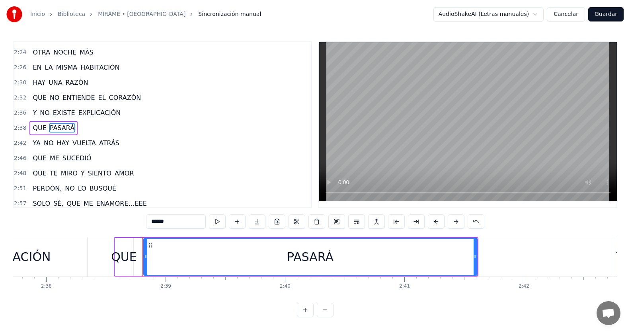
scroll to position [424, 0]
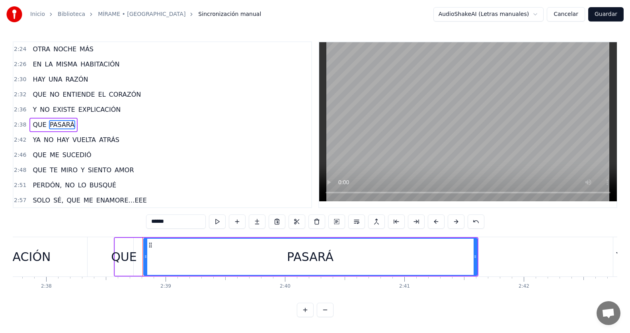
click at [164, 222] on input "******" at bounding box center [176, 222] width 60 height 14
type input "*********"
click at [133, 124] on div "2:38 QUE PASA..ARÁ" at bounding box center [163, 124] width 298 height 15
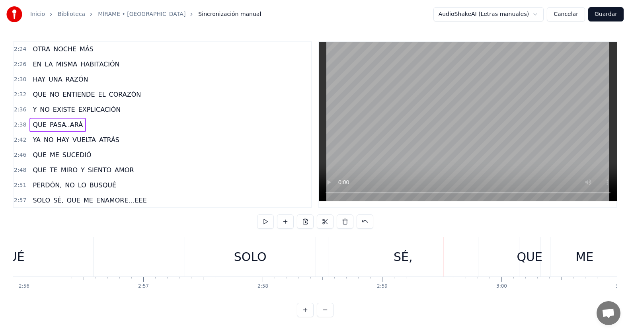
scroll to position [464, 0]
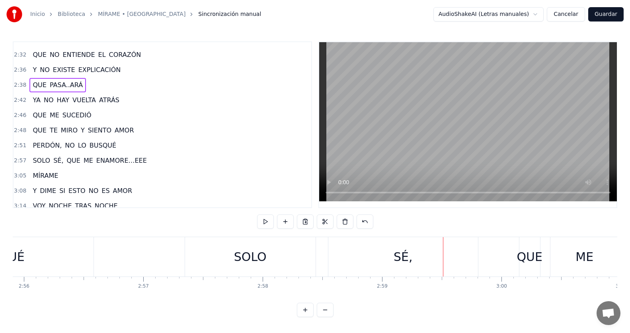
click at [66, 157] on span "QUE" at bounding box center [73, 160] width 15 height 9
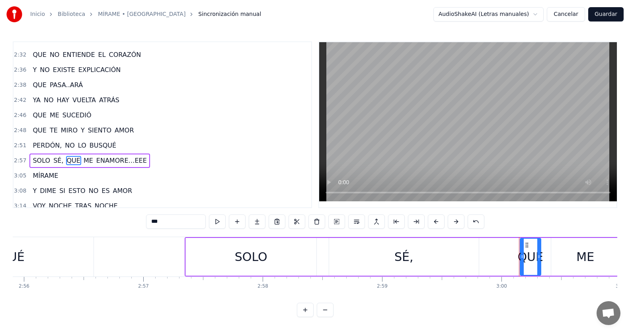
scroll to position [499, 0]
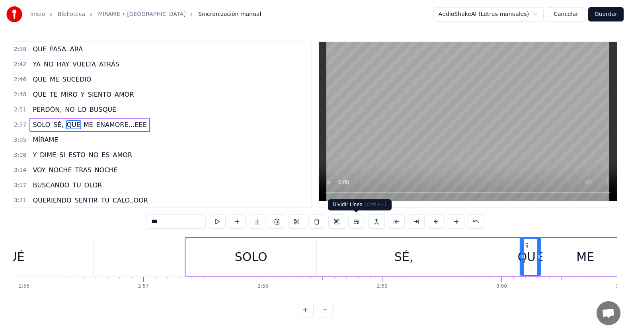
click at [354, 222] on button at bounding box center [356, 222] width 17 height 14
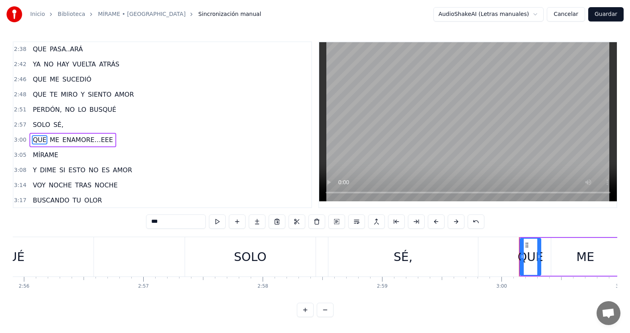
scroll to position [515, 0]
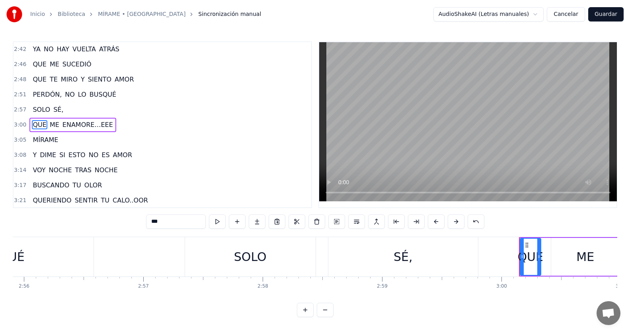
click at [123, 96] on div "2:51 PERDÓN, NO LO BUSQUÉ" at bounding box center [163, 94] width 298 height 15
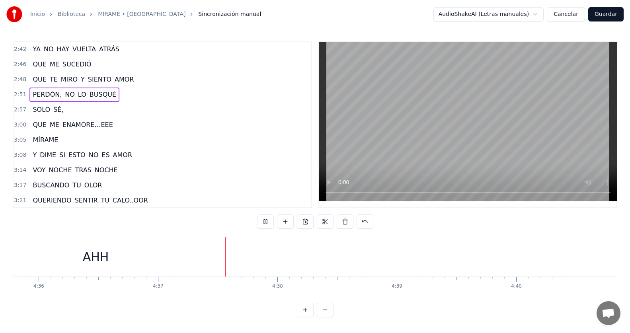
scroll to position [0, 33025]
click at [612, 17] on button "Guardar" at bounding box center [605, 14] width 35 height 14
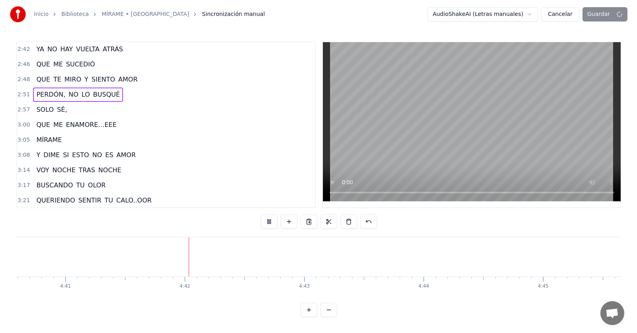
scroll to position [0, 33556]
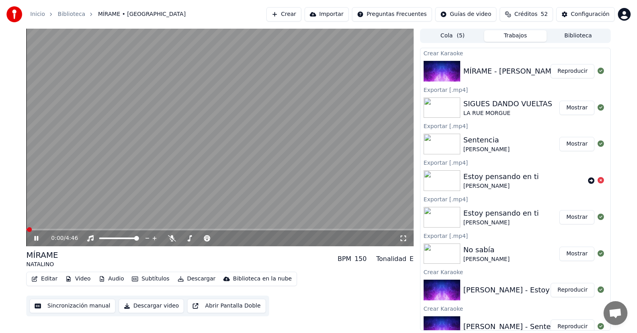
click at [35, 238] on icon at bounding box center [36, 238] width 4 height 5
